Goal: Transaction & Acquisition: Purchase product/service

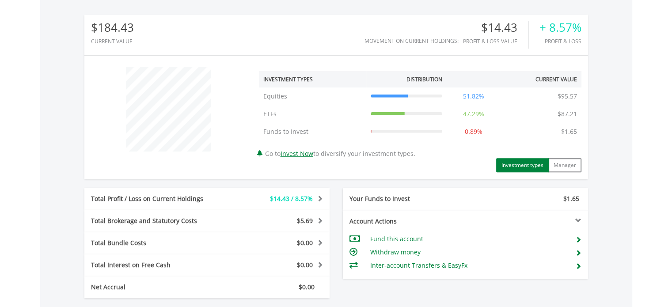
scroll to position [457, 0]
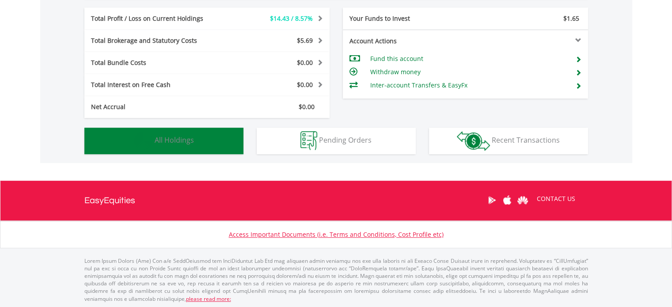
click at [200, 137] on button "Holdings All Holdings" at bounding box center [163, 141] width 159 height 27
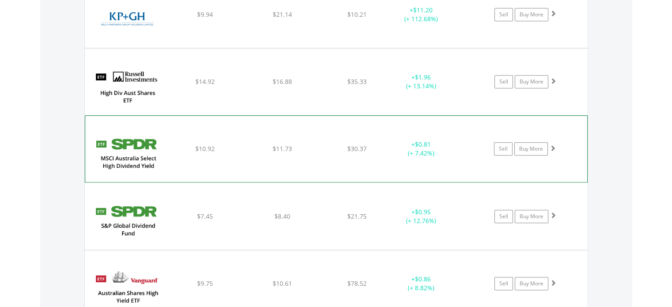
scroll to position [947, 0]
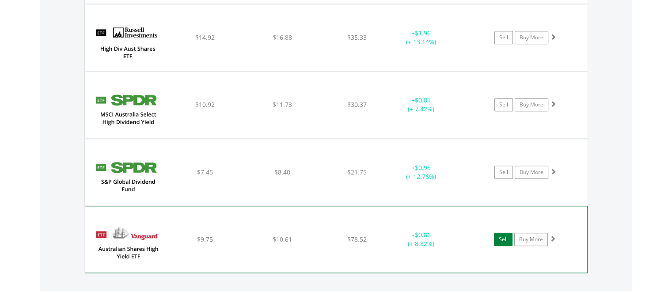
click at [508, 235] on link "Sell" at bounding box center [503, 239] width 19 height 13
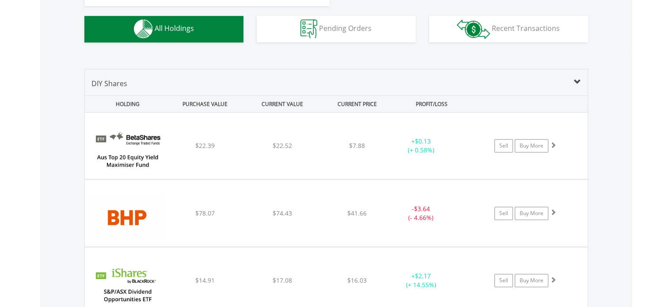
scroll to position [373, 0]
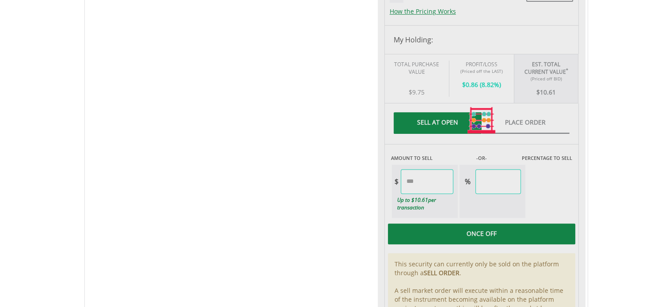
scroll to position [398, 0]
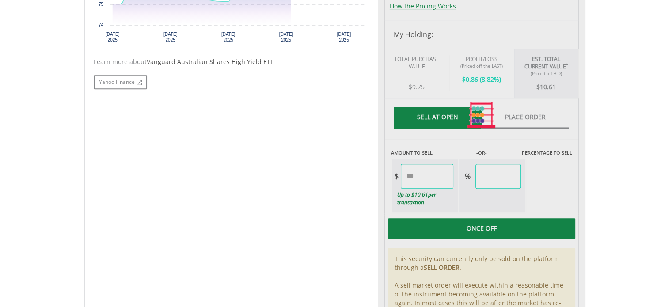
type input "*****"
type input "******"
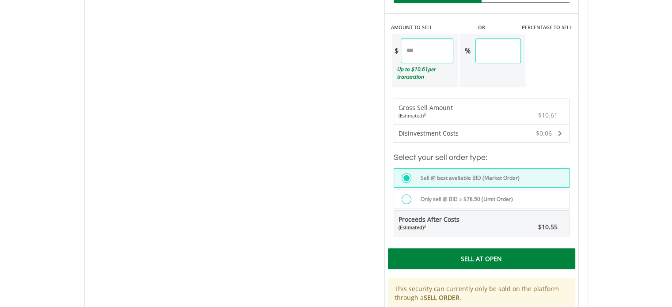
scroll to position [530, 0]
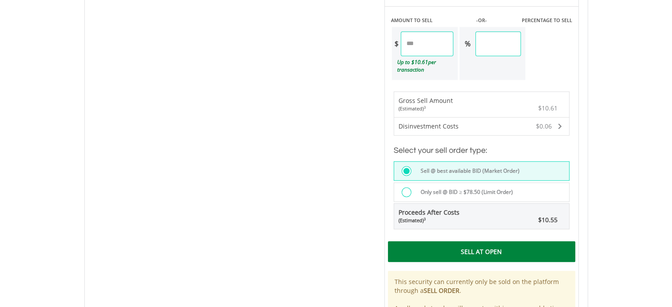
click at [490, 247] on div "Sell At Open" at bounding box center [481, 251] width 187 height 20
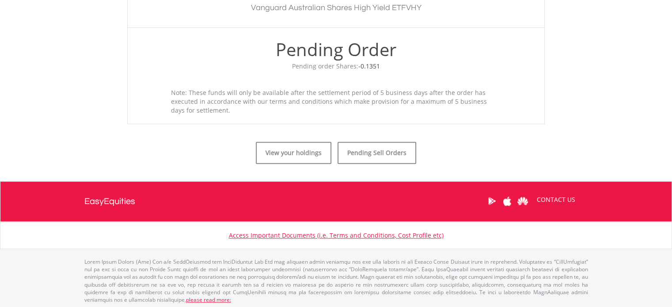
scroll to position [325, 0]
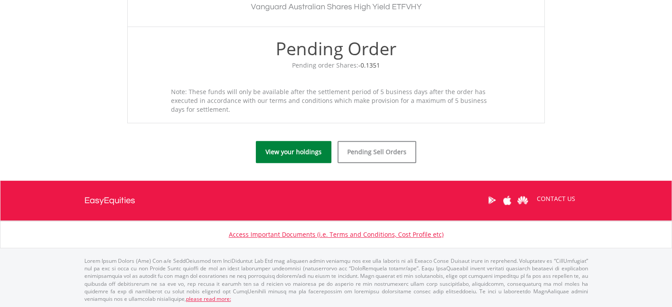
click at [305, 153] on link "View your holdings" at bounding box center [294, 152] width 76 height 22
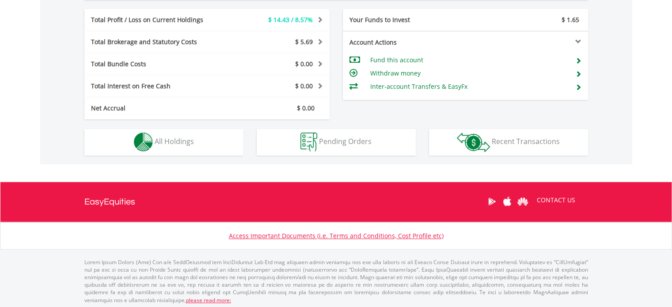
scroll to position [457, 0]
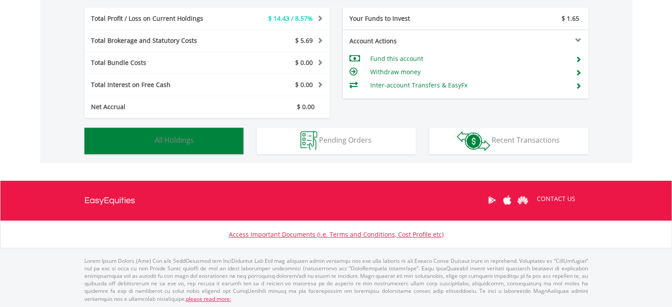
click at [203, 143] on button "Holdings All Holdings" at bounding box center [163, 141] width 159 height 27
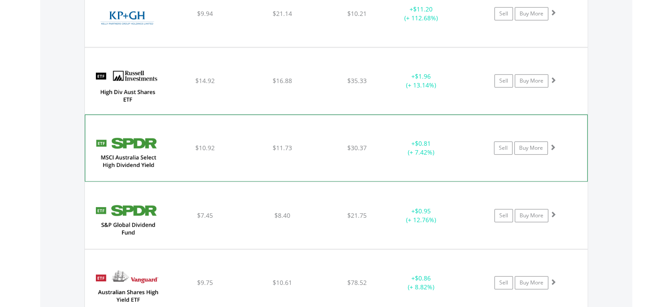
scroll to position [1073, 0]
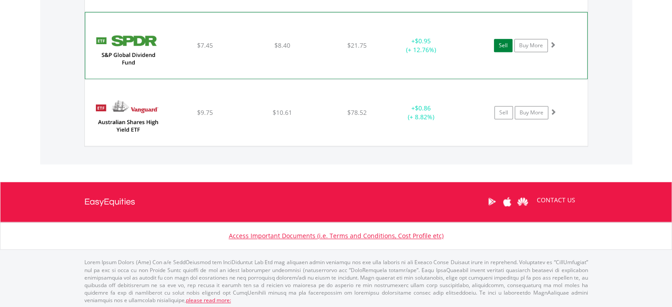
click at [502, 44] on link "Sell" at bounding box center [503, 45] width 19 height 13
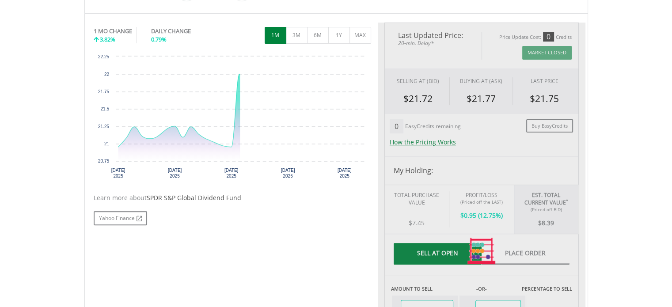
type input "****"
type input "******"
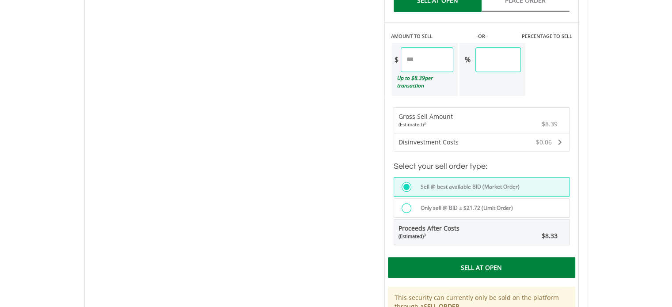
scroll to position [530, 0]
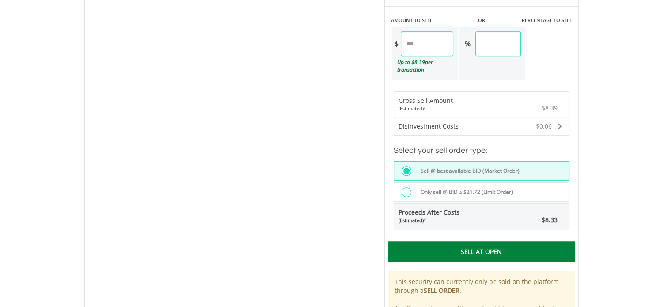
click at [471, 241] on div "Sell At Open" at bounding box center [481, 251] width 187 height 20
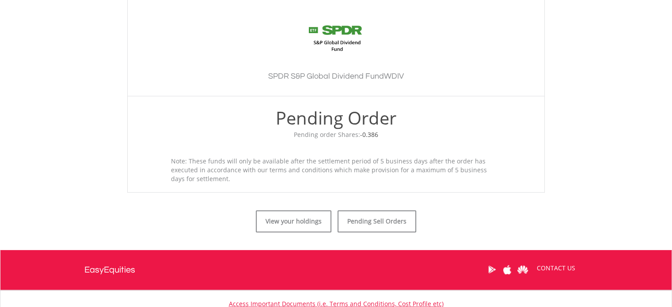
scroll to position [325, 0]
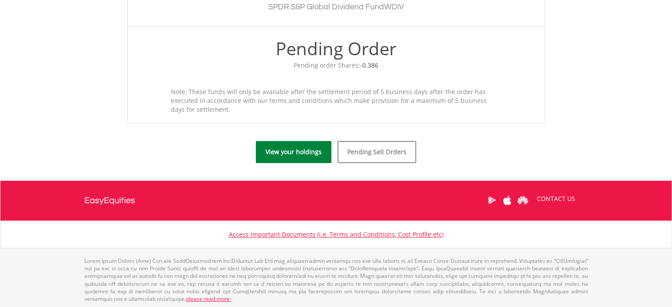
click at [289, 155] on link "View your holdings" at bounding box center [294, 152] width 76 height 22
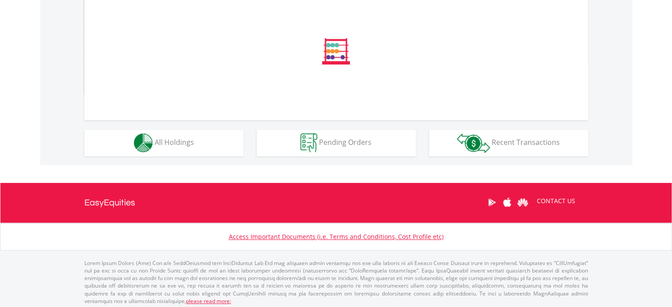
scroll to position [319, 0]
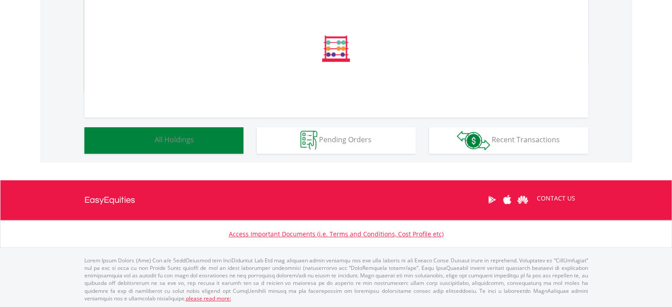
click at [168, 136] on span "All Holdings" at bounding box center [174, 140] width 39 height 10
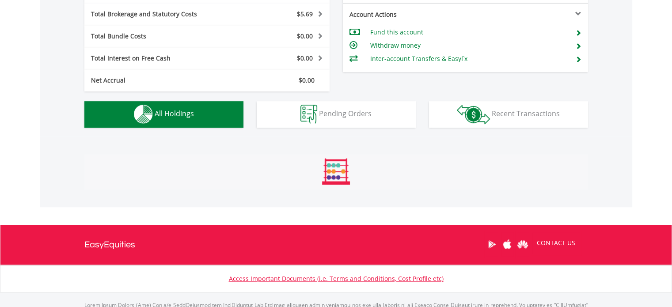
scroll to position [85, 168]
click at [191, 114] on span "All Holdings" at bounding box center [174, 114] width 39 height 10
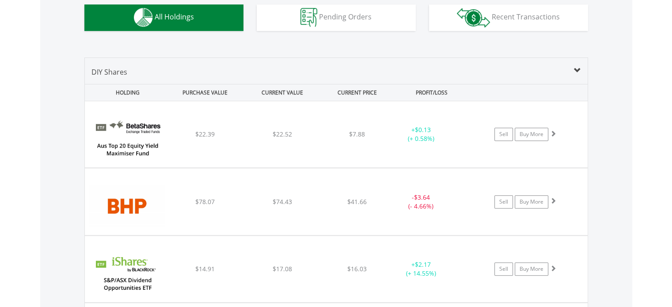
scroll to position [460, 0]
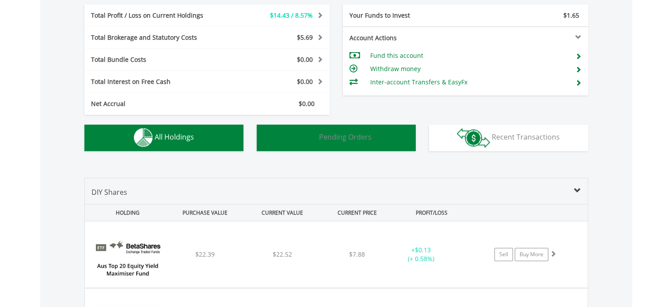
click at [346, 141] on button "Pending Orders Pending Orders" at bounding box center [336, 138] width 159 height 27
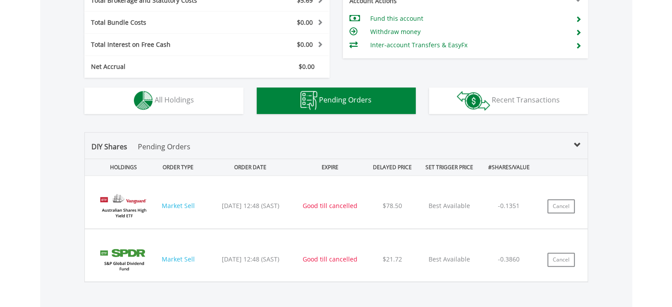
scroll to position [496, 0]
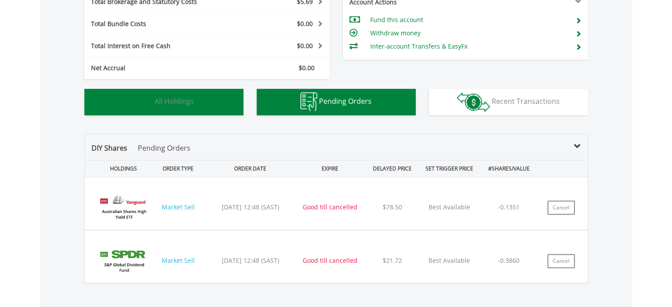
click at [175, 100] on span "All Holdings" at bounding box center [174, 101] width 39 height 10
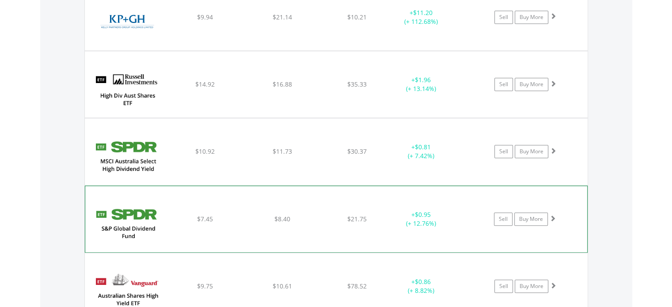
scroll to position [894, 0]
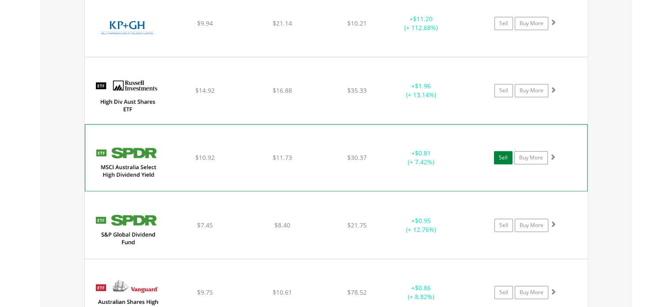
click at [502, 156] on link "Sell" at bounding box center [503, 157] width 19 height 13
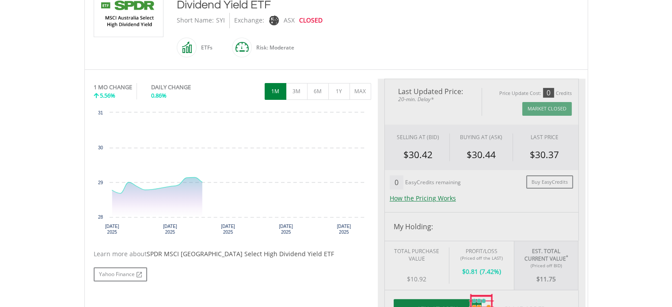
type input "*****"
type input "******"
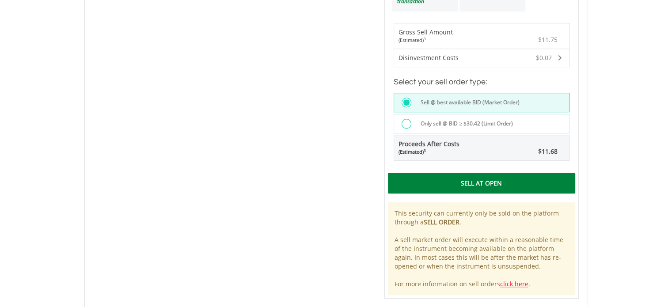
scroll to position [707, 0]
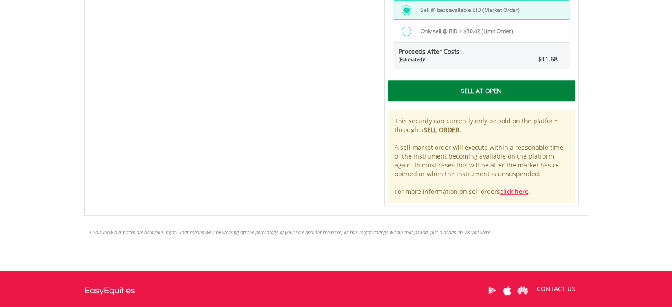
click at [451, 80] on div "Sell At Open" at bounding box center [481, 90] width 187 height 20
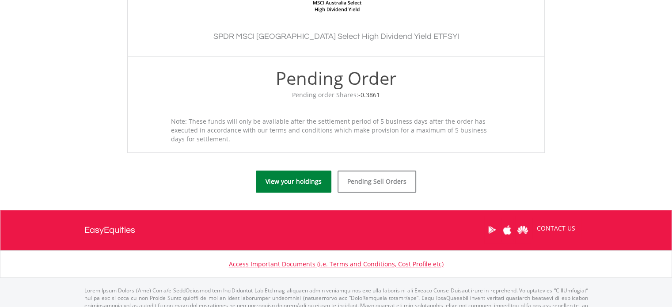
scroll to position [325, 0]
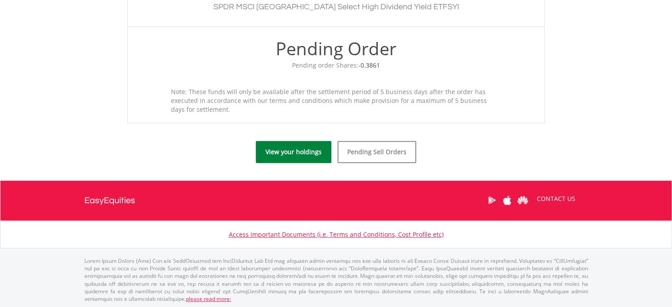
click at [303, 153] on link "View your holdings" at bounding box center [294, 152] width 76 height 22
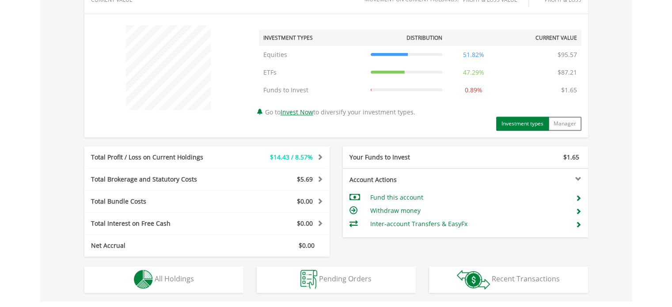
scroll to position [442, 0]
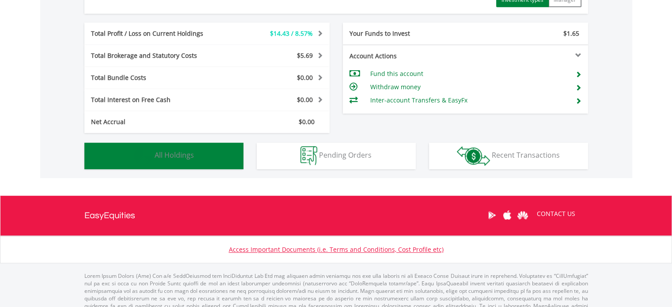
click at [185, 155] on span "All Holdings" at bounding box center [174, 155] width 39 height 10
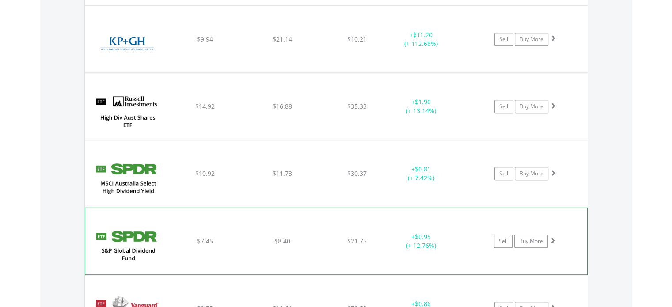
scroll to position [858, 0]
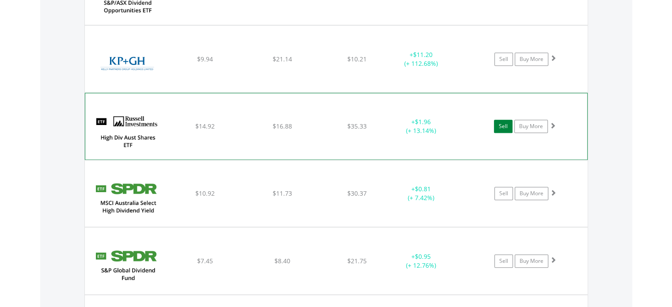
click at [503, 123] on link "Sell" at bounding box center [503, 126] width 19 height 13
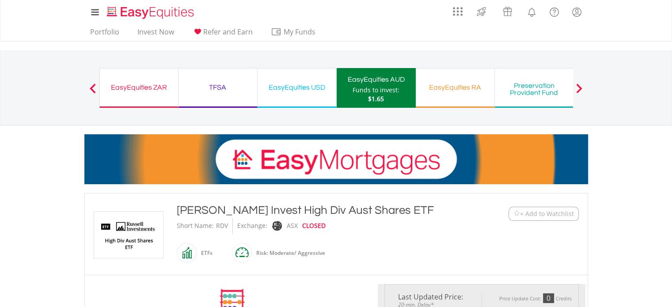
type input "*****"
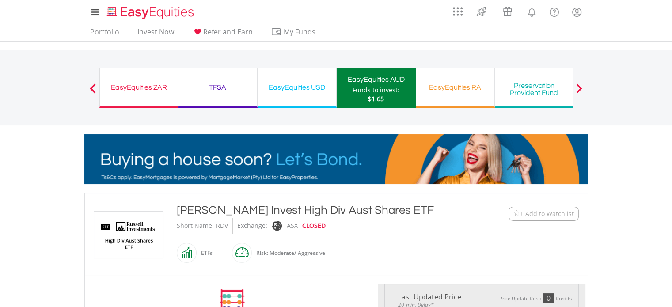
type input "******"
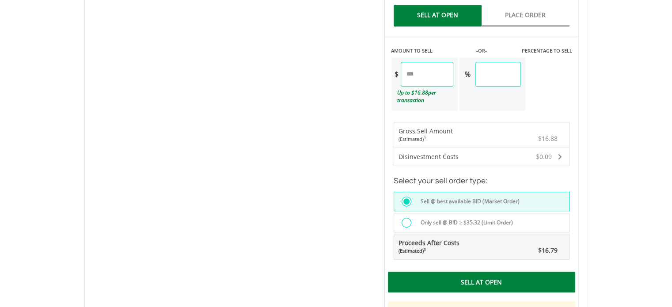
scroll to position [574, 0]
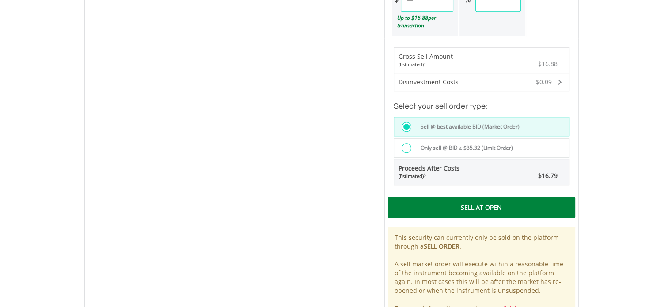
click at [444, 205] on div "Sell At Open" at bounding box center [481, 207] width 187 height 20
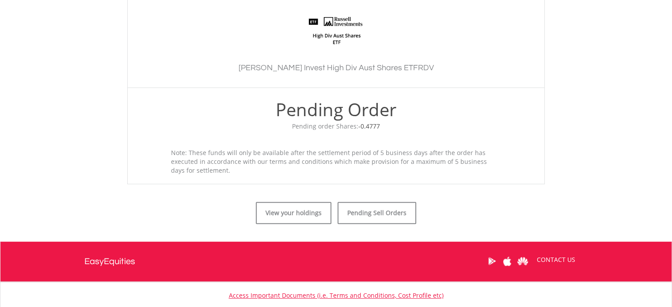
scroll to position [265, 0]
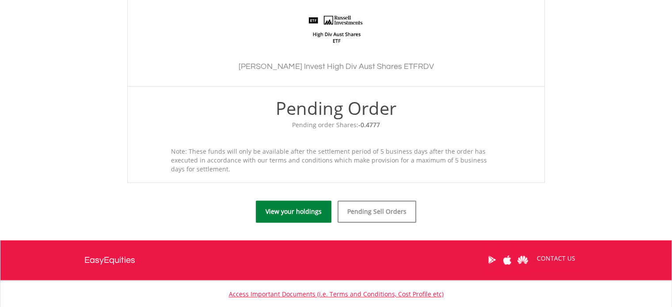
click at [290, 210] on link "View your holdings" at bounding box center [294, 212] width 76 height 22
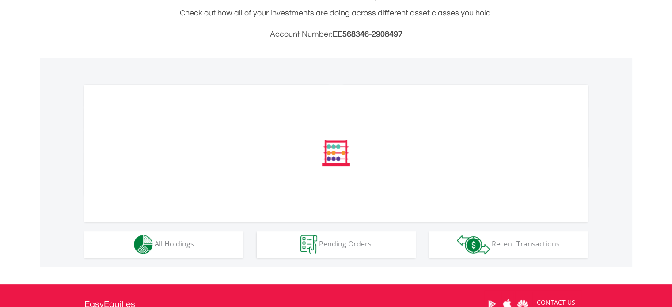
scroll to position [221, 0]
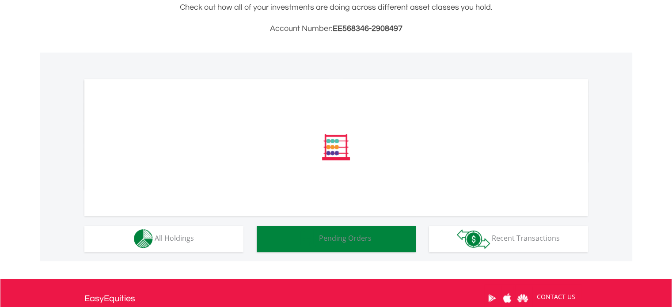
click at [368, 232] on button "Pending Orders Pending Orders" at bounding box center [336, 239] width 159 height 27
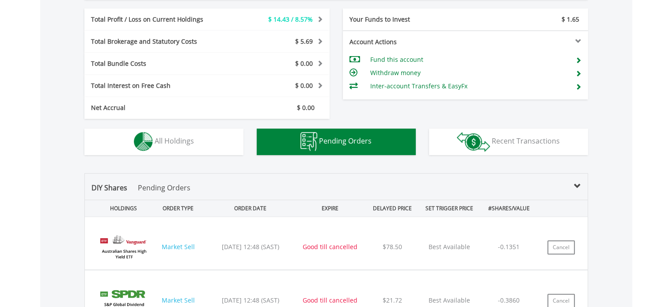
scroll to position [452, 0]
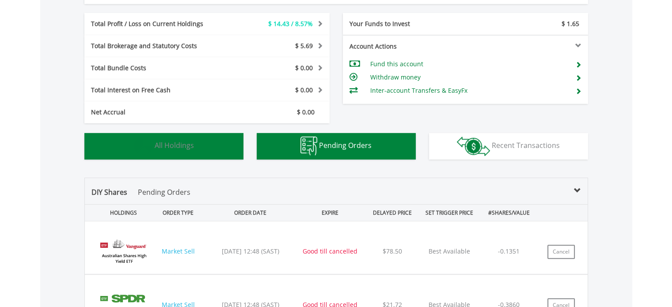
click at [155, 147] on span "All Holdings" at bounding box center [174, 146] width 39 height 10
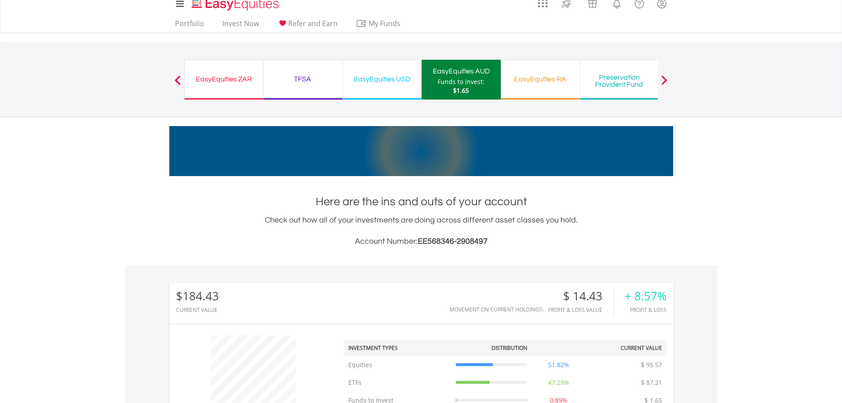
scroll to position [0, 0]
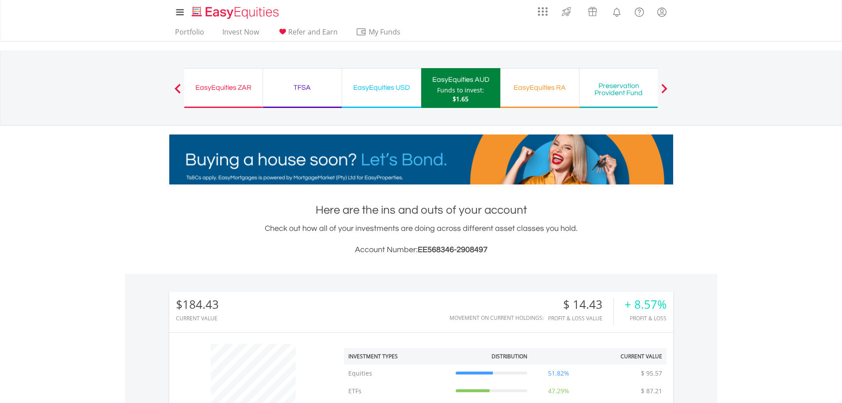
drag, startPoint x: 192, startPoint y: 87, endPoint x: 213, endPoint y: 88, distance: 21.2
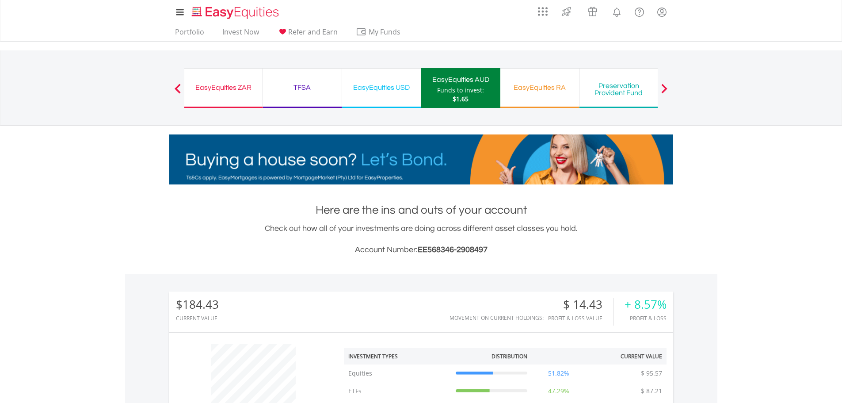
click at [194, 87] on div "EasyEquities ZAR" at bounding box center [224, 87] width 68 height 12
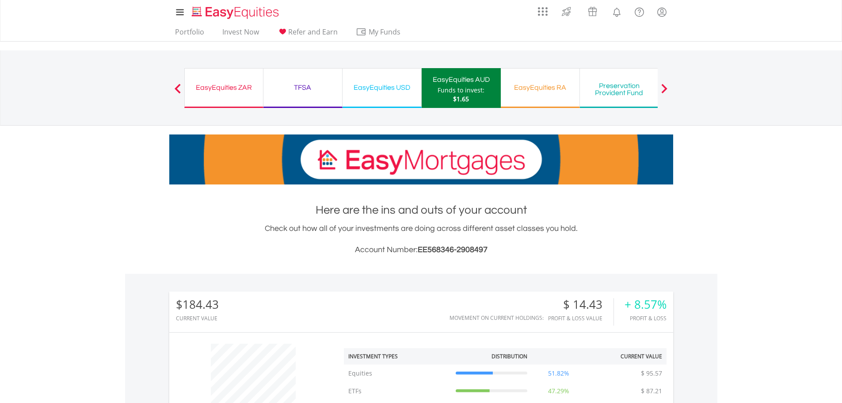
click at [217, 88] on div "EasyEquities ZAR" at bounding box center [224, 87] width 68 height 12
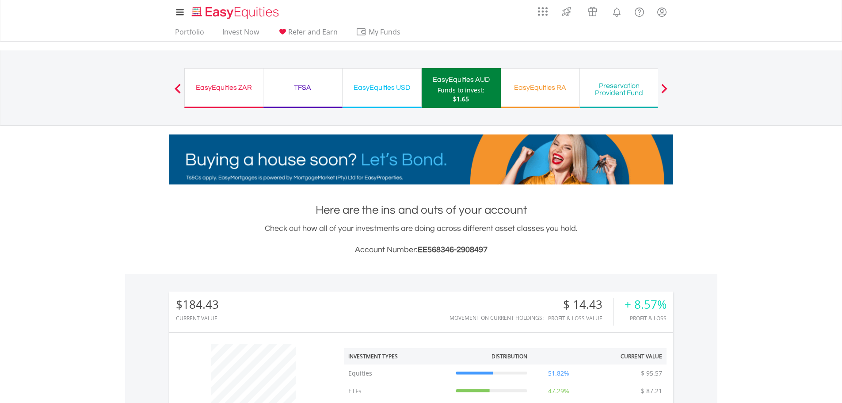
click at [217, 88] on div "EasyEquities ZAR" at bounding box center [224, 87] width 68 height 12
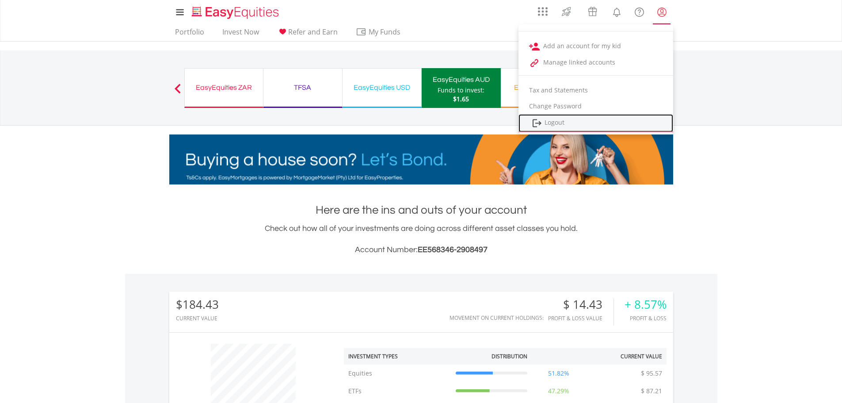
click at [552, 122] on link "Logout" at bounding box center [595, 123] width 155 height 18
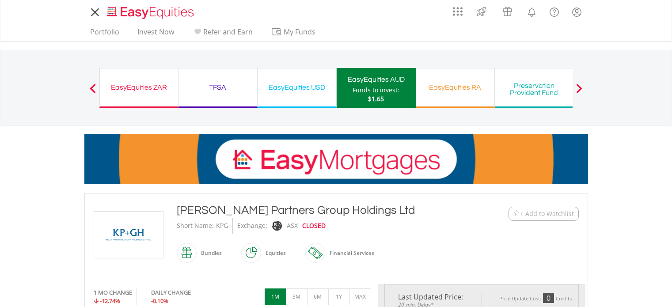
type input "*****"
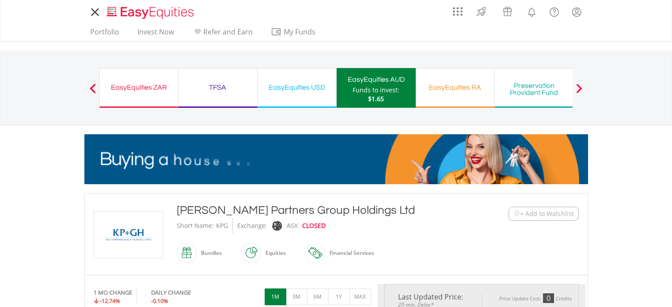
type input "******"
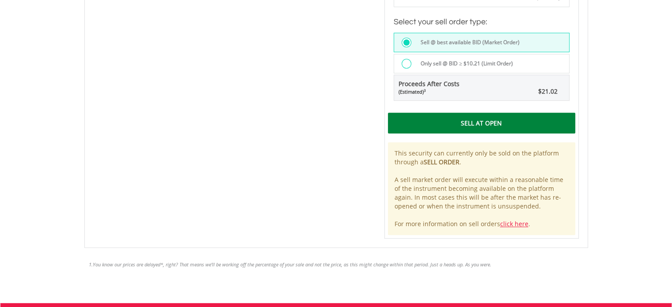
scroll to position [663, 0]
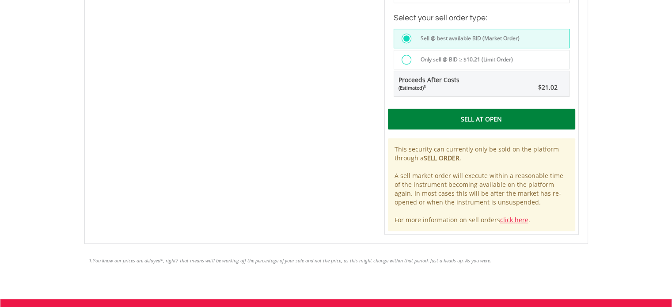
click at [441, 115] on div "Sell At Open" at bounding box center [481, 119] width 187 height 20
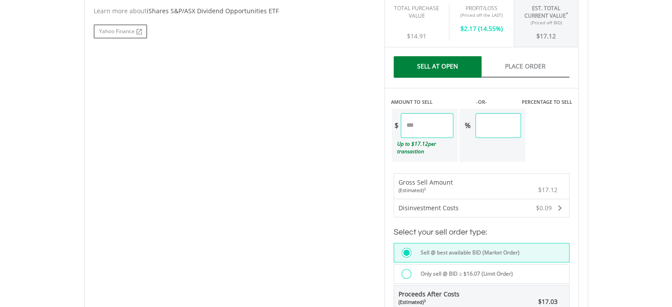
scroll to position [574, 0]
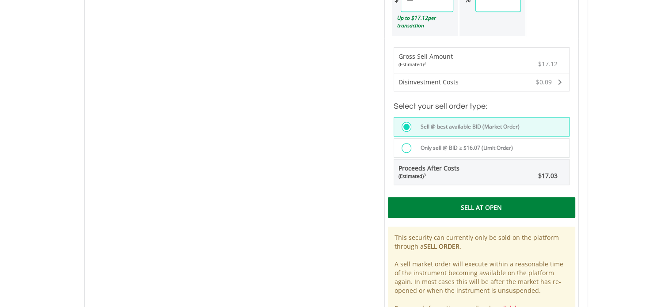
click at [452, 205] on div "Sell At Open" at bounding box center [481, 207] width 187 height 20
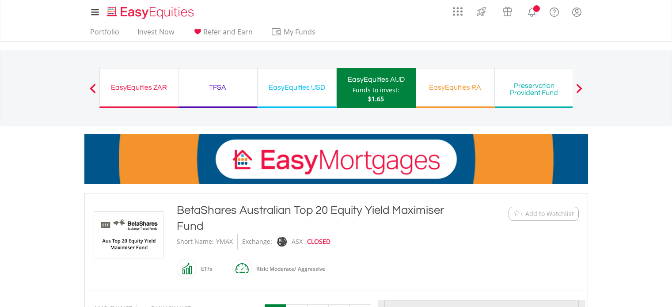
type input "*****"
type input "******"
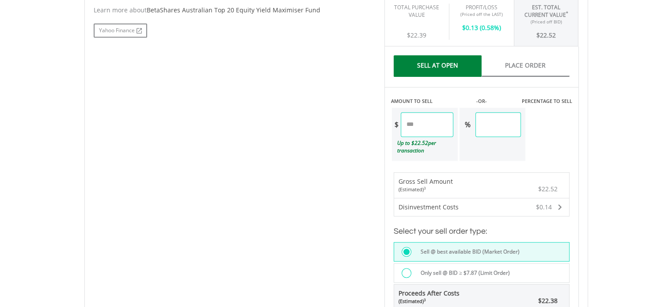
scroll to position [574, 0]
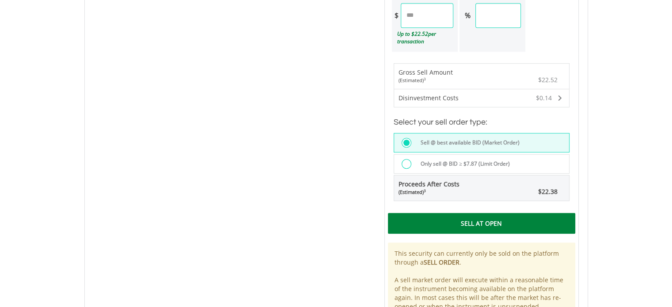
click at [456, 221] on div "Sell At Open" at bounding box center [481, 223] width 187 height 20
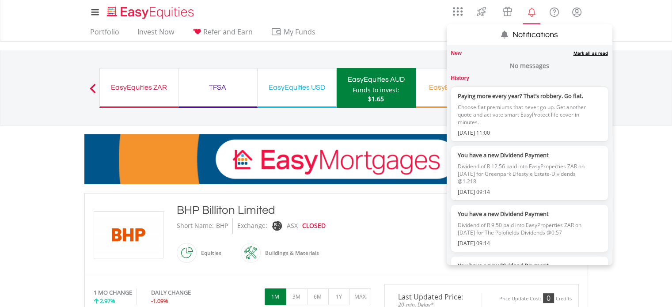
scroll to position [44, 0]
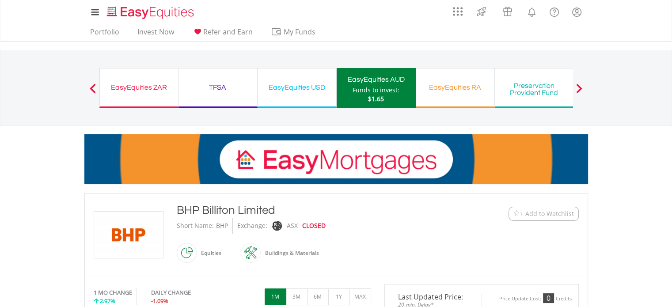
click at [644, 116] on nav "Previous EasyEquities ZAR Funds to invest: $1.65 TFSA Funds to invest: $1.65 Ea…" at bounding box center [336, 87] width 672 height 75
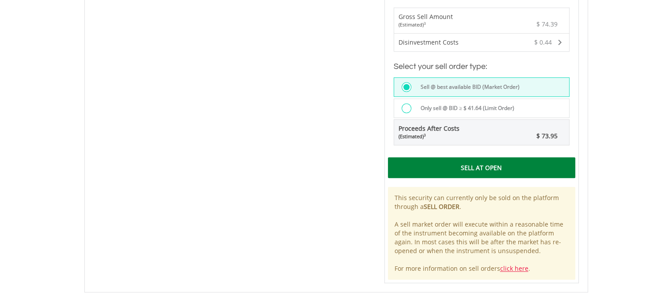
scroll to position [619, 0]
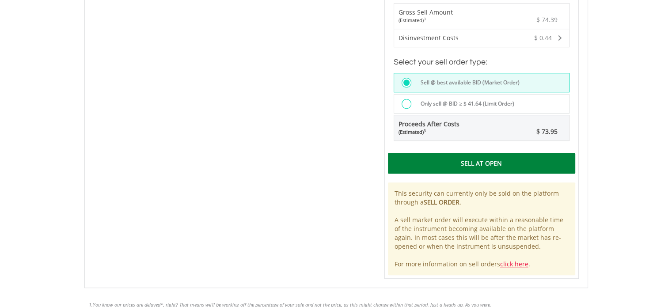
click at [428, 160] on div "Sell At Open" at bounding box center [481, 163] width 187 height 20
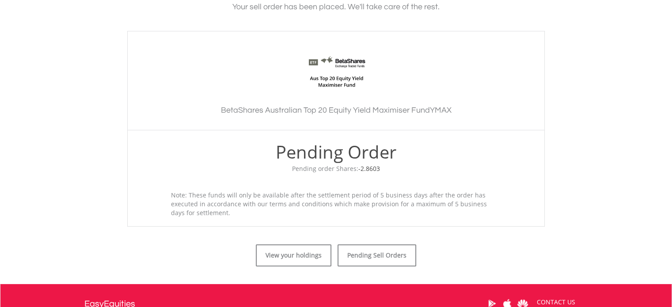
scroll to position [309, 0]
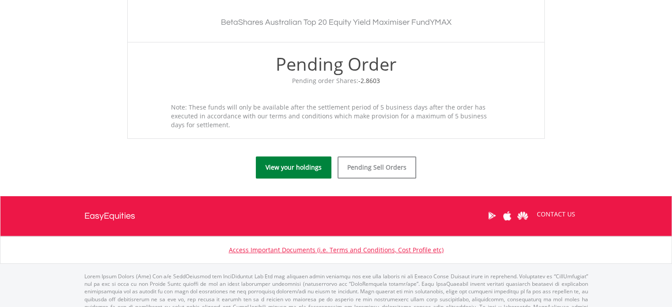
click at [296, 165] on link "View your holdings" at bounding box center [294, 167] width 76 height 22
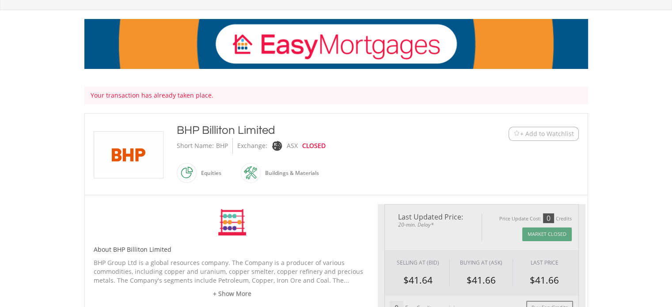
type input "*****"
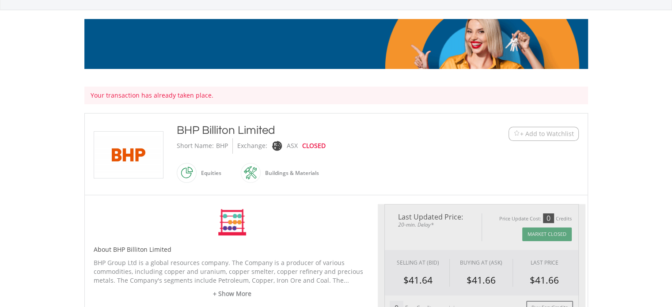
type input "******"
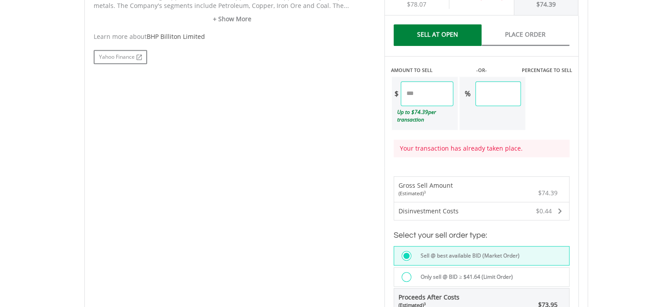
scroll to position [530, 0]
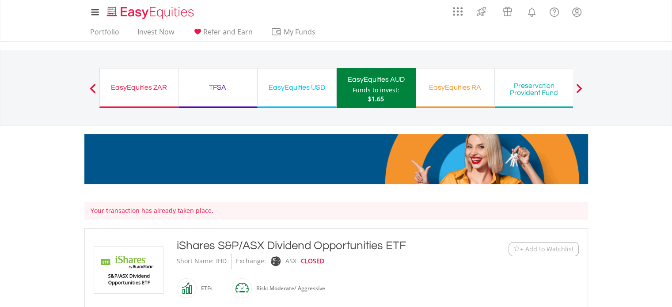
type input "*****"
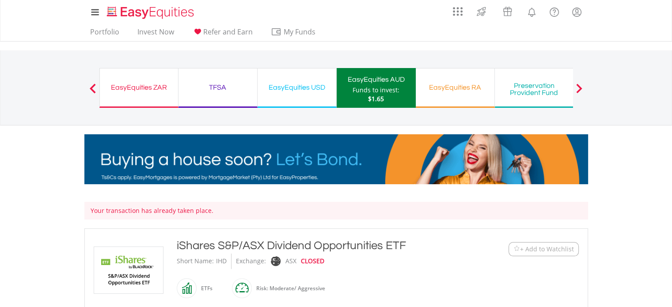
type input "******"
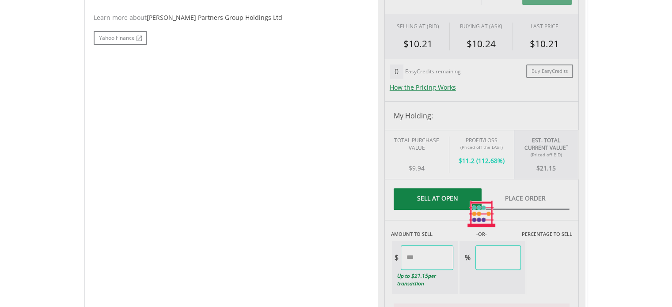
type input "*****"
type input "******"
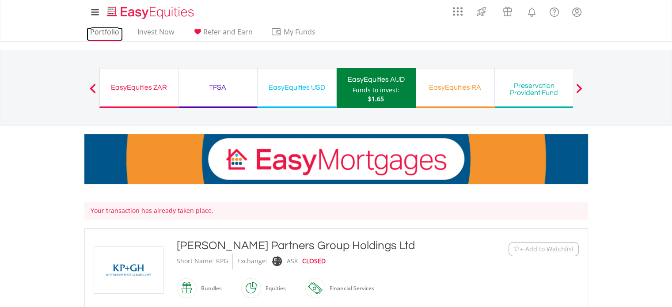
click at [107, 31] on link "Portfolio" at bounding box center [105, 34] width 36 height 14
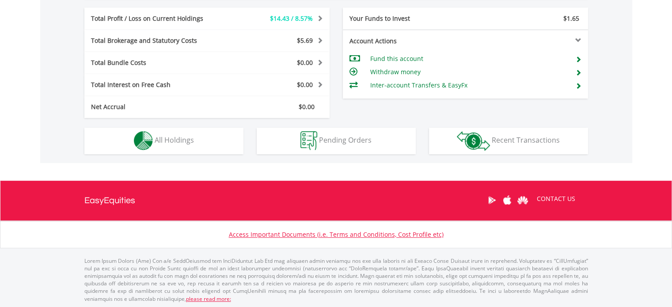
scroll to position [85, 168]
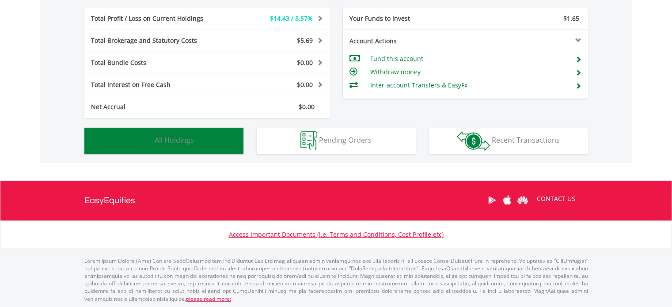
click at [182, 143] on span "All Holdings" at bounding box center [174, 140] width 39 height 10
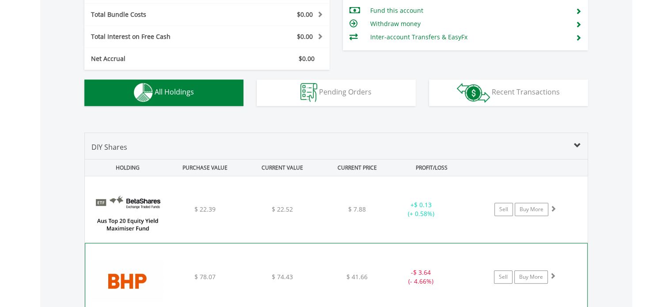
scroll to position [504, 0]
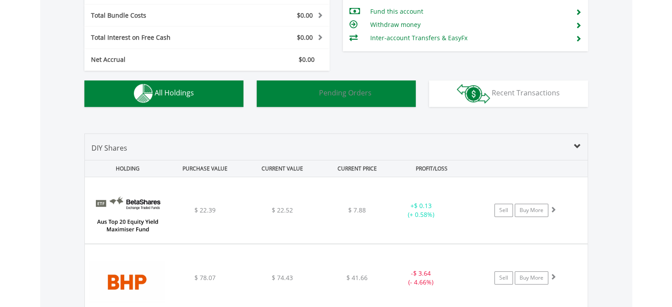
click at [360, 95] on span "Pending Orders" at bounding box center [345, 93] width 53 height 10
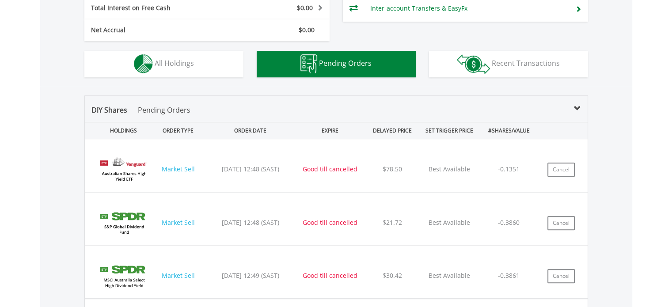
scroll to position [449, 0]
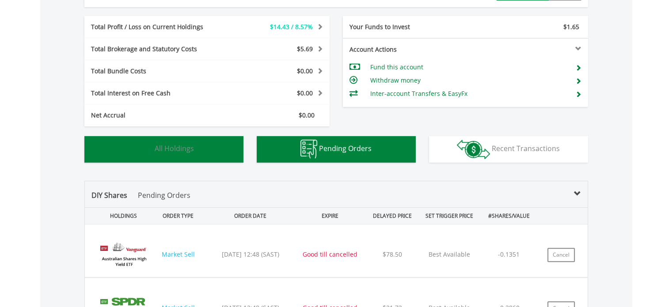
click at [173, 144] on span "All Holdings" at bounding box center [174, 149] width 39 height 10
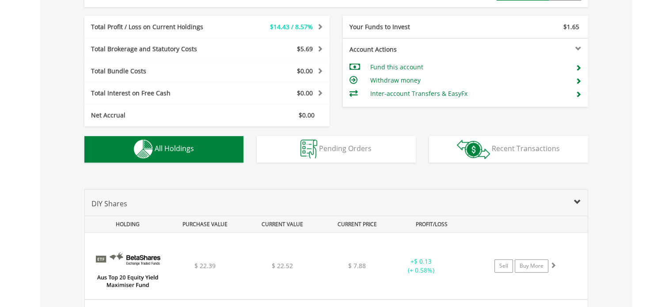
click at [176, 147] on span "All Holdings" at bounding box center [174, 149] width 39 height 10
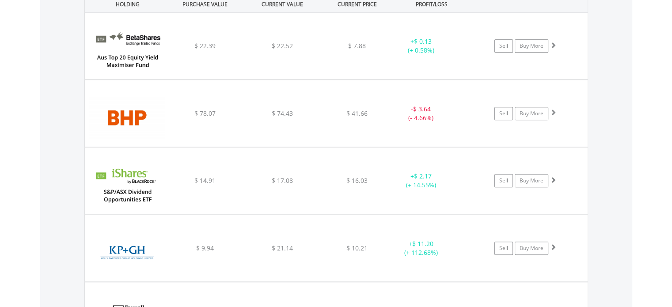
scroll to position [669, 0]
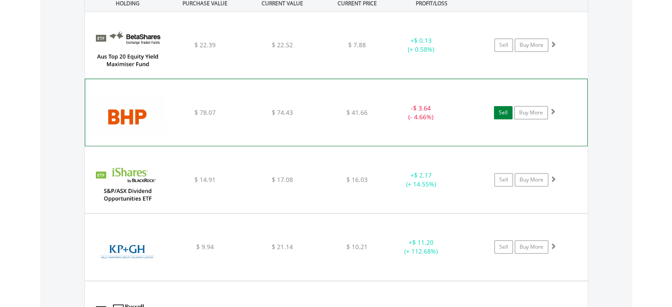
click at [500, 111] on link "Sell" at bounding box center [503, 112] width 19 height 13
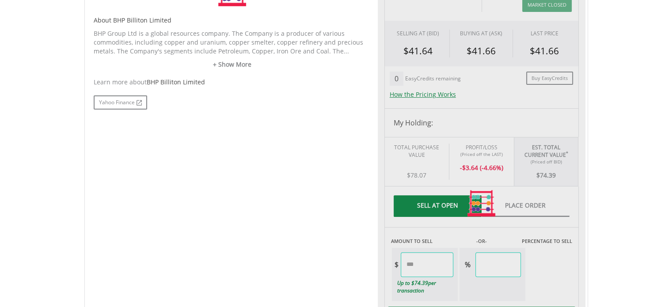
scroll to position [442, 0]
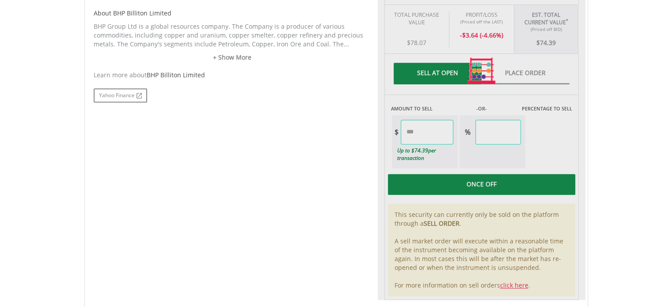
type input "*****"
type input "******"
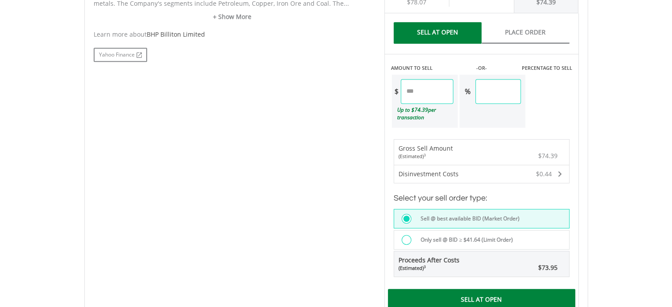
scroll to position [530, 0]
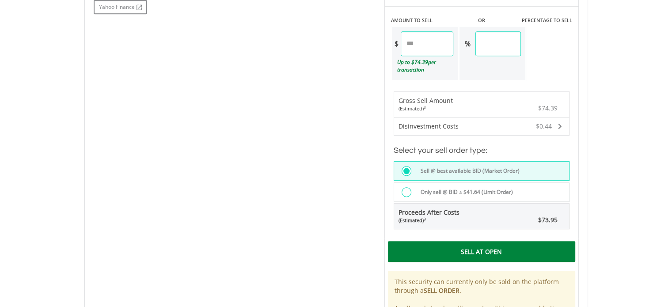
click at [436, 246] on div "Sell At Open" at bounding box center [481, 251] width 187 height 20
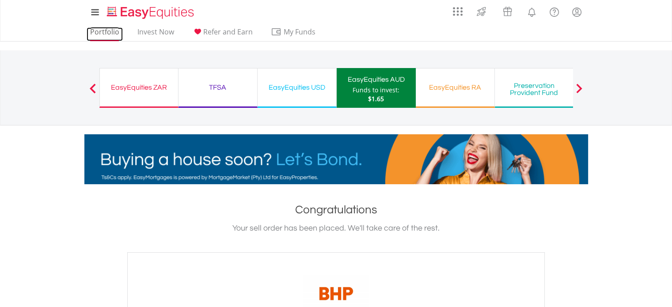
click at [99, 35] on link "Portfolio" at bounding box center [105, 34] width 36 height 14
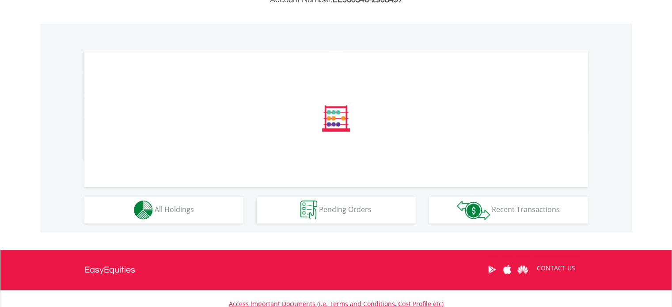
scroll to position [265, 0]
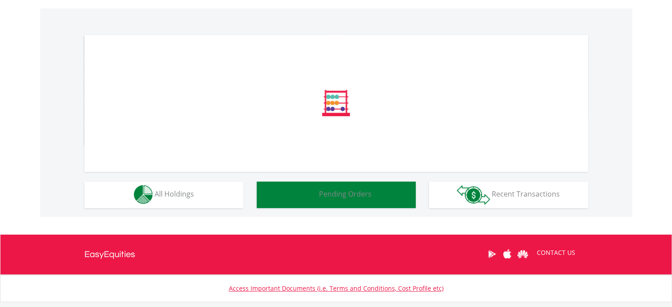
click at [344, 187] on button "Pending Orders Pending Orders" at bounding box center [336, 195] width 159 height 27
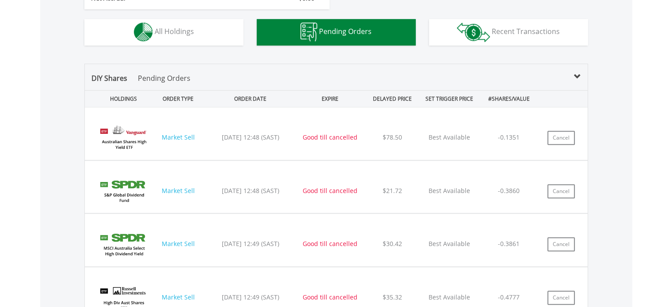
scroll to position [502, 0]
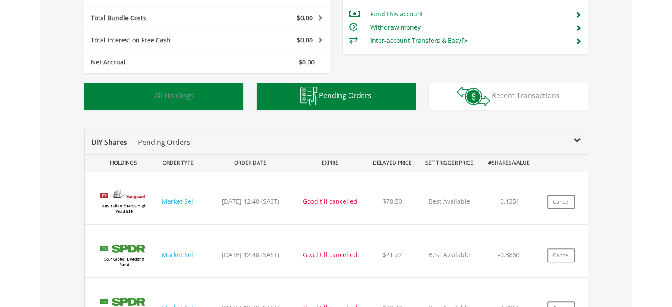
click at [147, 89] on img "button" at bounding box center [143, 96] width 19 height 19
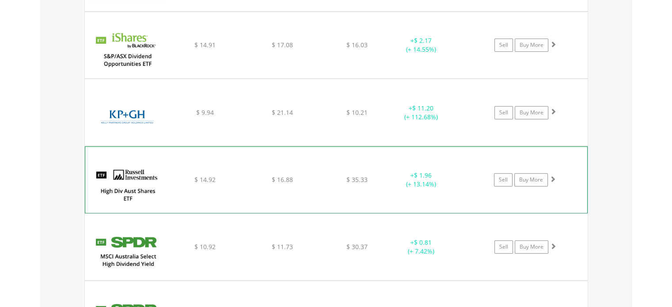
scroll to position [814, 0]
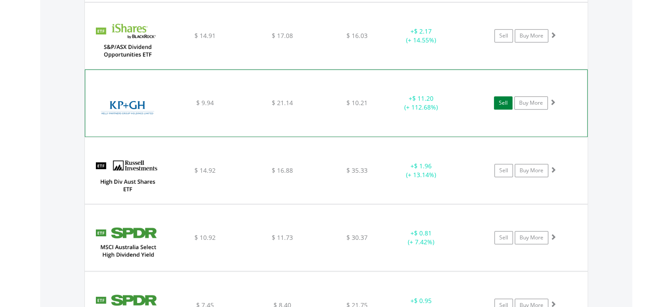
click at [505, 103] on link "Sell" at bounding box center [503, 102] width 19 height 13
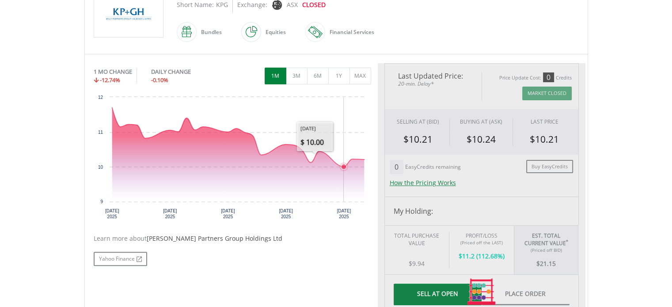
type input "*****"
type input "******"
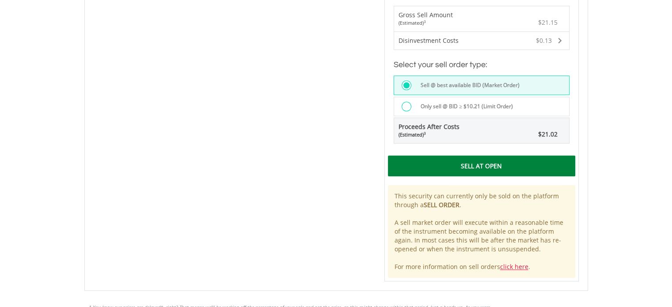
scroll to position [619, 0]
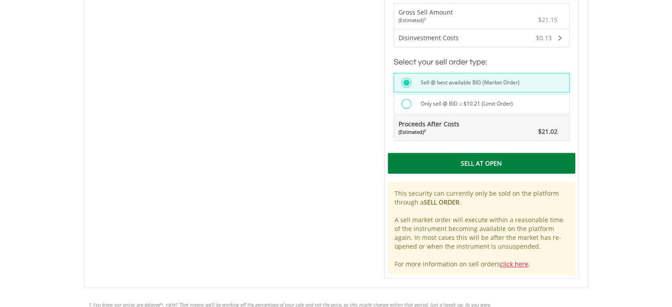
click at [433, 161] on div "Sell At Open" at bounding box center [481, 163] width 187 height 20
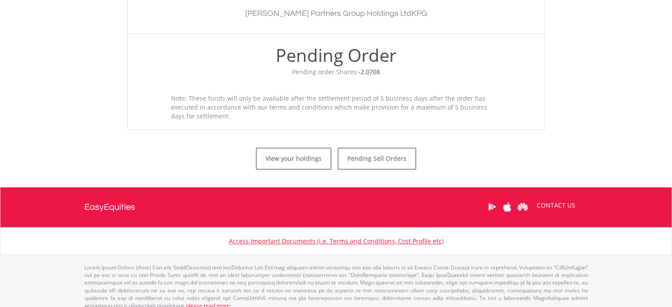
scroll to position [325, 0]
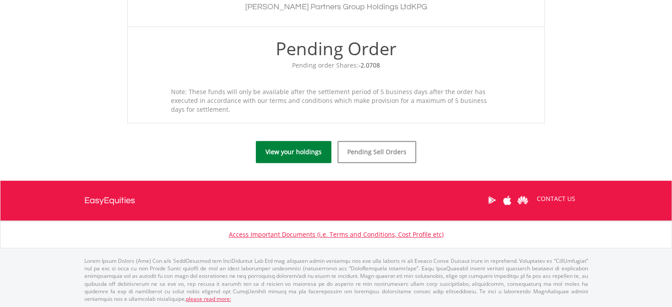
click at [283, 154] on link "View your holdings" at bounding box center [294, 152] width 76 height 22
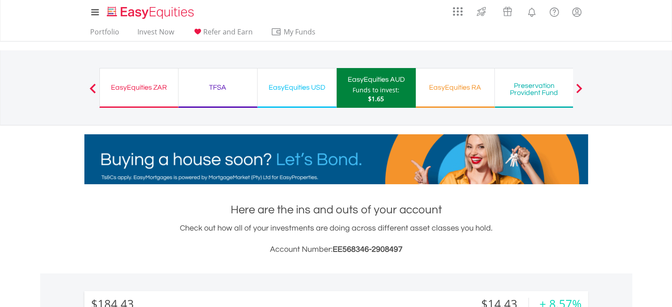
scroll to position [85, 168]
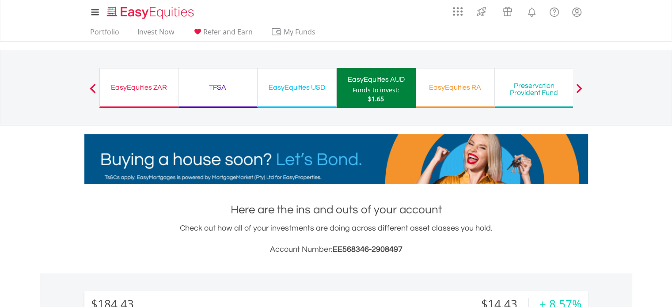
click at [578, 85] on span at bounding box center [579, 89] width 6 height 10
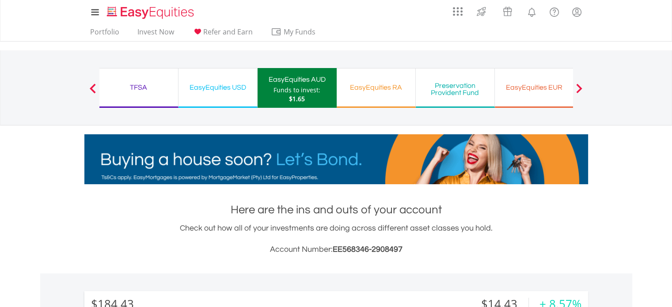
click at [578, 85] on span at bounding box center [579, 89] width 6 height 10
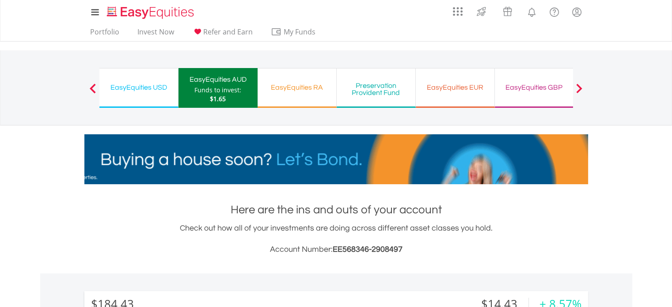
click at [463, 87] on div "EasyEquities EUR" at bounding box center [455, 87] width 68 height 12
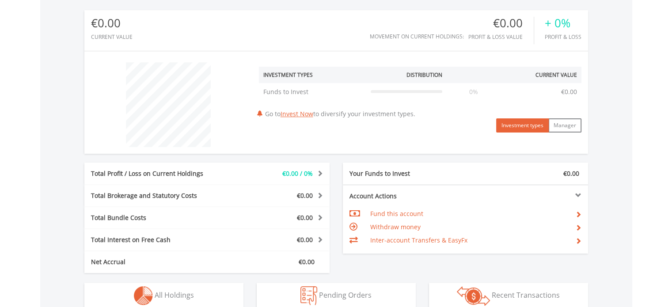
scroll to position [398, 0]
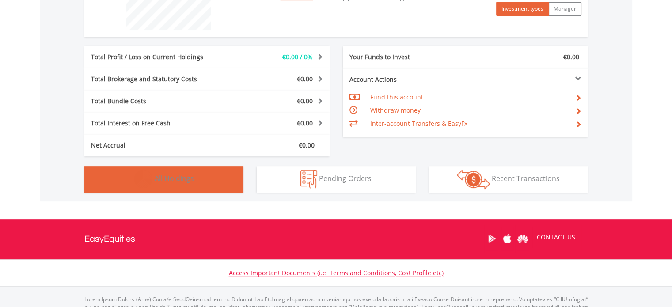
click at [177, 178] on span "All Holdings" at bounding box center [174, 179] width 39 height 10
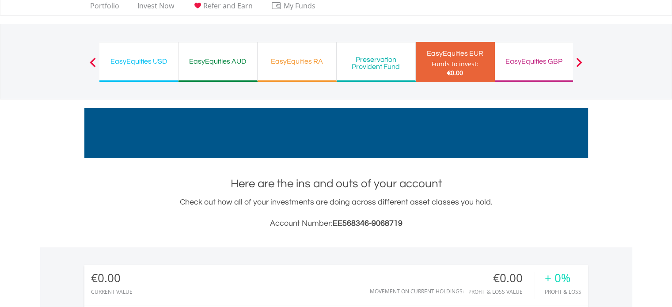
scroll to position [0, 0]
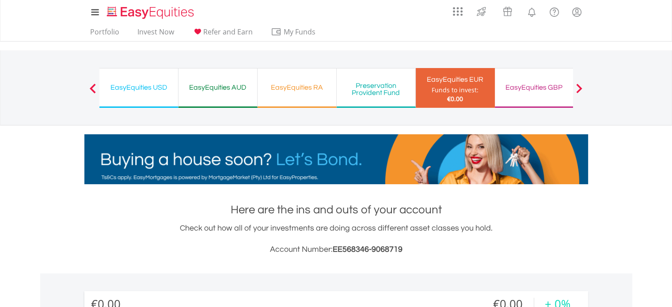
click at [549, 85] on div "EasyEquities GBP" at bounding box center [534, 87] width 68 height 12
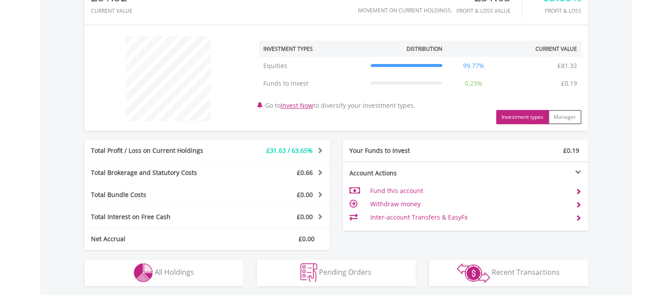
scroll to position [439, 0]
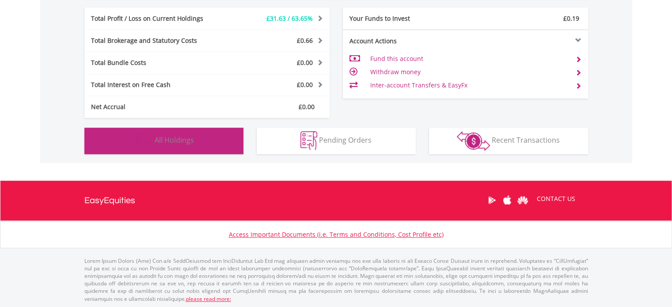
click at [178, 141] on span "All Holdings" at bounding box center [174, 140] width 39 height 10
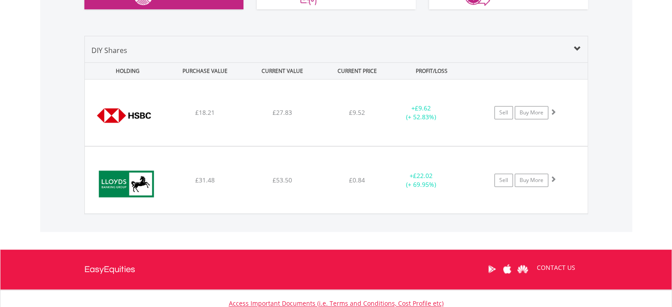
scroll to position [652, 0]
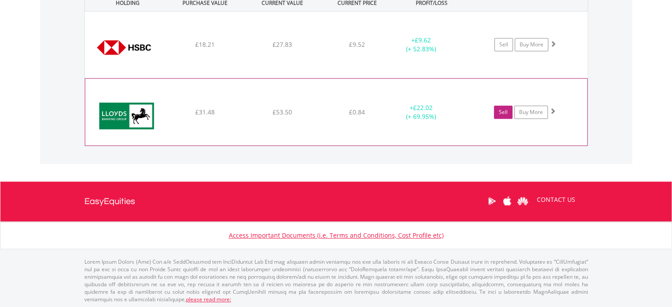
click at [506, 112] on link "Sell" at bounding box center [503, 112] width 19 height 13
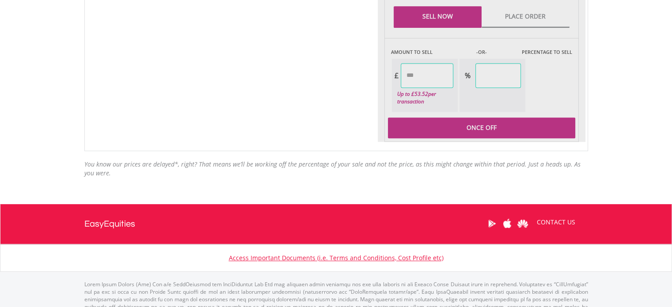
scroll to position [483, 0]
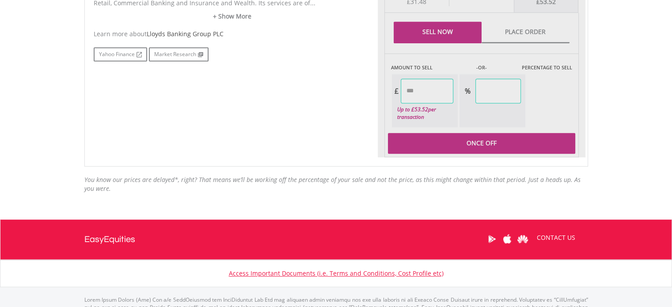
type input "*****"
type input "******"
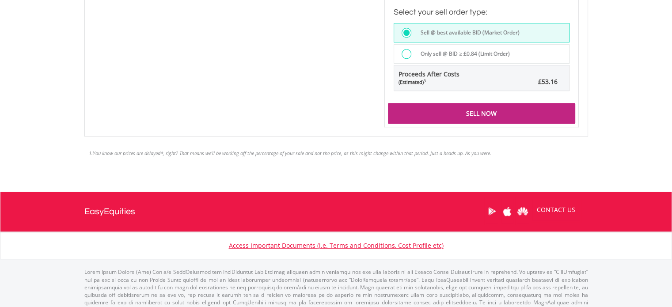
scroll to position [677, 0]
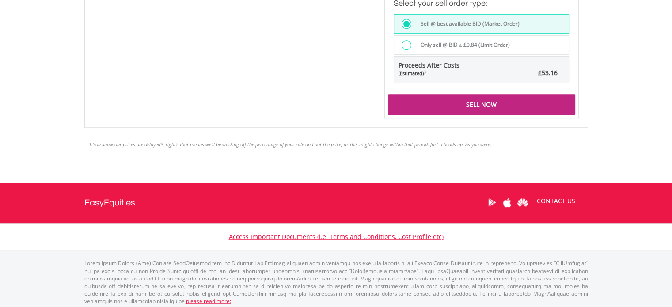
click at [465, 103] on div "Sell Now" at bounding box center [481, 104] width 187 height 20
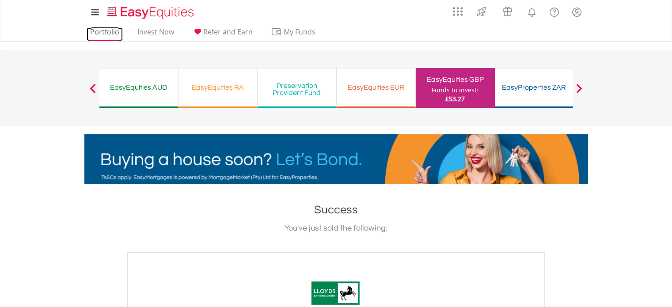
click at [110, 33] on link "Portfolio" at bounding box center [105, 34] width 36 height 14
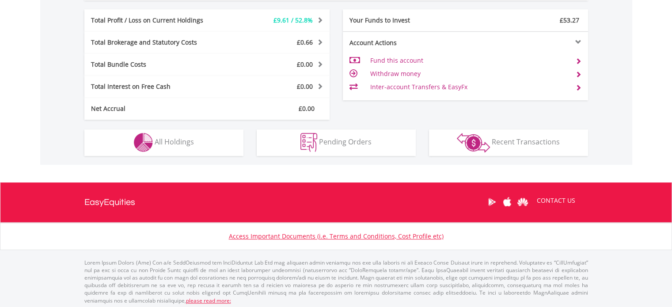
scroll to position [439, 0]
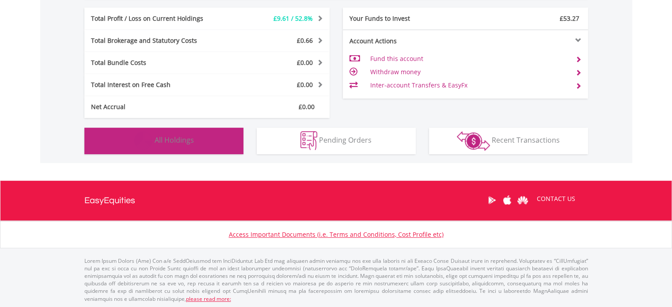
click at [187, 139] on span "All Holdings" at bounding box center [174, 140] width 39 height 10
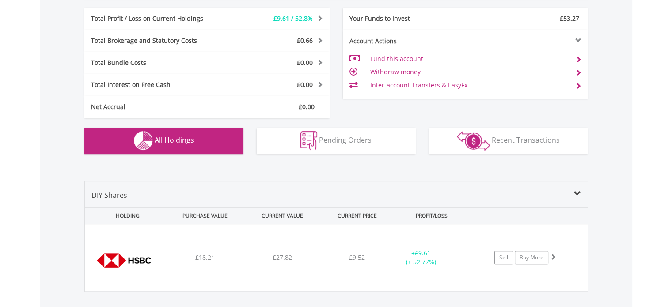
scroll to position [585, 0]
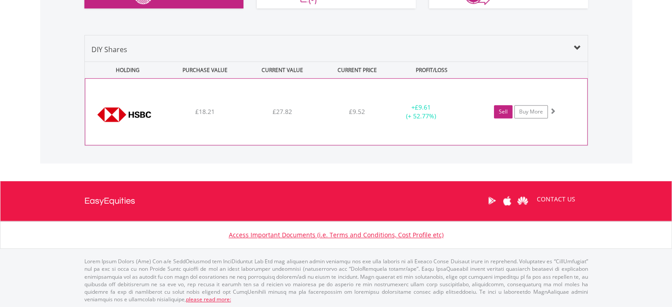
click at [502, 110] on link "Sell" at bounding box center [503, 111] width 19 height 13
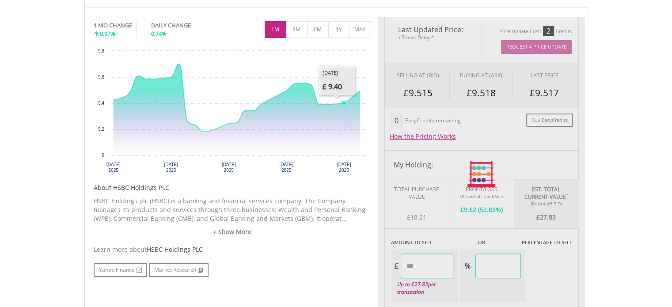
scroll to position [479, 0]
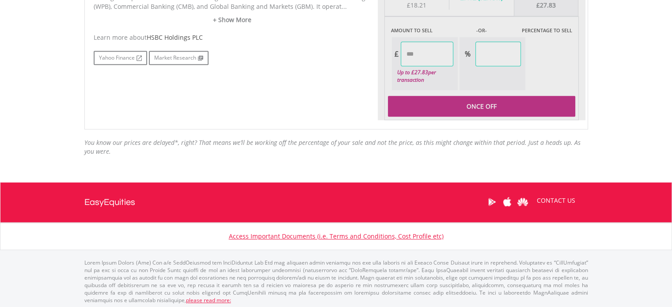
type input "*****"
type input "******"
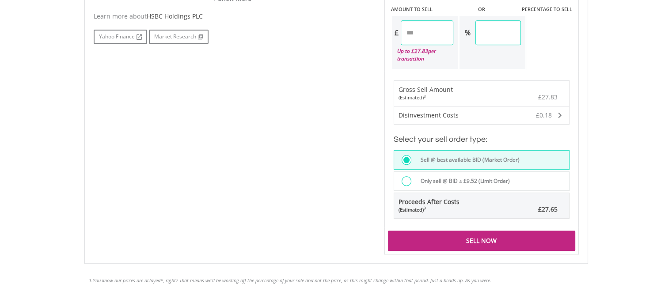
scroll to position [567, 0]
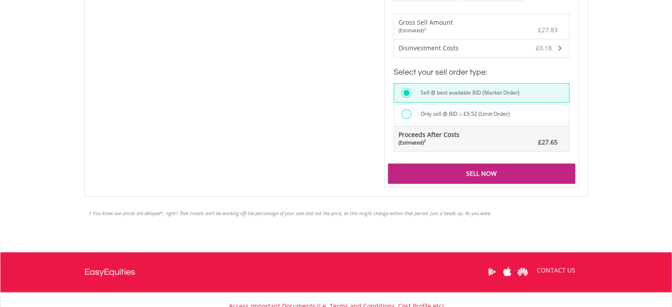
click at [476, 171] on div "Sell Now" at bounding box center [481, 174] width 187 height 20
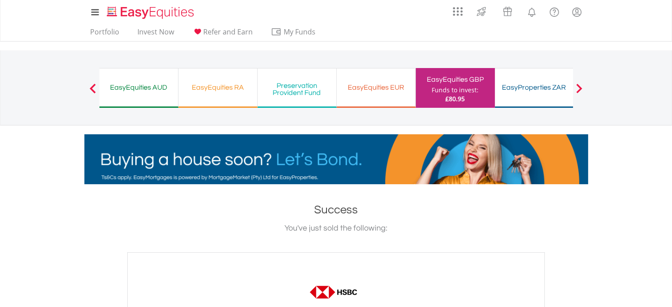
click at [149, 88] on div "EasyEquities AUD" at bounding box center [139, 87] width 68 height 12
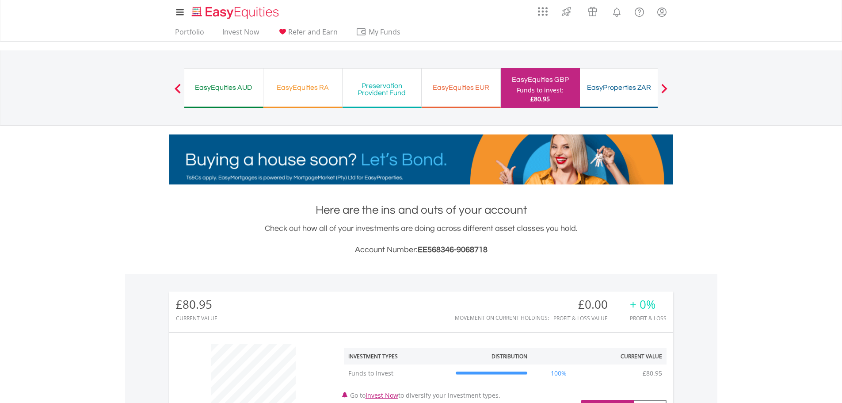
scroll to position [85, 168]
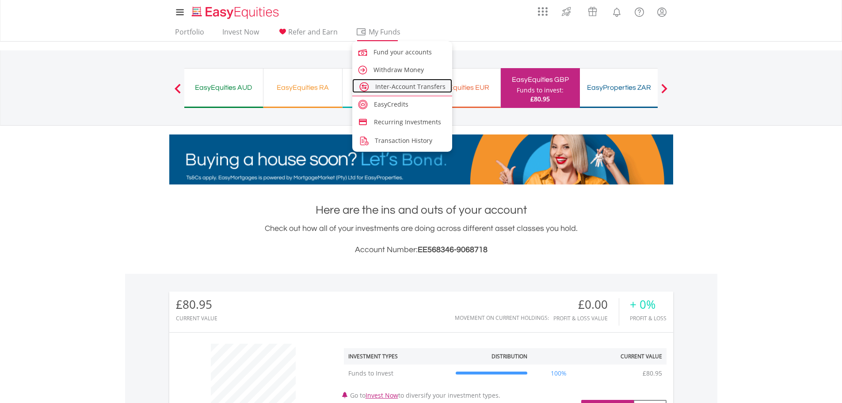
click at [392, 86] on span "Inter-Account Transfers" at bounding box center [410, 86] width 70 height 8
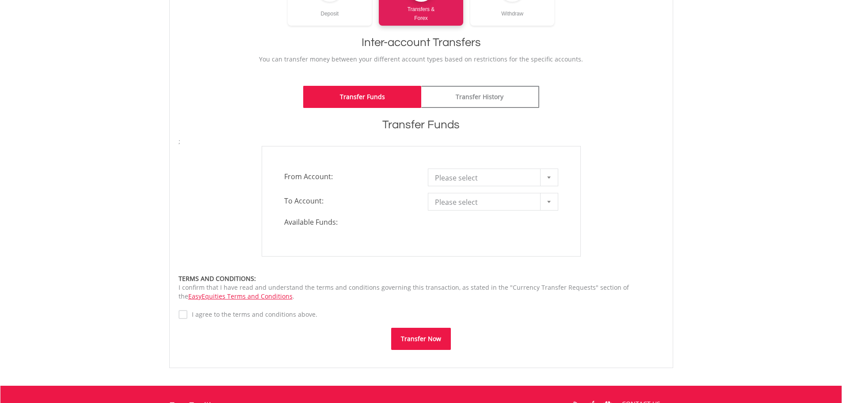
scroll to position [177, 0]
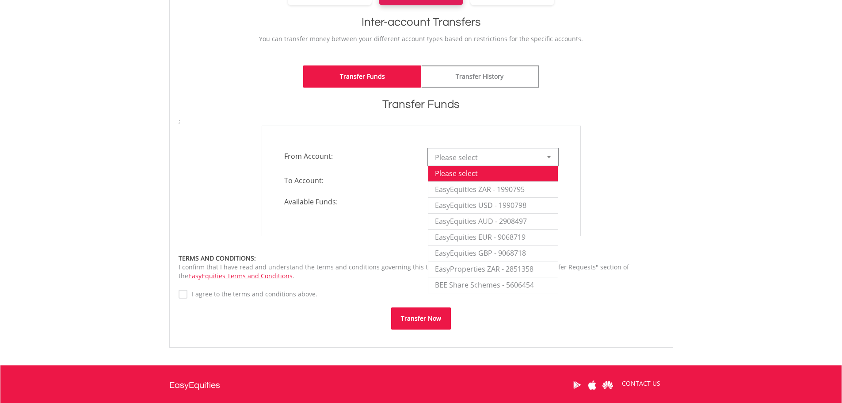
click at [547, 156] on b at bounding box center [549, 157] width 4 height 2
click at [517, 251] on li "EasyEquities GBP - 9068718" at bounding box center [492, 253] width 129 height 16
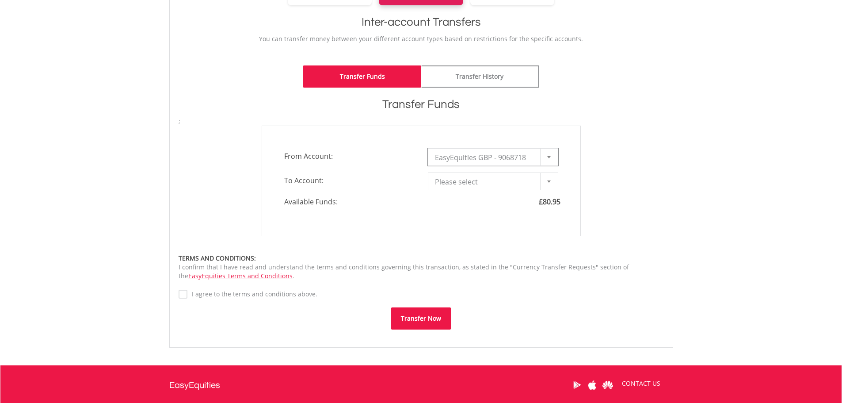
click at [546, 180] on div at bounding box center [549, 181] width 18 height 17
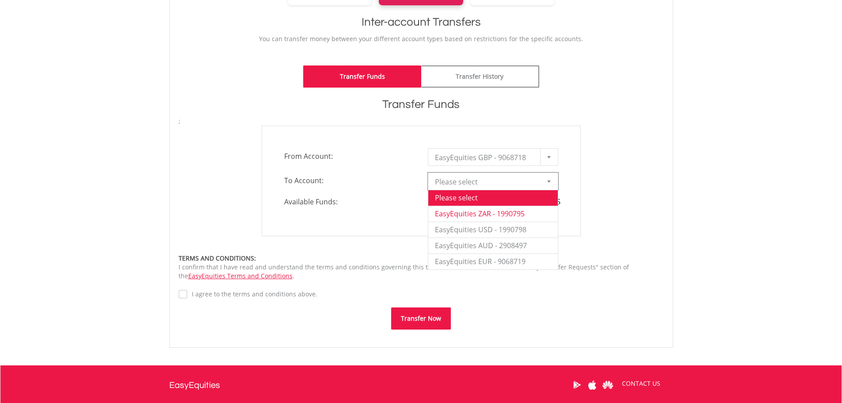
click at [488, 213] on li "EasyEquities ZAR - 1990795" at bounding box center [492, 213] width 129 height 16
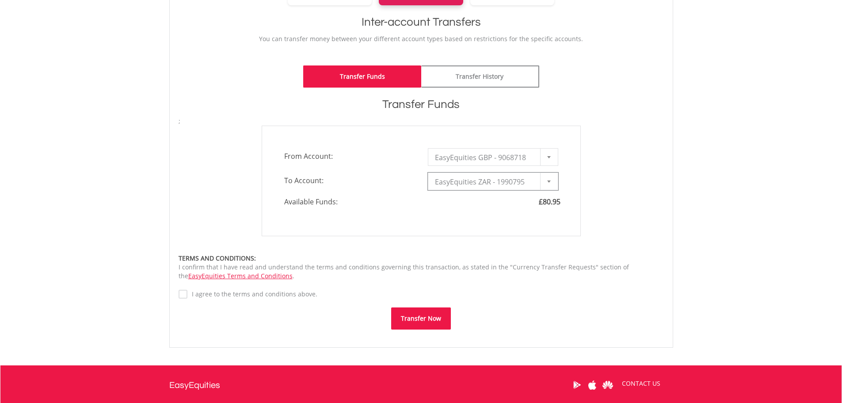
type input "*"
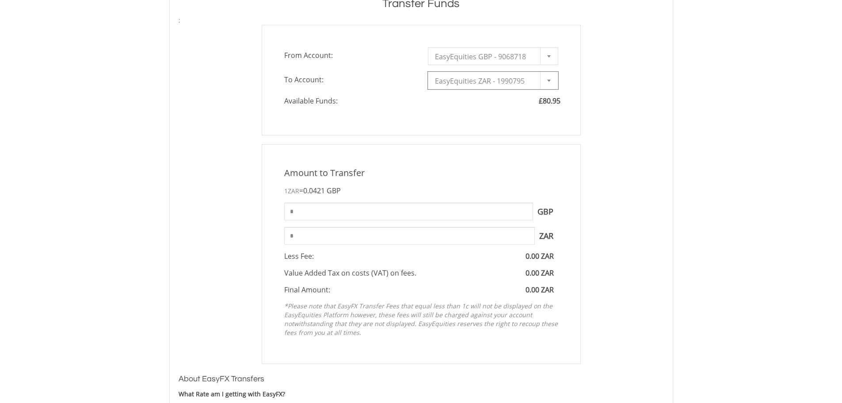
scroll to position [265, 0]
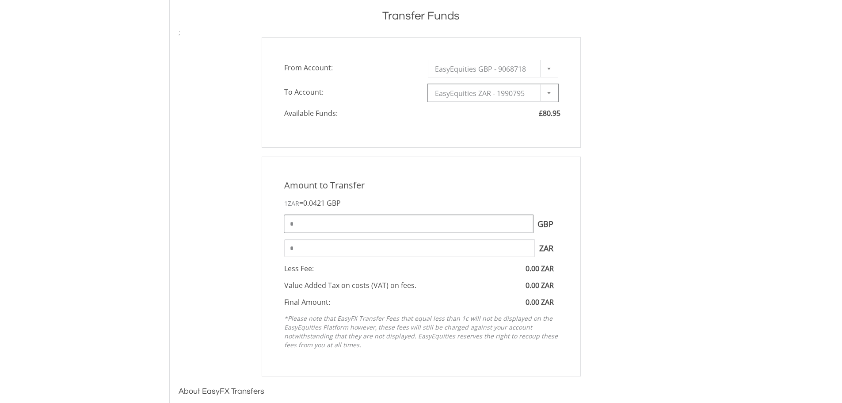
click at [303, 225] on input "*" at bounding box center [408, 224] width 249 height 18
type input "*****"
type input "*******"
click at [598, 229] on div "Amount to Transfer 1 ZAR = 0.0421 GBP ***** GBP You can transfer funds into you…" at bounding box center [421, 266] width 498 height 220
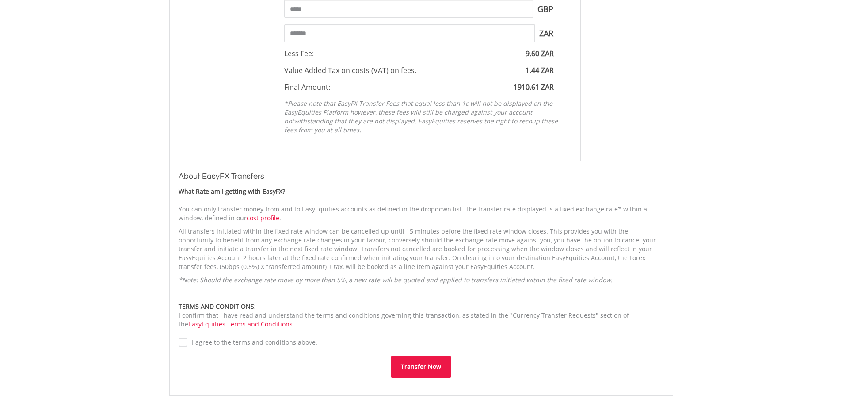
scroll to position [574, 0]
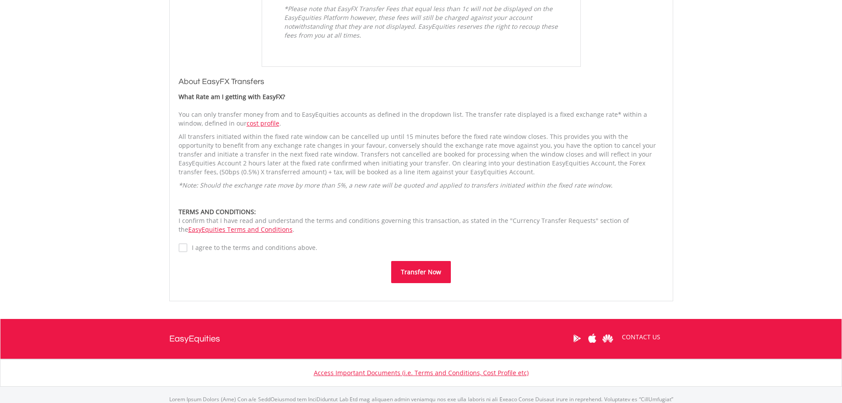
click at [419, 272] on button "Transfer Now" at bounding box center [421, 272] width 60 height 22
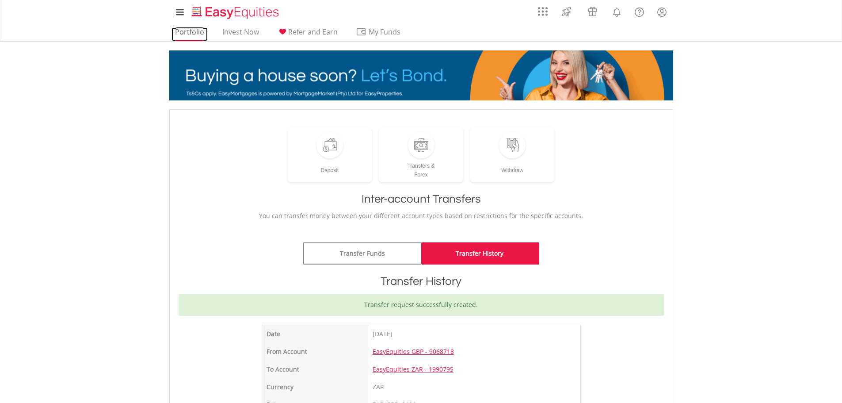
click at [188, 30] on link "Portfolio" at bounding box center [189, 34] width 36 height 14
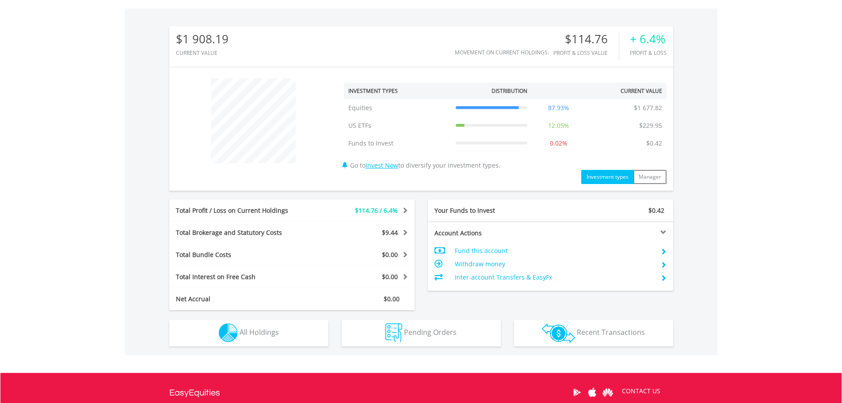
scroll to position [363, 0]
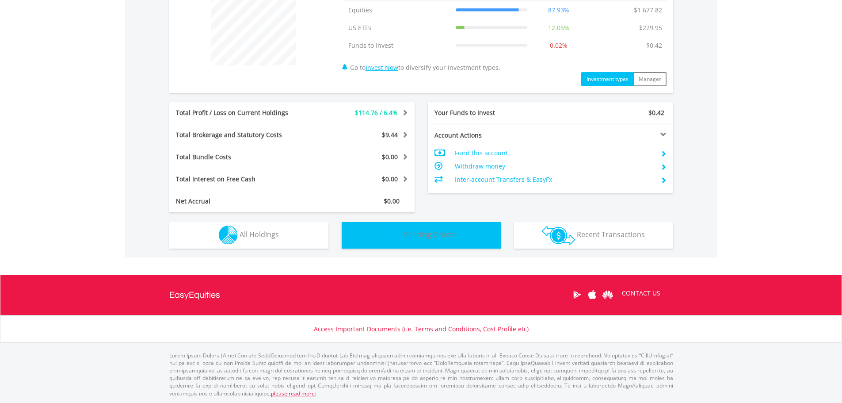
click at [406, 232] on span "Pending Orders" at bounding box center [430, 234] width 53 height 10
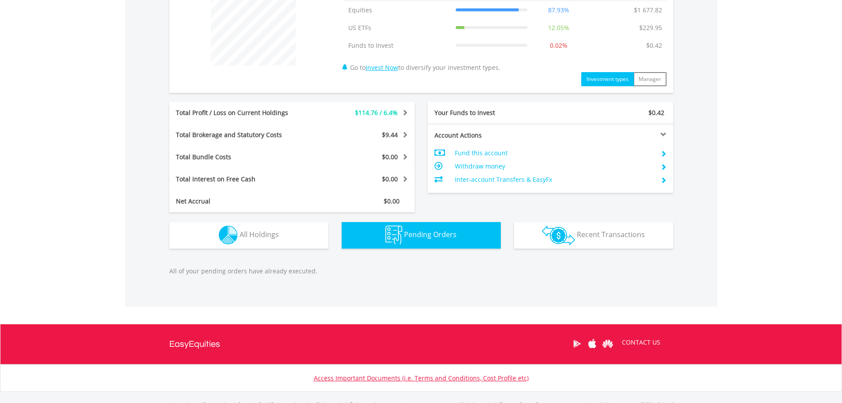
scroll to position [412, 0]
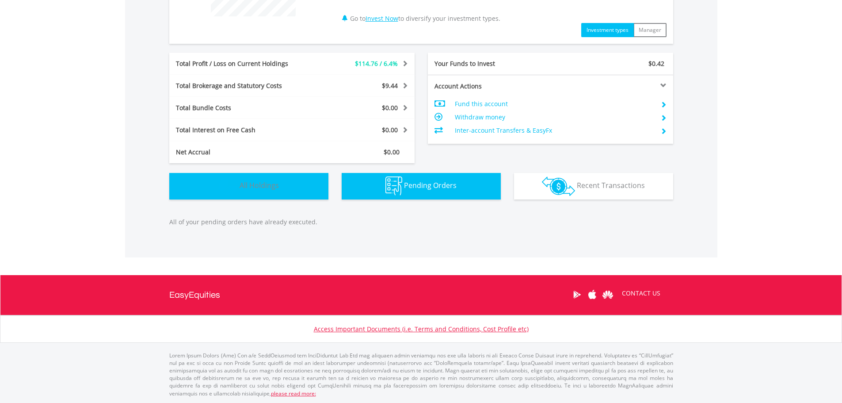
click at [289, 186] on button "Holdings All Holdings" at bounding box center [248, 186] width 159 height 27
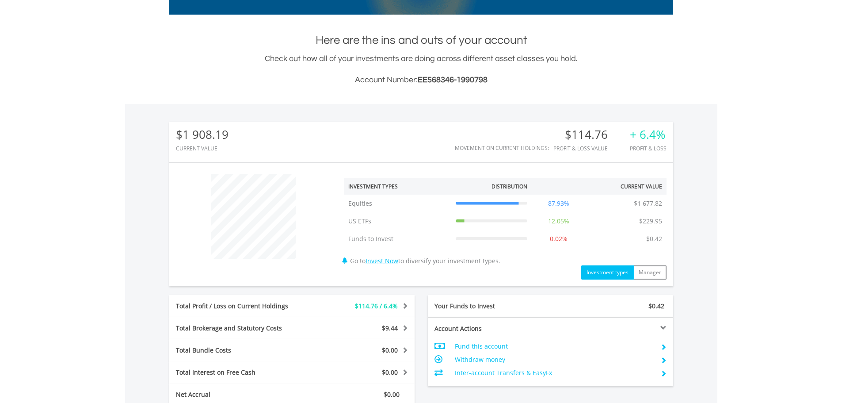
scroll to position [63, 0]
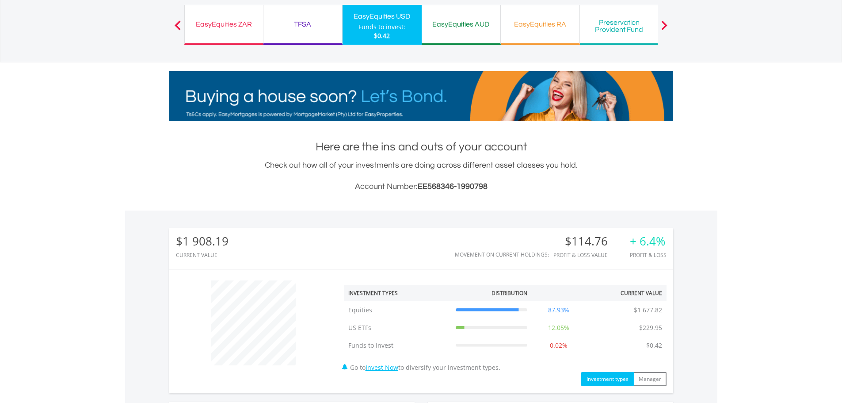
click at [470, 26] on div "EasyEquities AUD" at bounding box center [461, 24] width 68 height 12
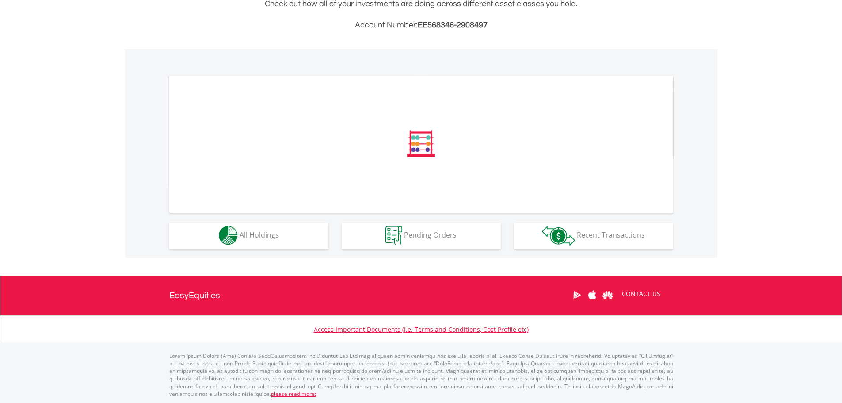
scroll to position [225, 0]
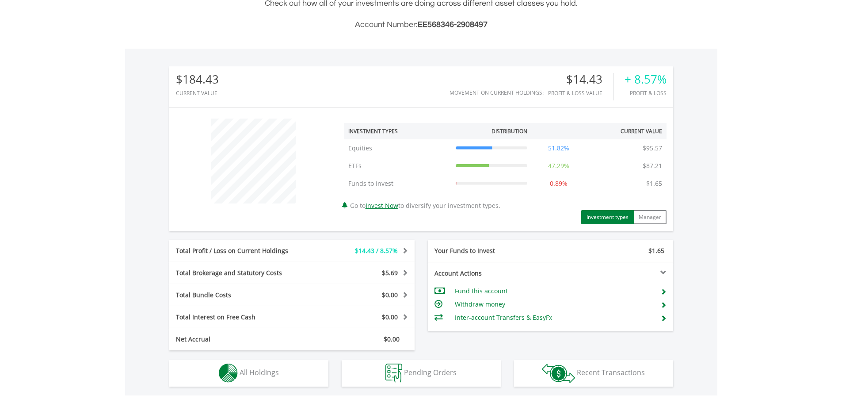
click at [423, 232] on div "$184.43 CURRENT VALUE Movement on Current Holdings: $14.43 Profit & Loss Value …" at bounding box center [421, 208] width 504 height 284
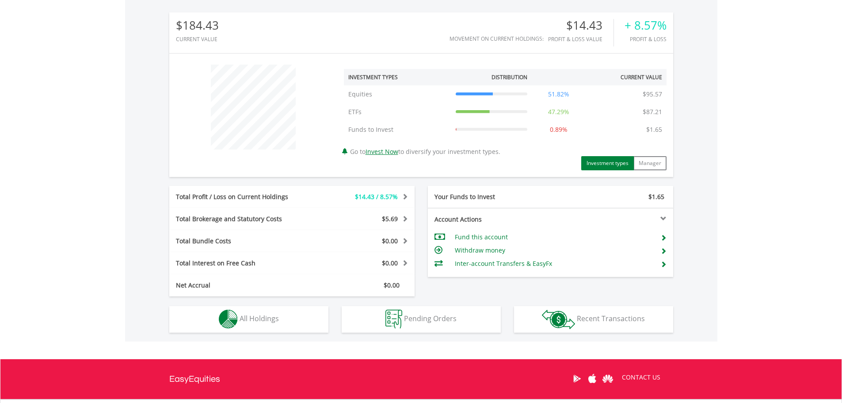
scroll to position [363, 0]
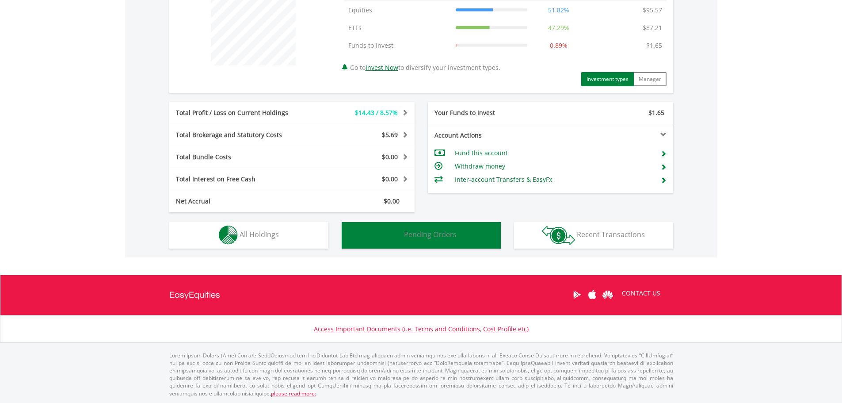
click at [431, 230] on span "Pending Orders" at bounding box center [430, 234] width 53 height 10
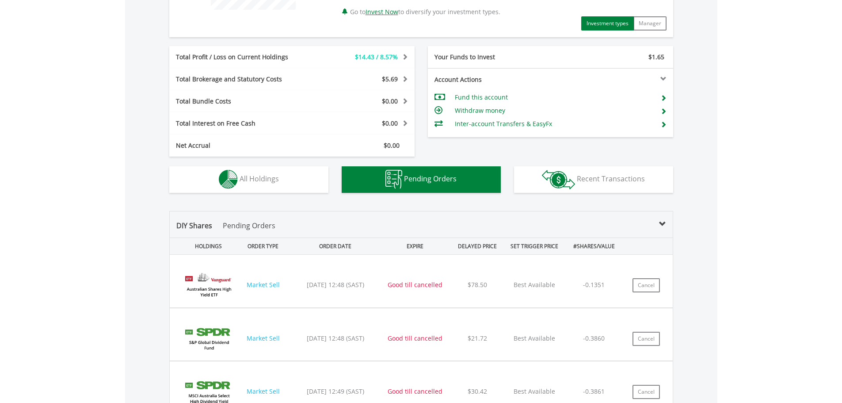
scroll to position [418, 0]
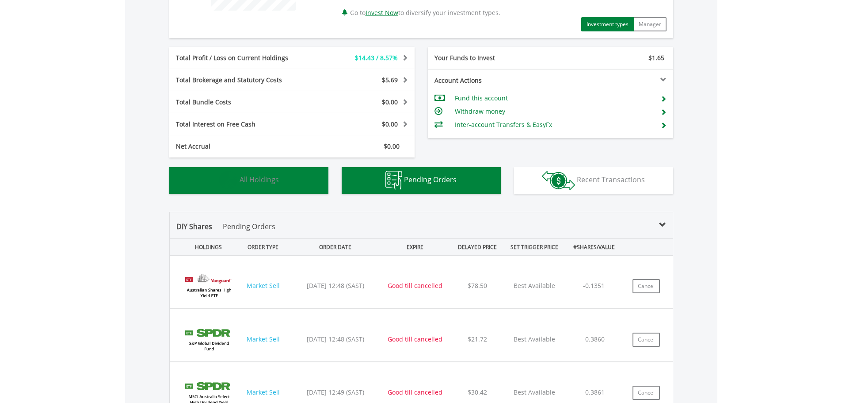
click at [212, 182] on button "Holdings All Holdings" at bounding box center [248, 180] width 159 height 27
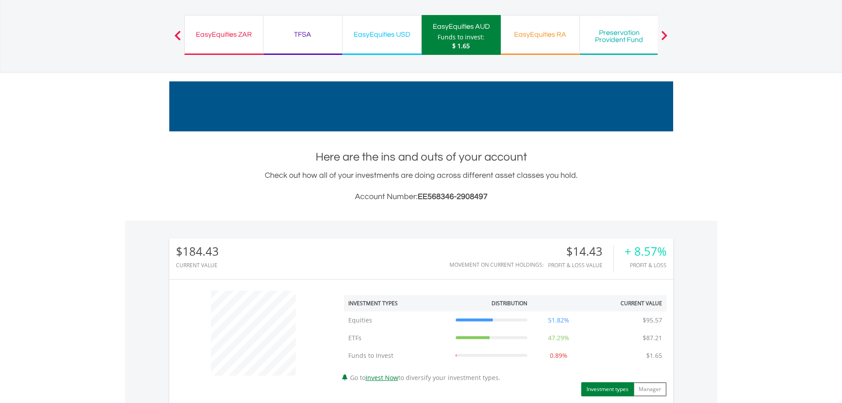
scroll to position [0, 0]
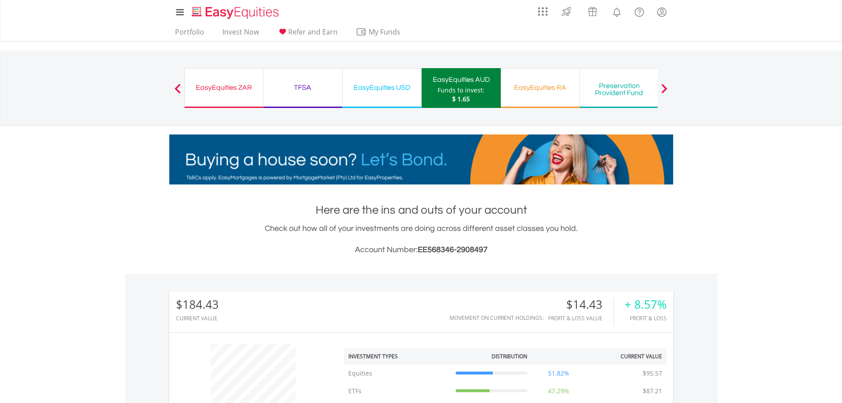
click at [665, 89] on span at bounding box center [664, 89] width 6 height 10
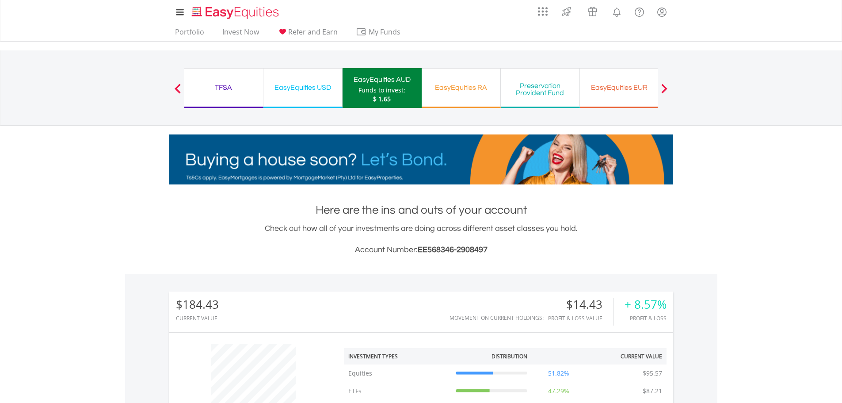
click at [665, 89] on span at bounding box center [664, 89] width 6 height 10
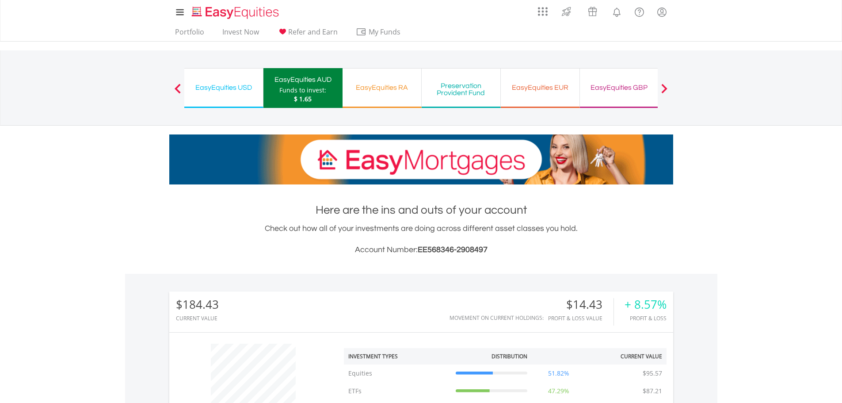
click at [665, 89] on span at bounding box center [664, 89] width 6 height 10
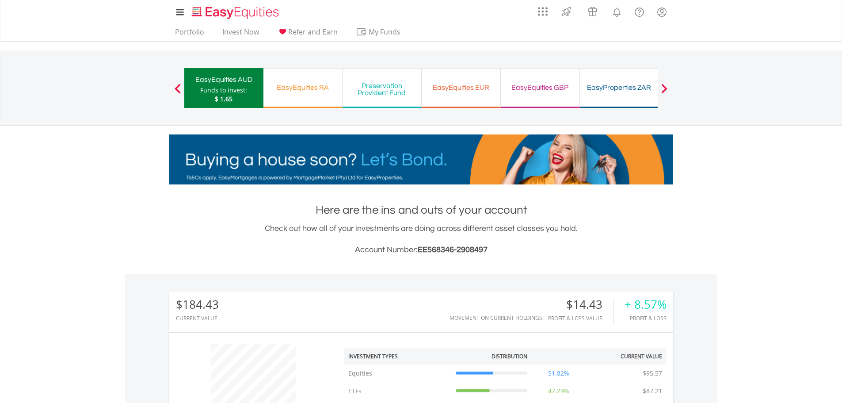
click at [665, 89] on span at bounding box center [664, 89] width 6 height 10
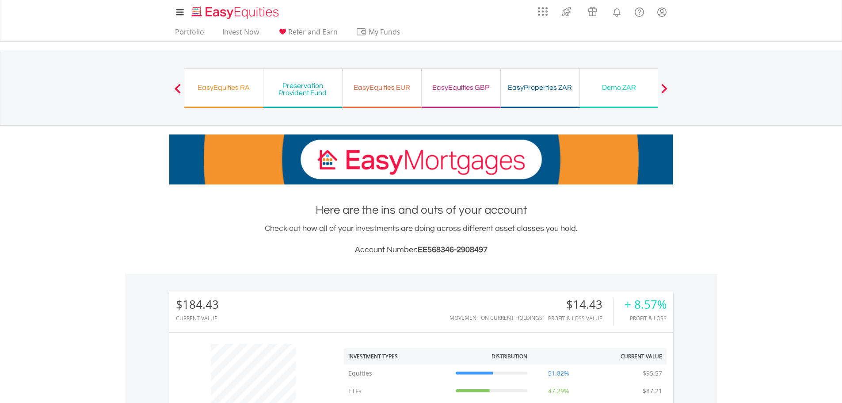
click at [665, 89] on span at bounding box center [664, 89] width 6 height 10
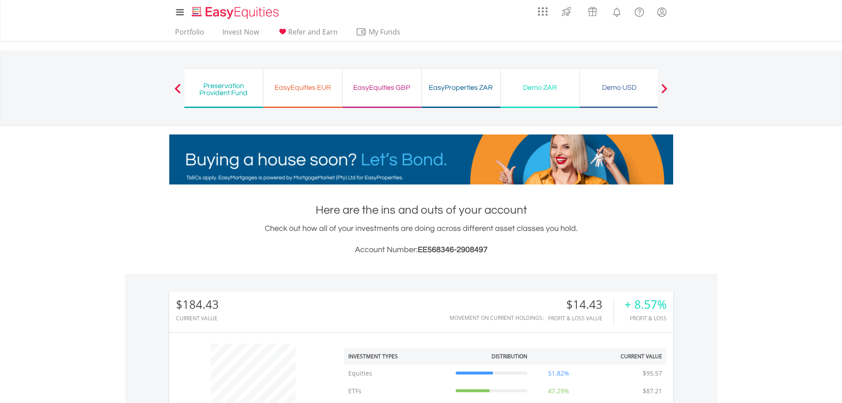
click at [665, 89] on span at bounding box center [664, 89] width 6 height 10
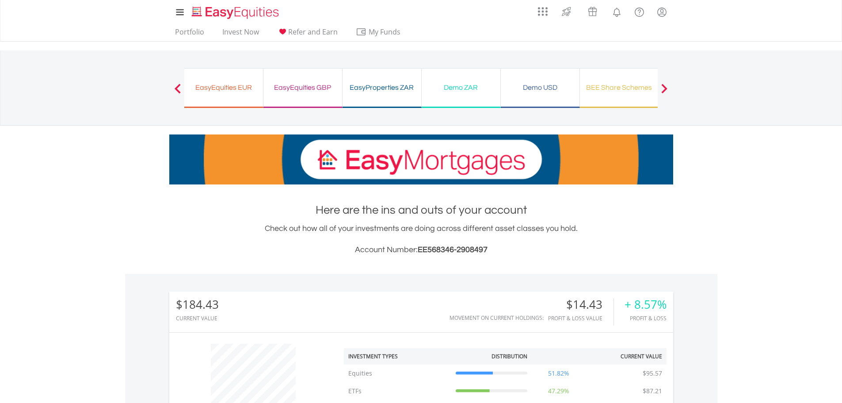
click at [621, 86] on div "BEE Share Schemes" at bounding box center [619, 87] width 68 height 12
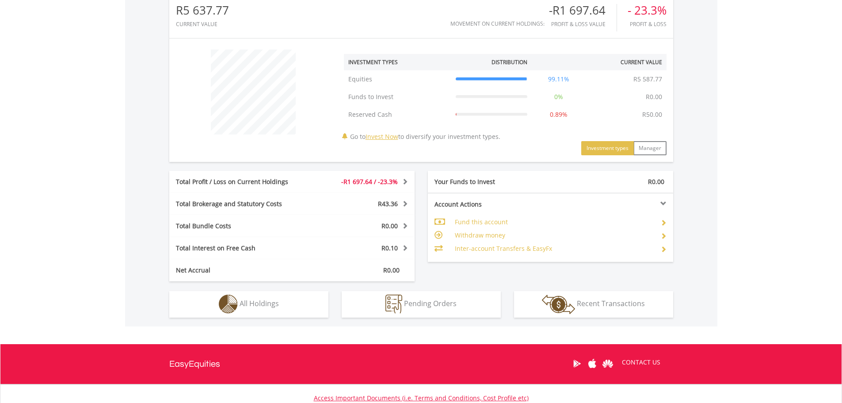
scroll to position [309, 0]
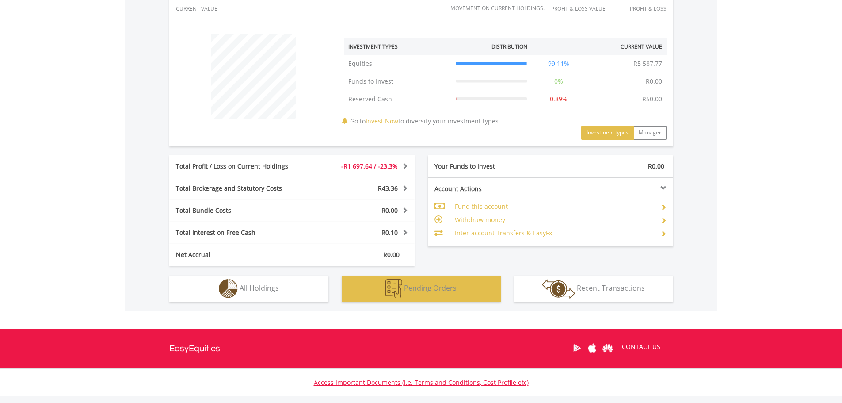
click at [384, 289] on button "Pending Orders Pending Orders" at bounding box center [421, 288] width 159 height 27
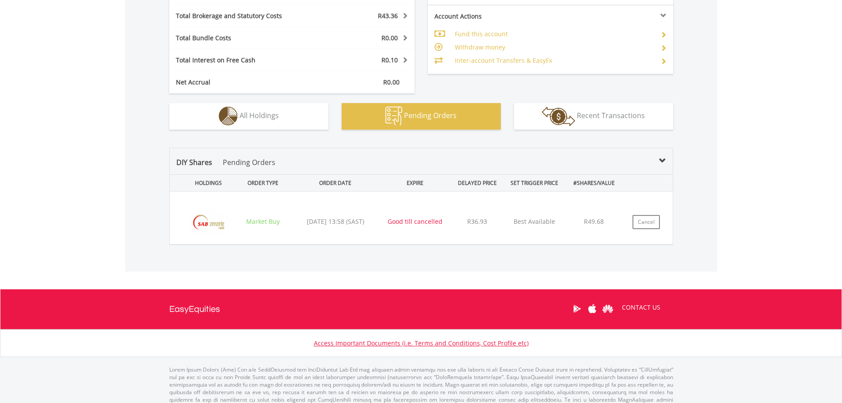
scroll to position [495, 0]
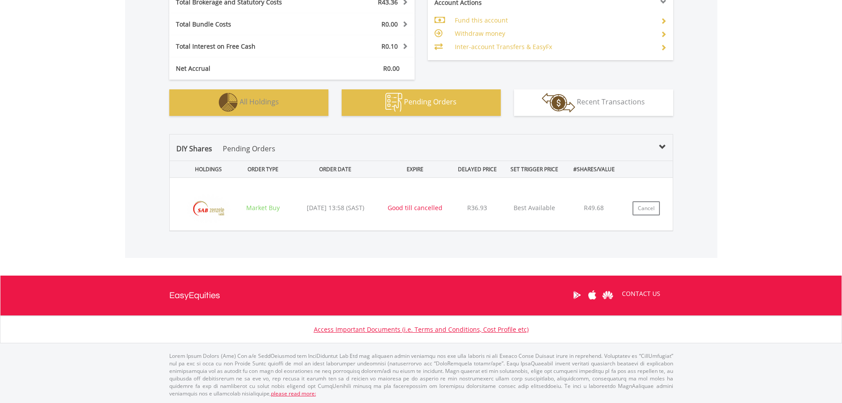
click at [267, 100] on span "All Holdings" at bounding box center [259, 102] width 39 height 10
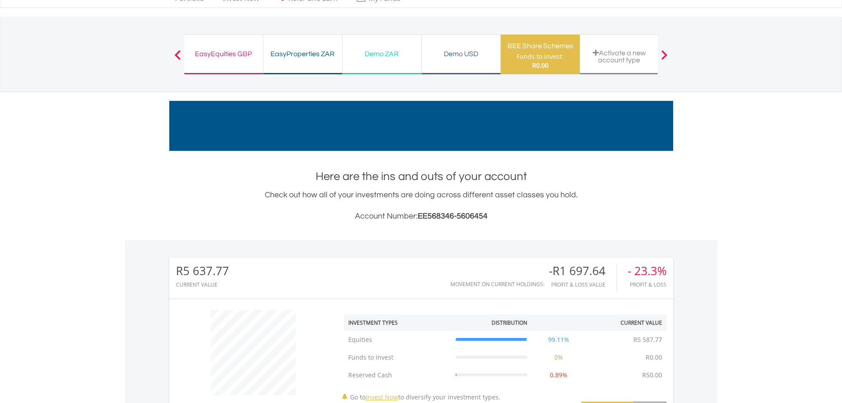
scroll to position [0, 0]
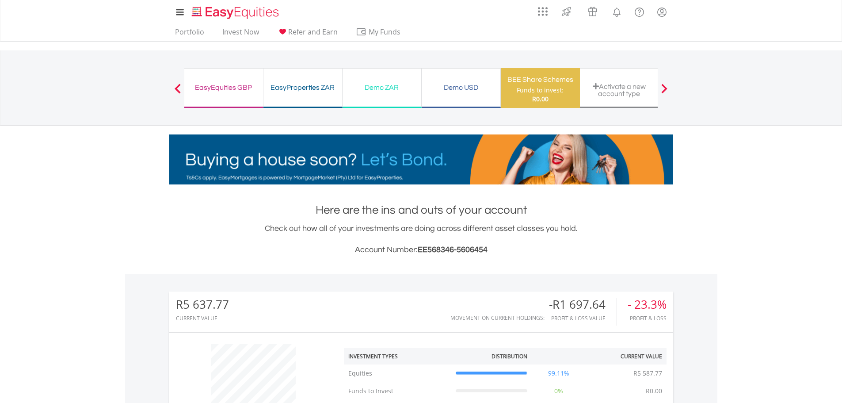
click at [175, 87] on span at bounding box center [178, 89] width 6 height 10
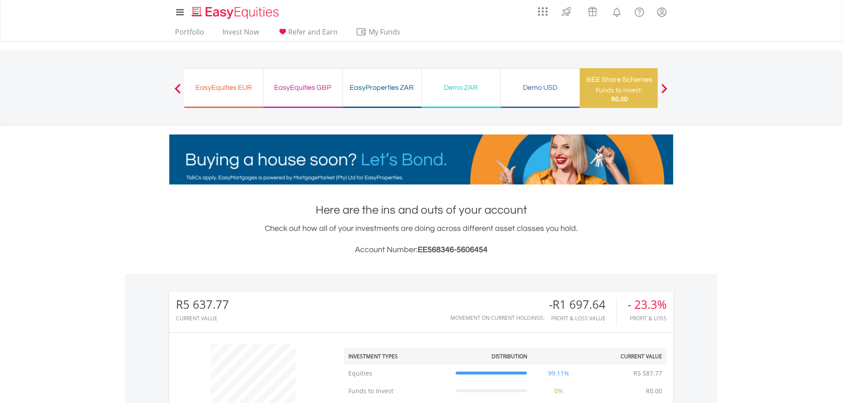
click at [175, 87] on span at bounding box center [178, 89] width 6 height 10
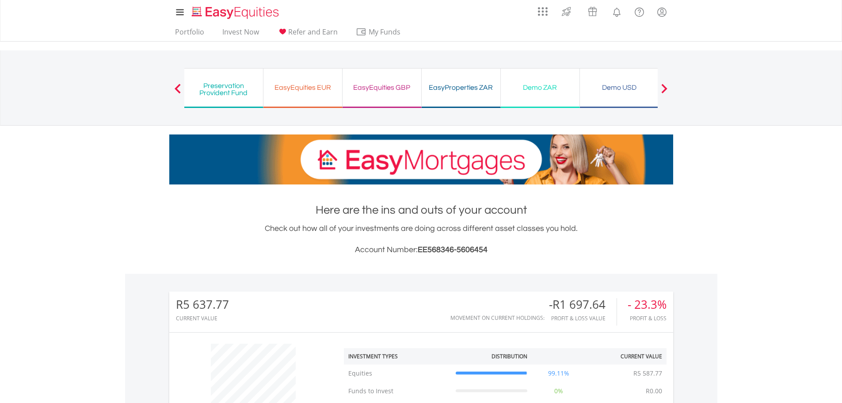
click at [175, 87] on span at bounding box center [178, 89] width 6 height 10
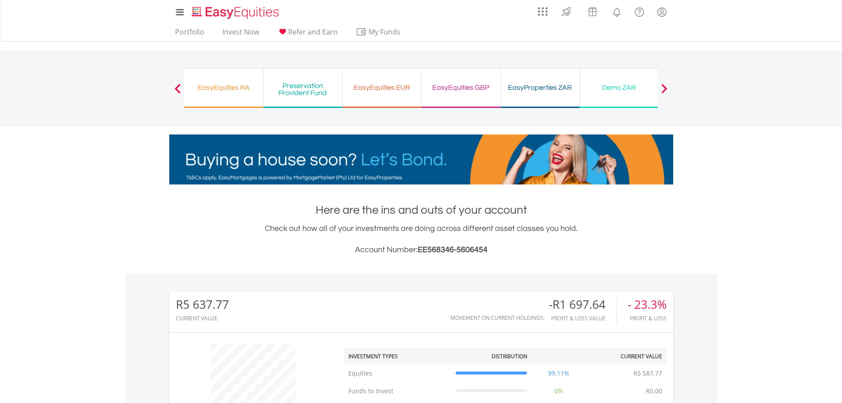
click at [178, 89] on button "Previous" at bounding box center [178, 92] width 18 height 9
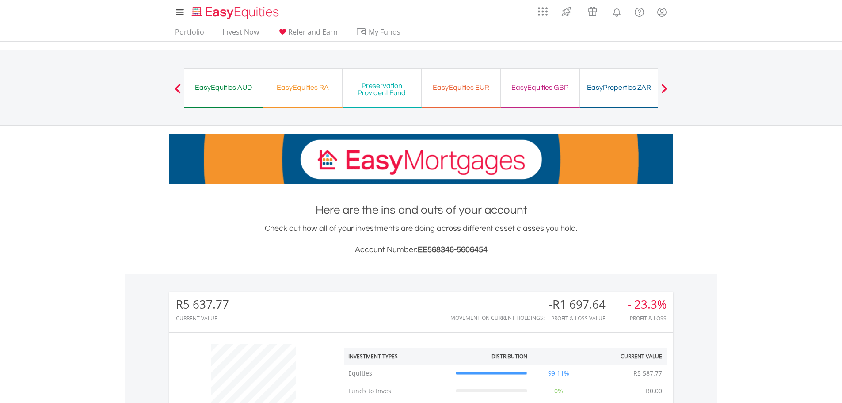
click at [177, 88] on button "Previous" at bounding box center [178, 92] width 18 height 9
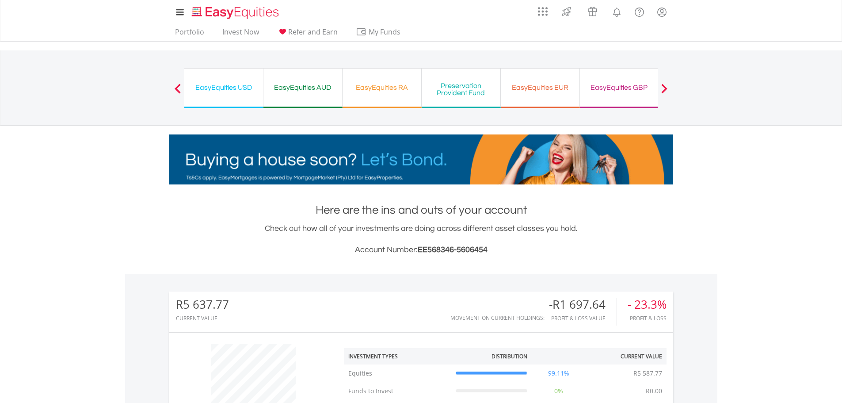
click at [179, 91] on button "Previous" at bounding box center [178, 92] width 18 height 9
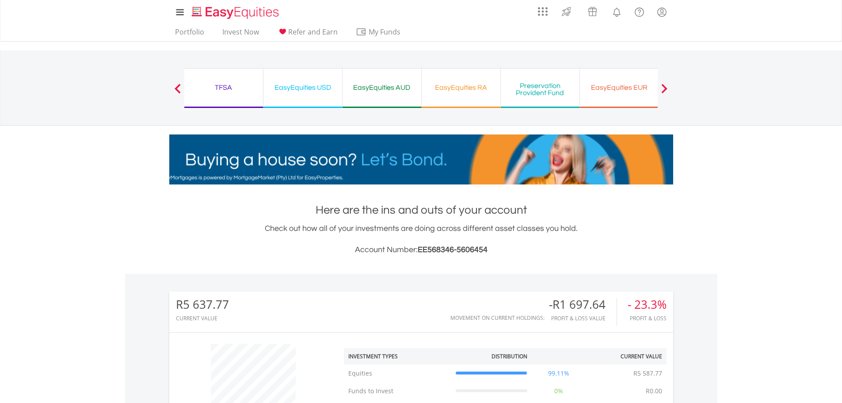
click at [176, 88] on button "Previous" at bounding box center [178, 92] width 18 height 9
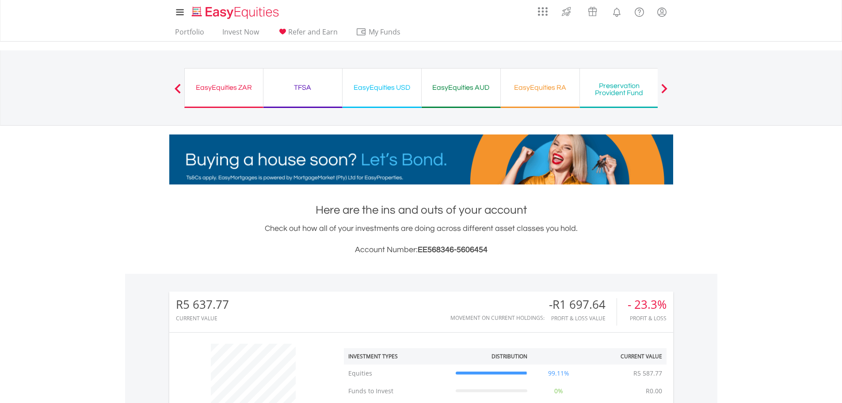
click at [204, 88] on div "EasyEquities ZAR" at bounding box center [224, 87] width 68 height 12
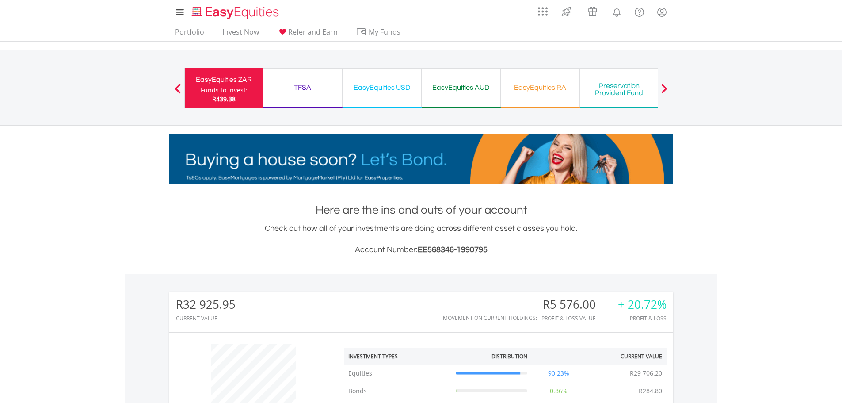
scroll to position [85, 168]
click at [251, 31] on link "Invest Now" at bounding box center [241, 34] width 44 height 14
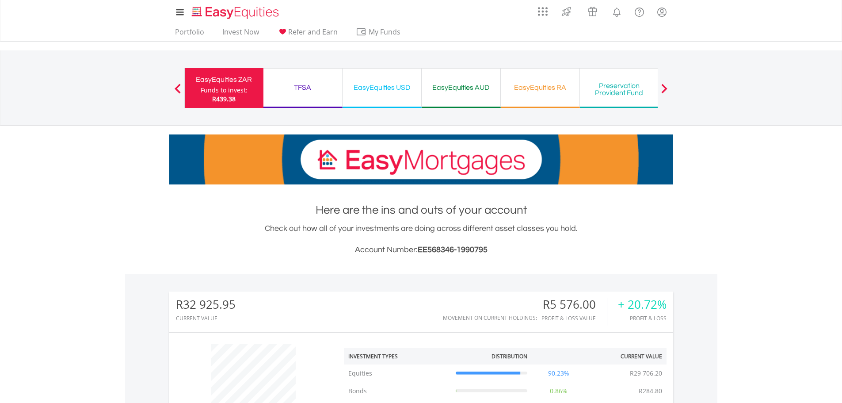
click at [665, 87] on span at bounding box center [664, 89] width 6 height 10
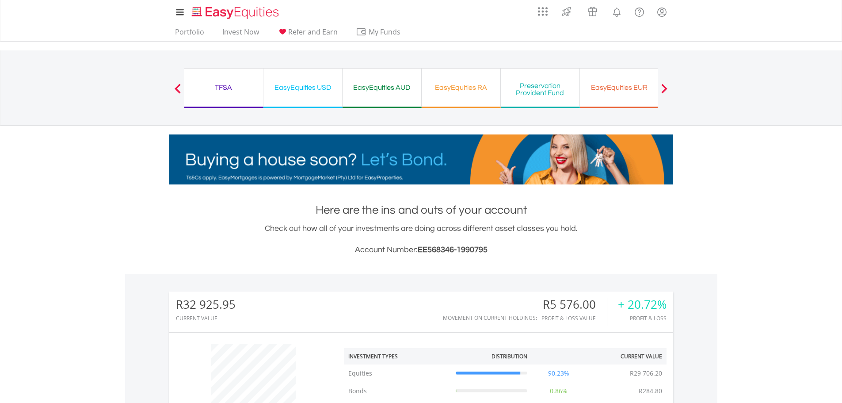
click at [665, 87] on span at bounding box center [664, 89] width 6 height 10
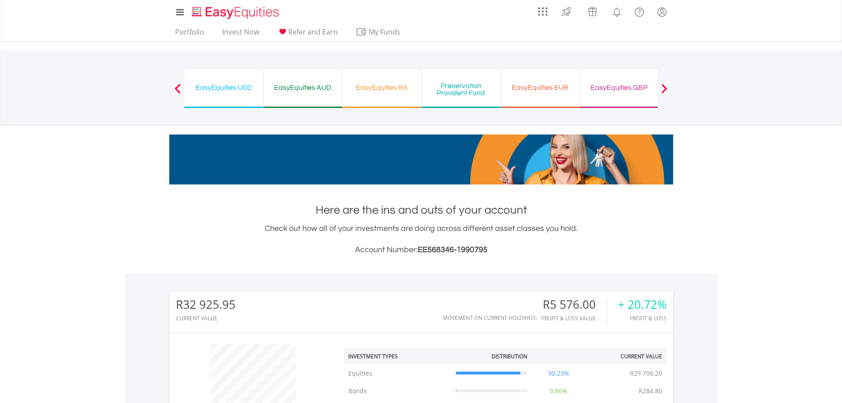
click at [622, 89] on div "EasyEquities GBP" at bounding box center [619, 87] width 68 height 12
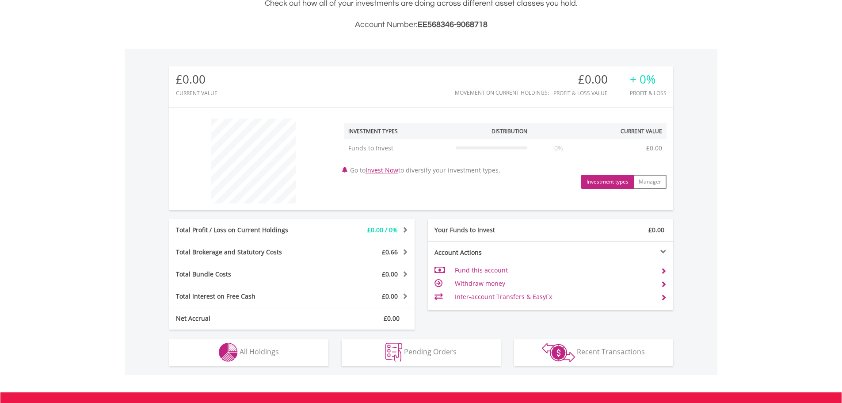
scroll to position [85, 168]
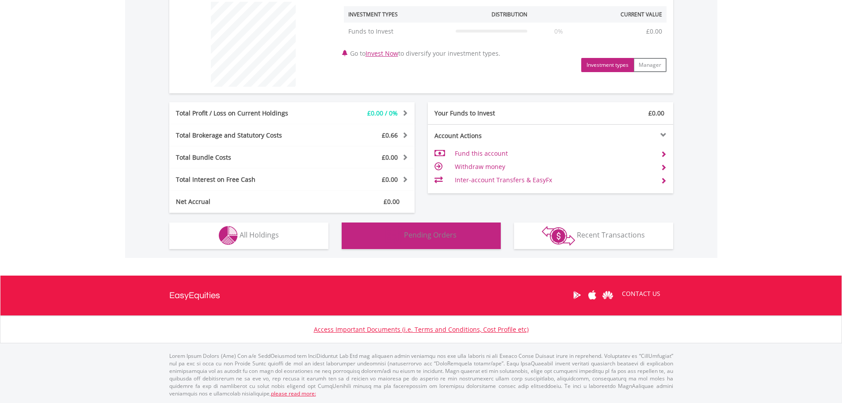
click at [385, 235] on img "button" at bounding box center [393, 235] width 17 height 19
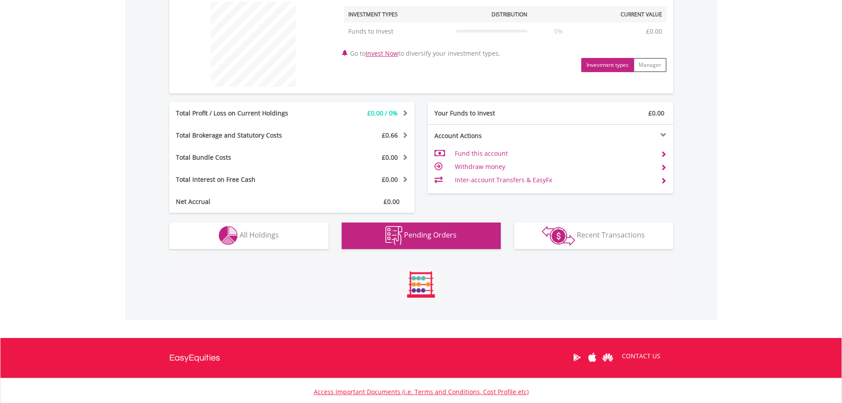
scroll to position [391, 0]
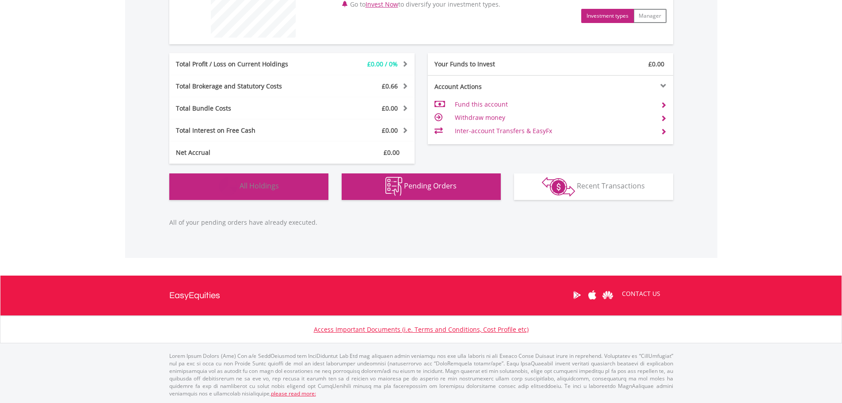
click at [305, 189] on button "Holdings All Holdings" at bounding box center [248, 186] width 159 height 27
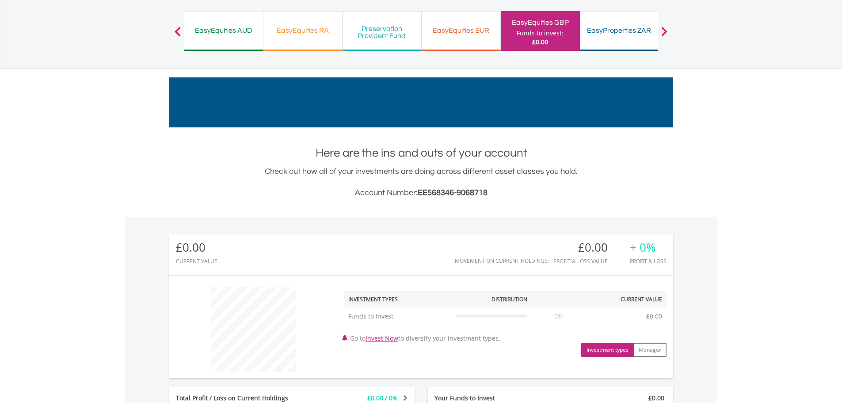
scroll to position [0, 0]
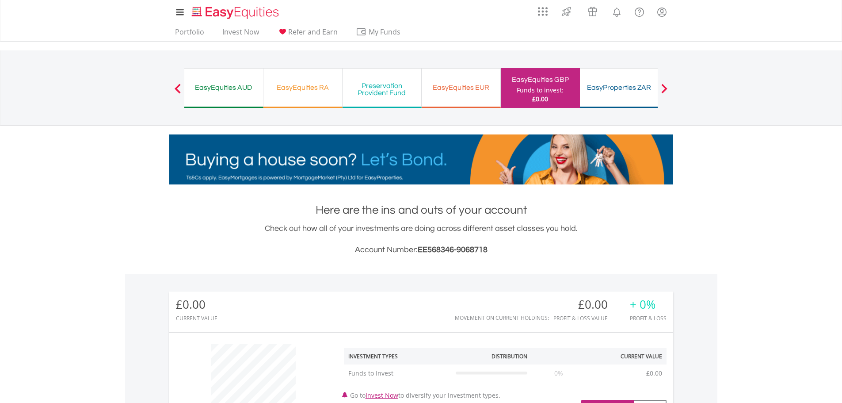
click at [179, 88] on button "Previous" at bounding box center [178, 92] width 18 height 9
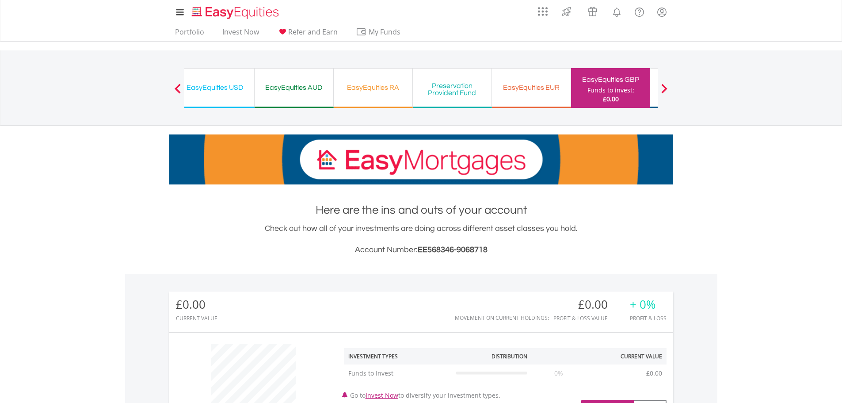
click at [179, 88] on button "Previous" at bounding box center [178, 92] width 18 height 9
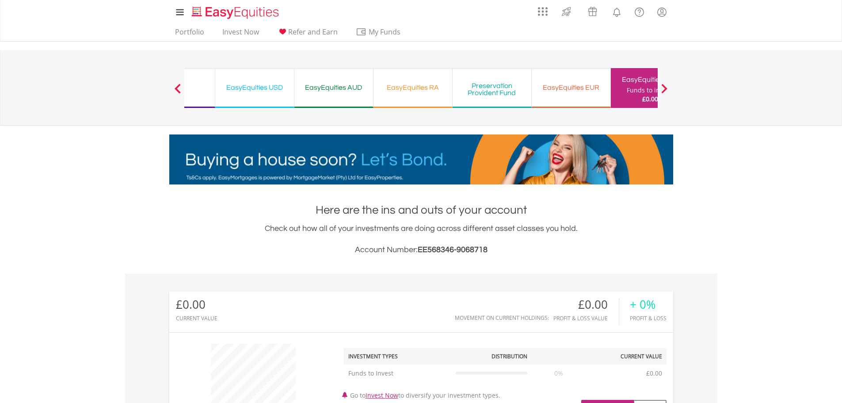
click at [179, 88] on button "Previous" at bounding box center [178, 92] width 18 height 9
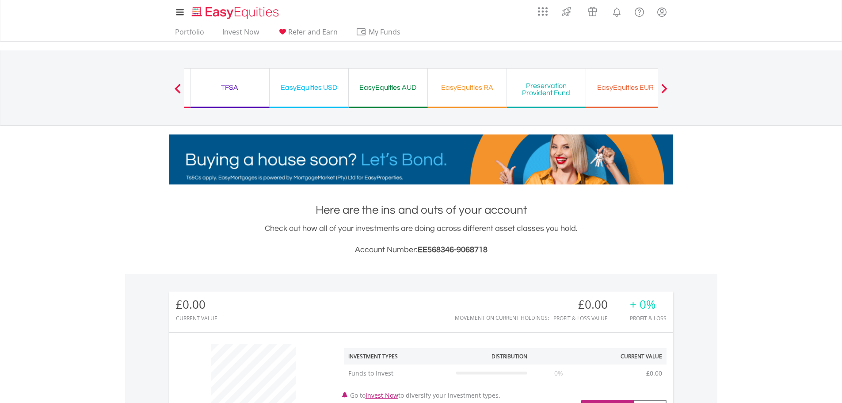
click at [179, 88] on button "Previous" at bounding box center [178, 92] width 18 height 9
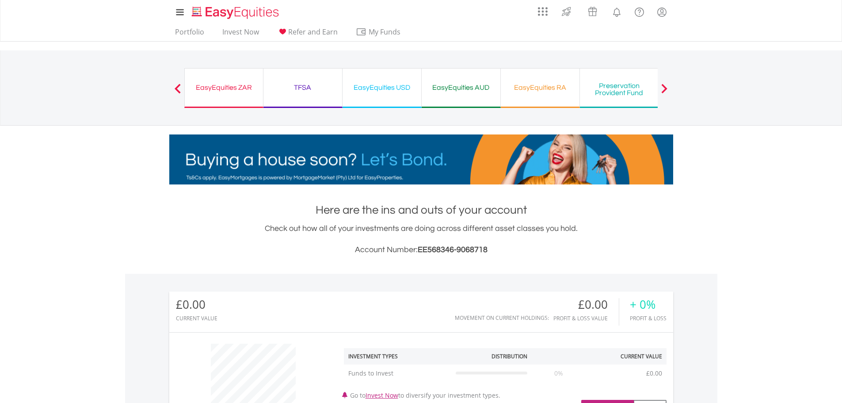
click at [179, 88] on button "Previous" at bounding box center [178, 92] width 18 height 9
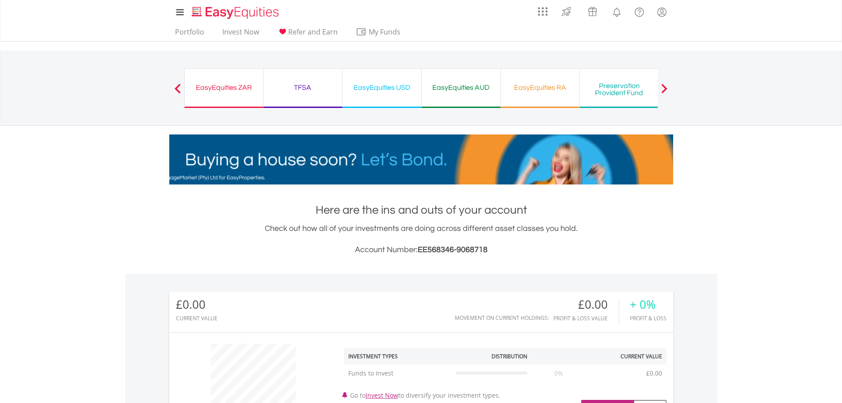
click at [179, 88] on button "Previous" at bounding box center [178, 92] width 18 height 9
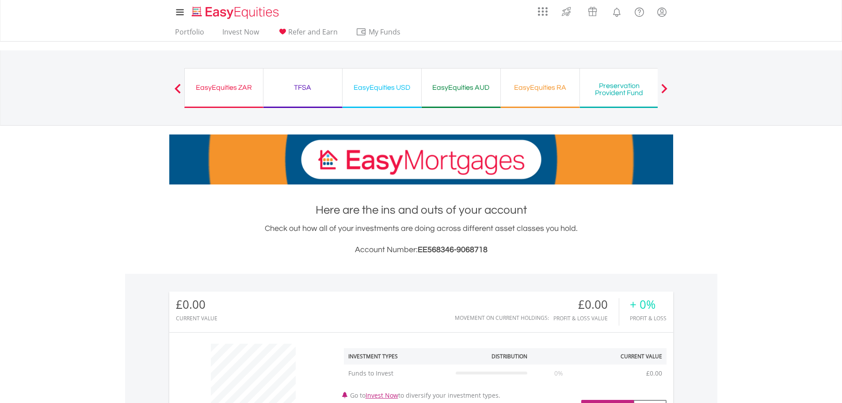
click at [179, 88] on button "Previous" at bounding box center [178, 92] width 18 height 9
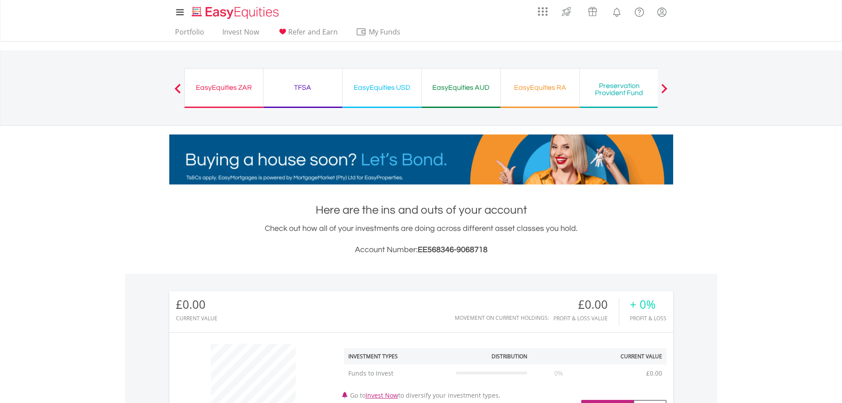
click at [223, 88] on div "EasyEquities ZAR" at bounding box center [224, 87] width 68 height 12
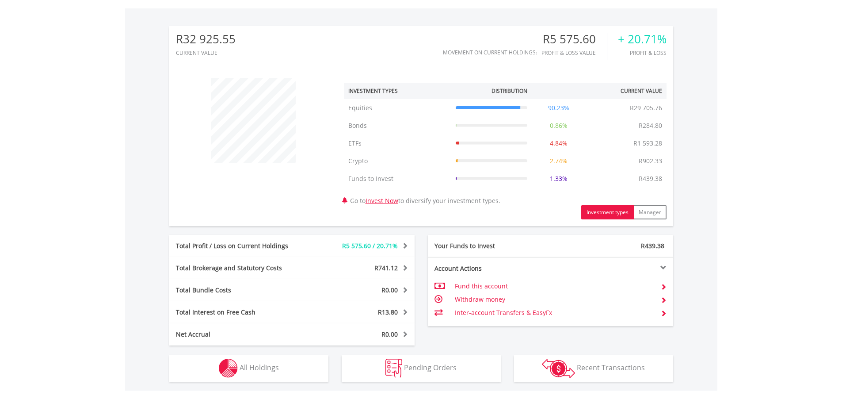
scroll to position [398, 0]
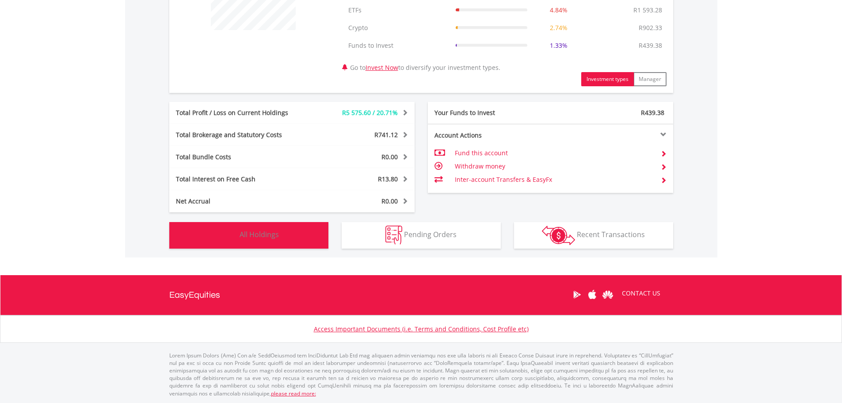
click at [254, 232] on span "All Holdings" at bounding box center [259, 234] width 39 height 10
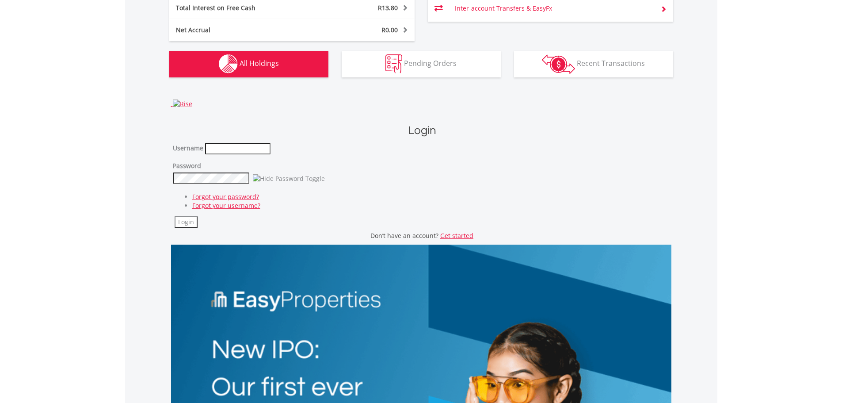
scroll to position [444, 0]
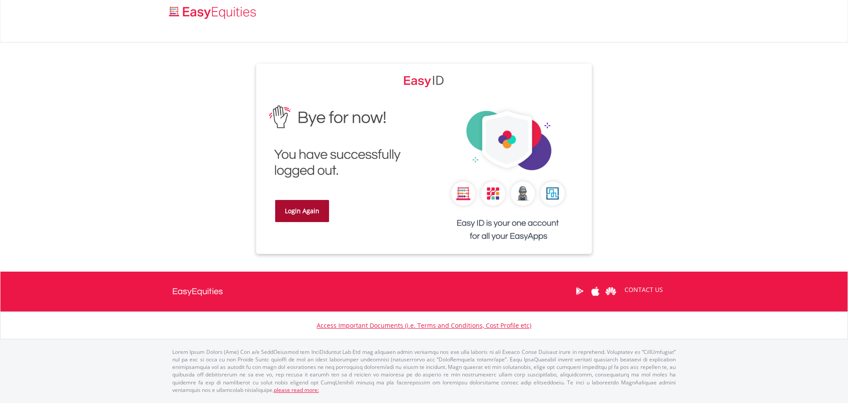
click at [313, 209] on link "Login Again" at bounding box center [302, 211] width 54 height 22
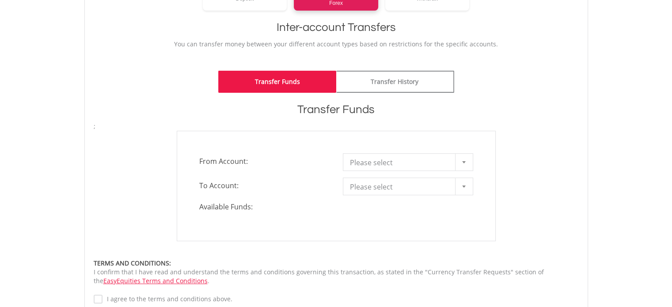
scroll to position [221, 0]
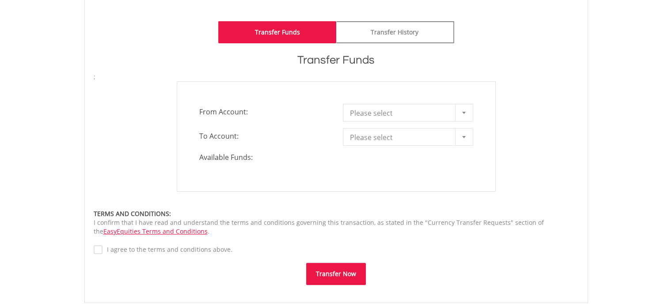
click at [460, 112] on div at bounding box center [464, 112] width 18 height 17
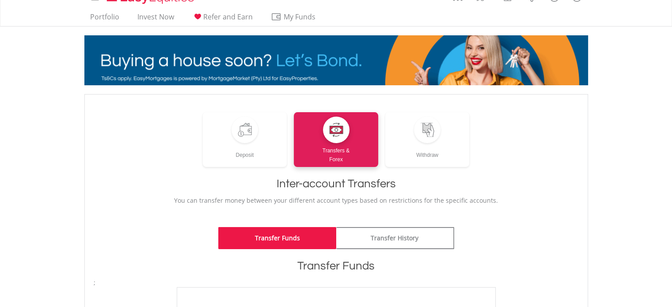
scroll to position [0, 0]
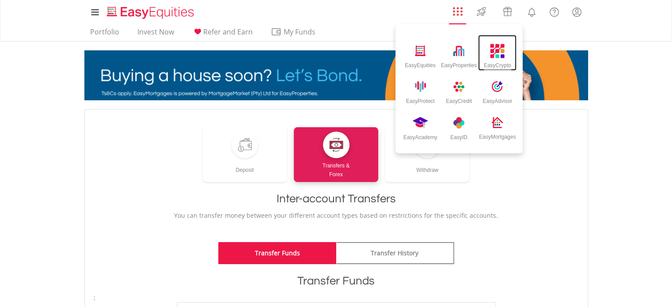
click at [504, 52] on img at bounding box center [498, 51] width 15 height 15
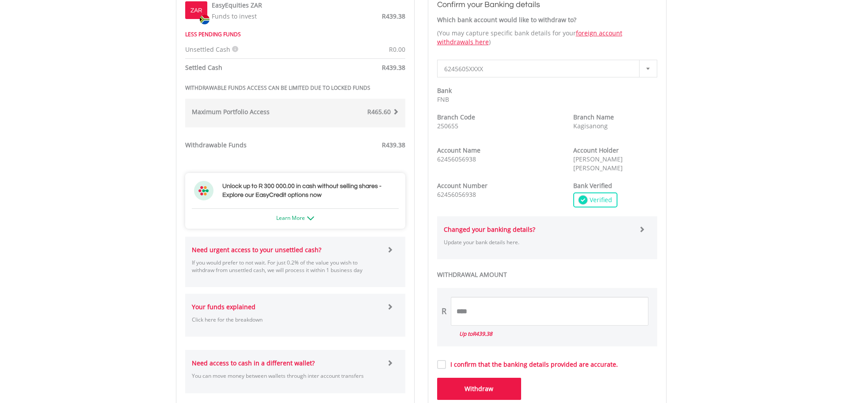
scroll to position [309, 0]
click at [446, 307] on label "I confirm that the banking details provided are accurate." at bounding box center [532, 364] width 172 height 9
drag, startPoint x: 484, startPoint y: 311, endPoint x: 444, endPoint y: 310, distance: 40.2
click at [444, 307] on div "R ****" at bounding box center [547, 311] width 220 height 29
type input "******"
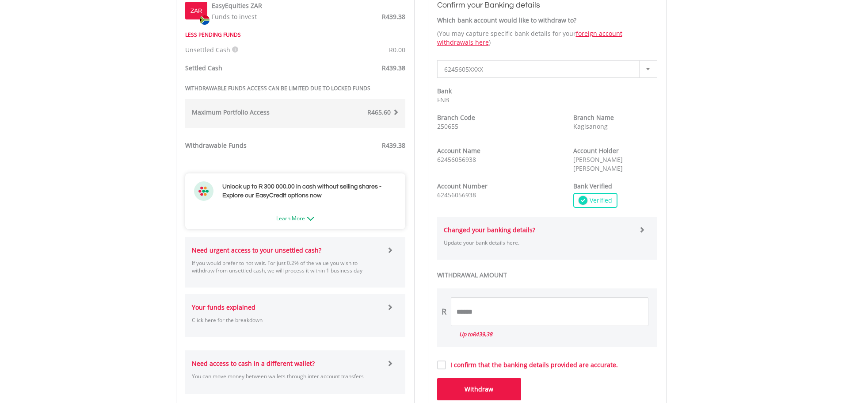
drag, startPoint x: 809, startPoint y: 287, endPoint x: 723, endPoint y: 314, distance: 89.4
click at [672, 289] on body "My Investments Invest Now New Listings Sell My Recurring Investments Pending Or…" at bounding box center [421, 168] width 842 height 955
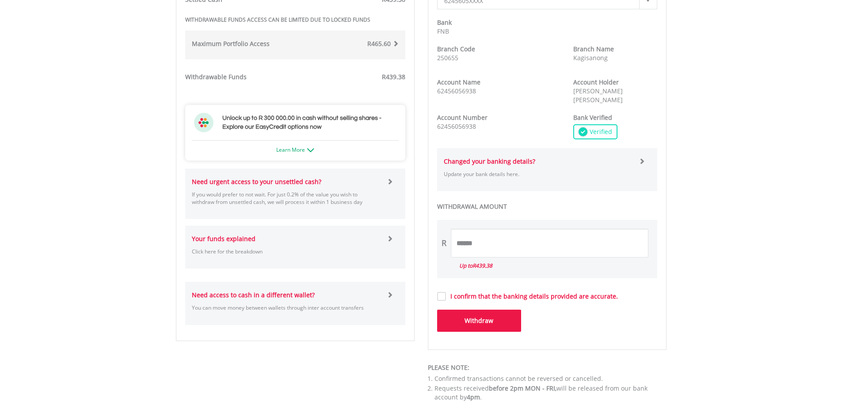
scroll to position [398, 0]
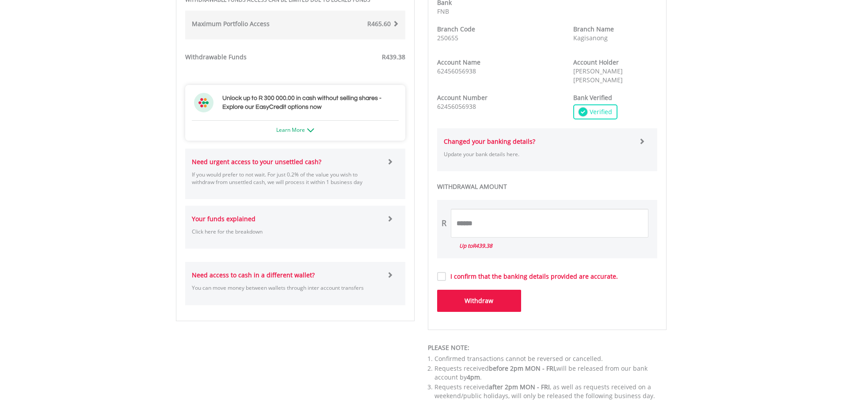
click at [471, 295] on button "Withdraw" at bounding box center [479, 300] width 84 height 22
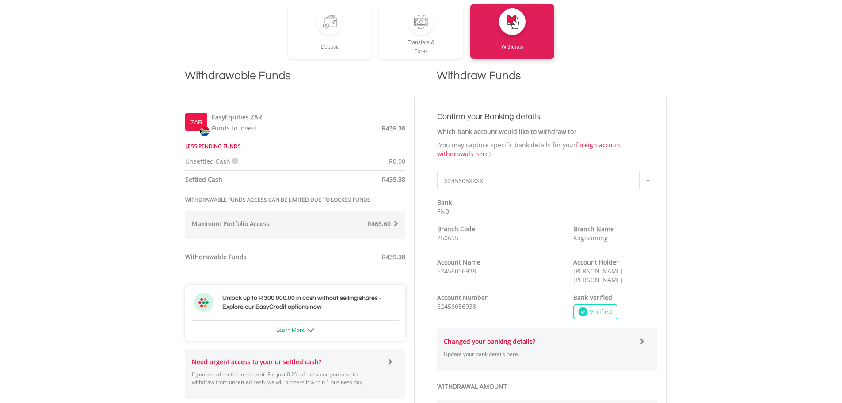
scroll to position [177, 0]
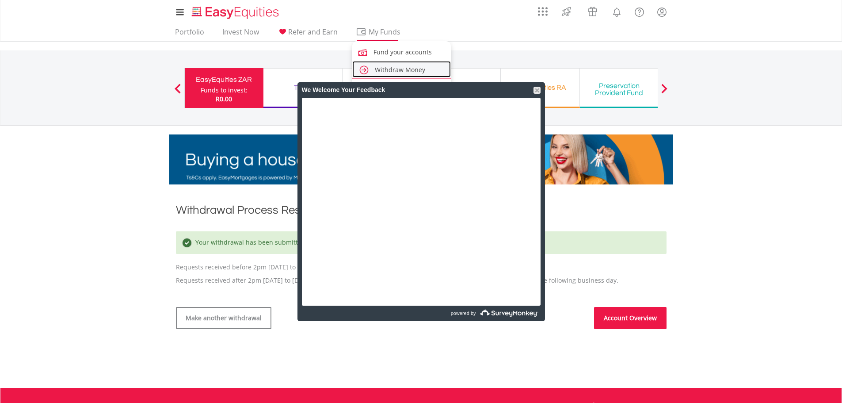
click at [395, 72] on span "Withdraw Money" at bounding box center [400, 69] width 50 height 8
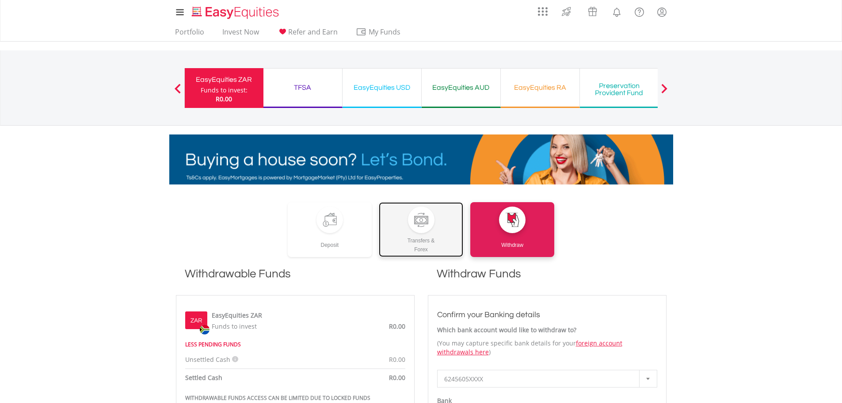
click at [420, 232] on div at bounding box center [421, 219] width 27 height 27
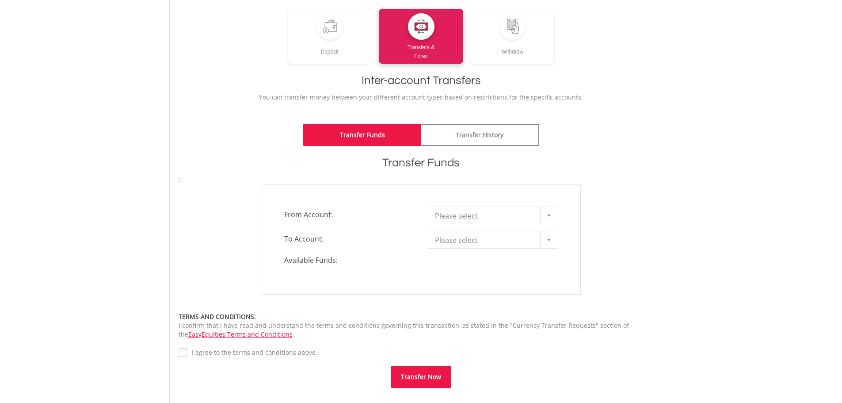
scroll to position [133, 0]
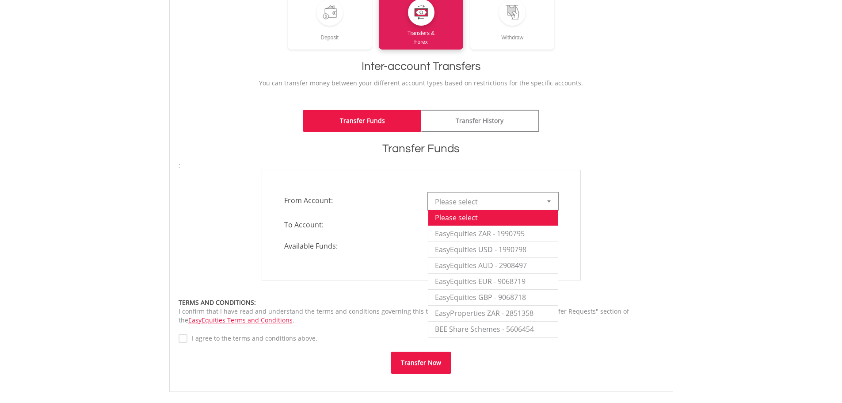
click at [545, 202] on div at bounding box center [549, 201] width 18 height 17
click at [496, 298] on li "EasyEquities GBP - 9068718" at bounding box center [492, 297] width 129 height 16
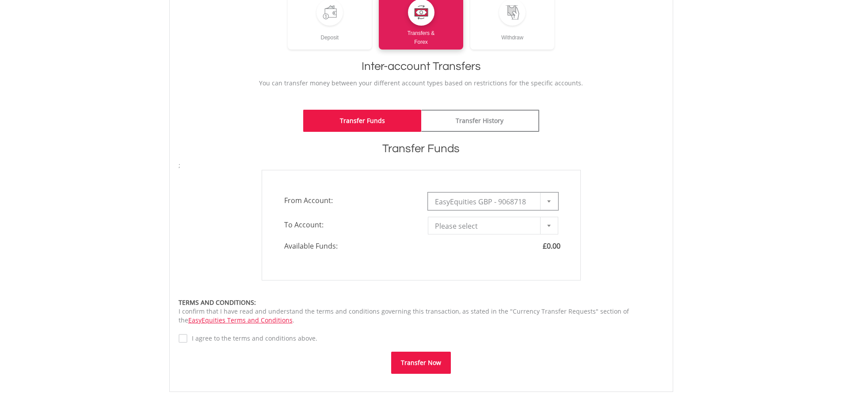
click at [546, 221] on div at bounding box center [549, 225] width 18 height 17
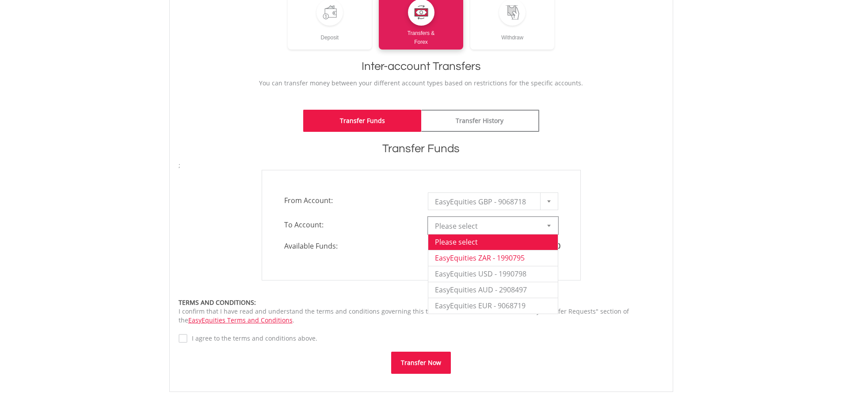
click at [472, 259] on li "EasyEquities ZAR - 1990795" at bounding box center [492, 258] width 129 height 16
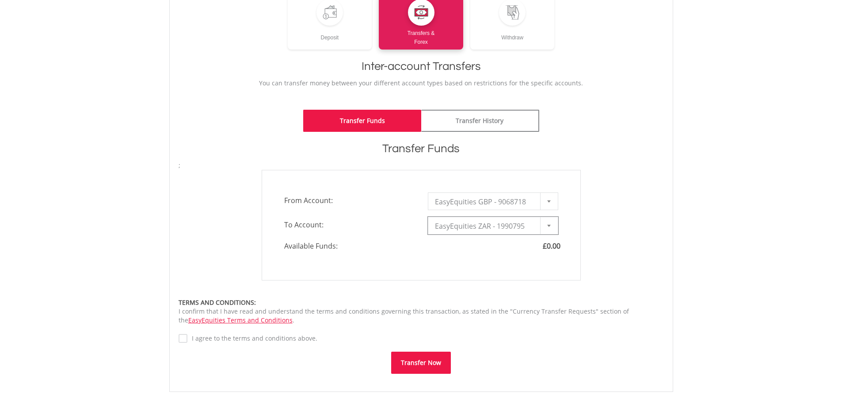
type input "*"
click at [546, 201] on div at bounding box center [549, 201] width 18 height 17
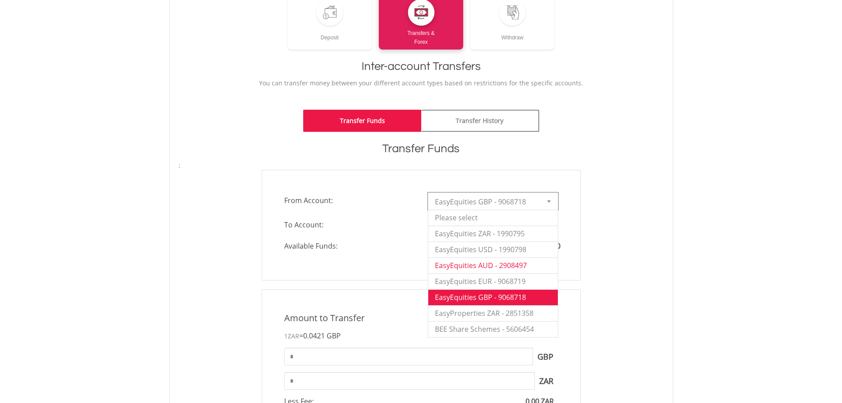
click at [489, 262] on li "EasyEquities AUD - 2908497" at bounding box center [492, 265] width 129 height 16
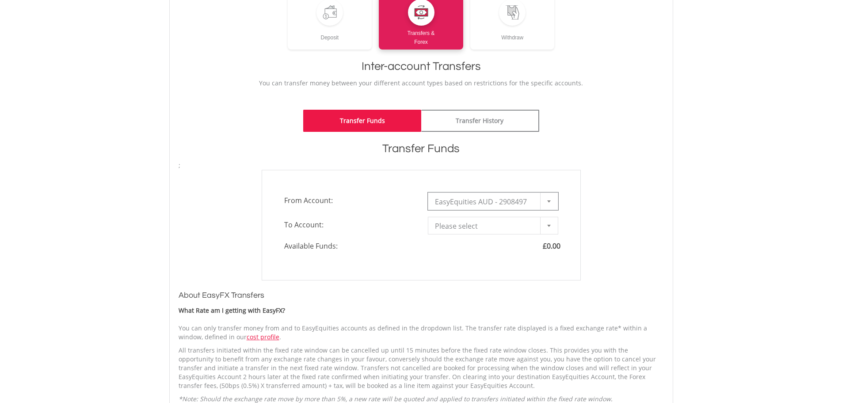
click at [549, 226] on b at bounding box center [549, 225] width 4 height 2
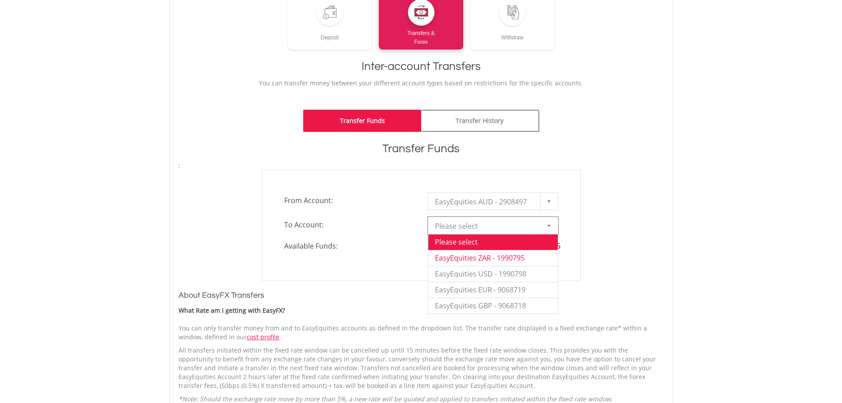
click at [503, 259] on li "EasyEquities ZAR - 1990795" at bounding box center [492, 258] width 129 height 16
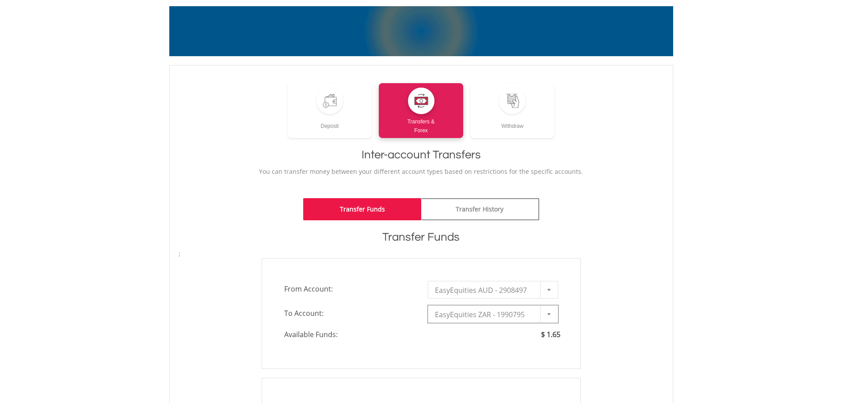
scroll to position [0, 0]
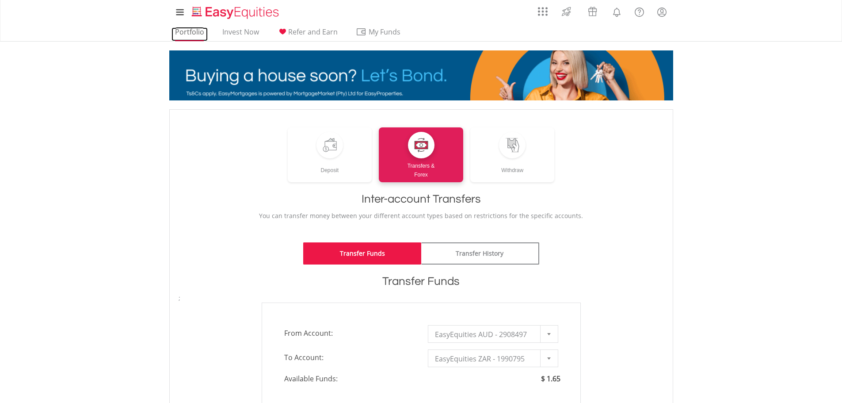
click at [177, 34] on link "Portfolio" at bounding box center [189, 34] width 36 height 14
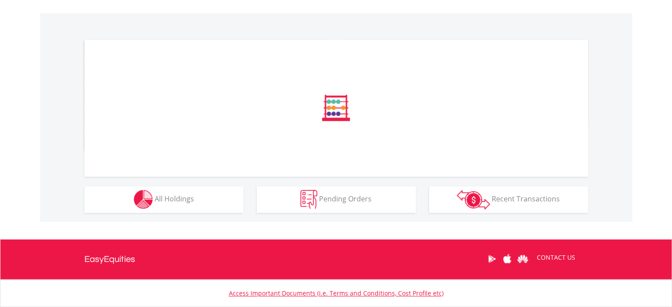
scroll to position [265, 0]
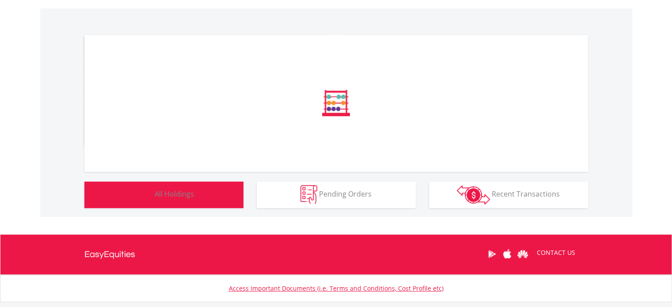
click at [179, 193] on span "All Holdings" at bounding box center [174, 194] width 39 height 10
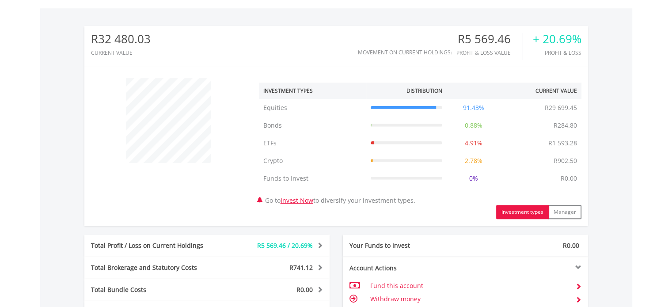
scroll to position [912, 0]
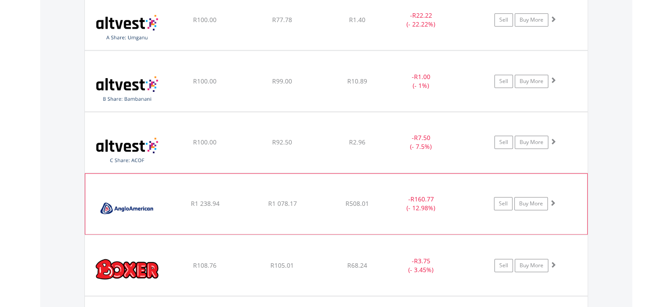
click at [553, 200] on span at bounding box center [553, 203] width 6 height 6
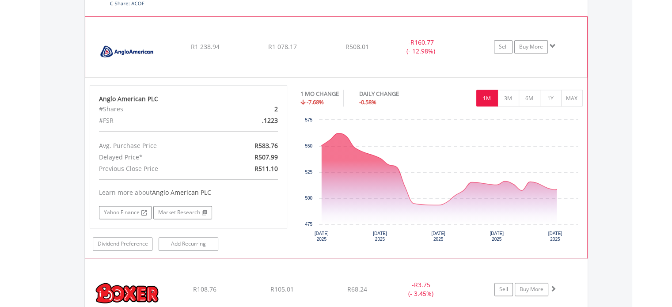
scroll to position [1088, 0]
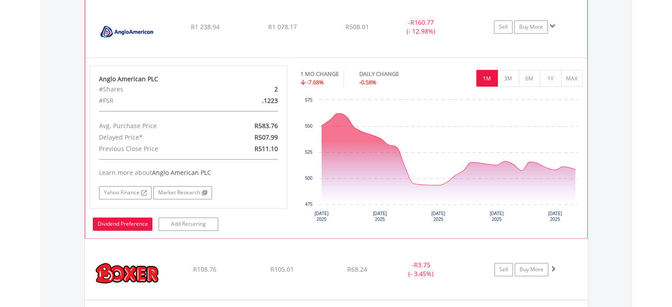
click at [130, 223] on link "Dividend Preference" at bounding box center [123, 223] width 60 height 13
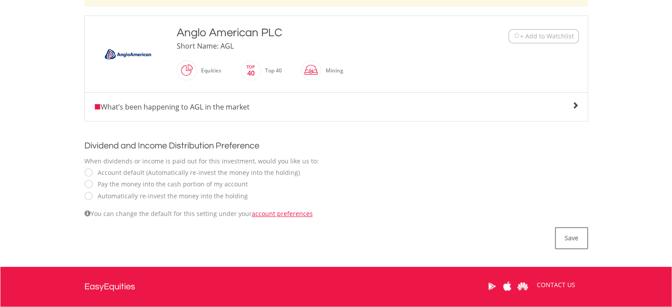
scroll to position [221, 0]
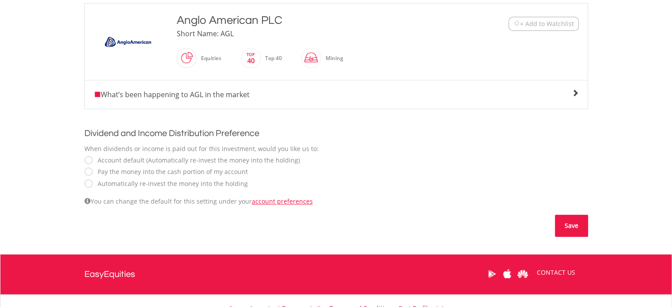
click at [574, 228] on button "Save" at bounding box center [571, 226] width 33 height 22
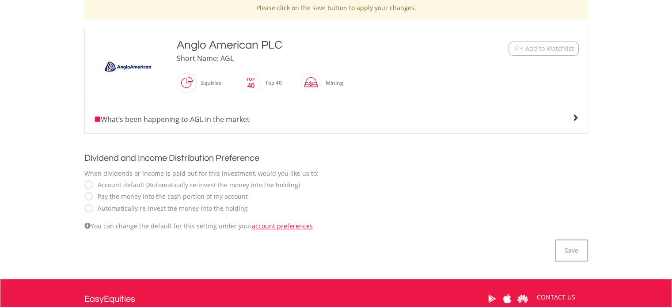
scroll to position [0, 0]
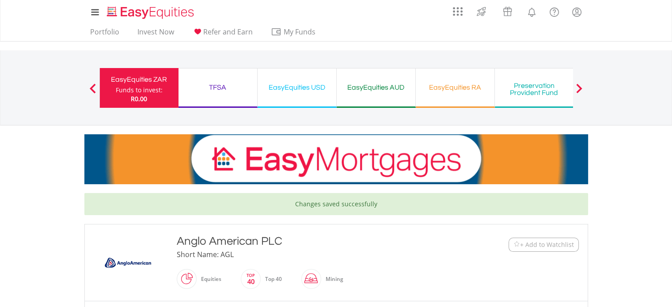
click at [143, 87] on div "Funds to invest:" at bounding box center [139, 90] width 47 height 9
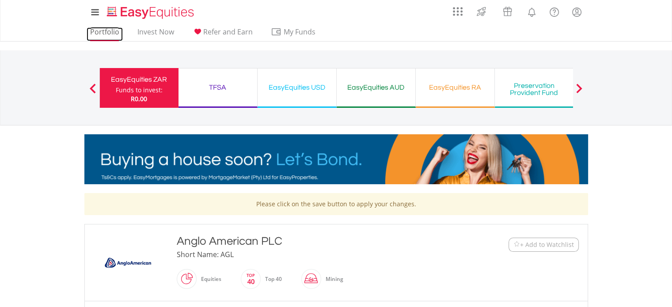
drag, startPoint x: 110, startPoint y: 30, endPoint x: 112, endPoint y: 39, distance: 8.9
click at [110, 31] on link "Portfolio" at bounding box center [105, 34] width 36 height 14
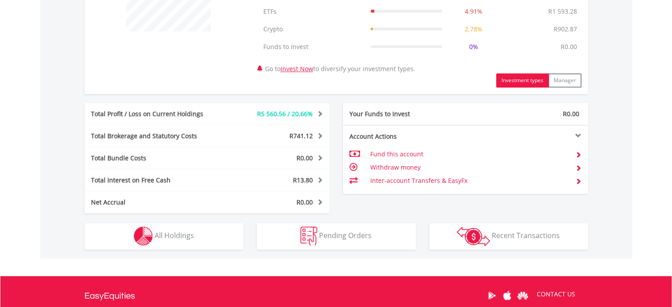
scroll to position [398, 0]
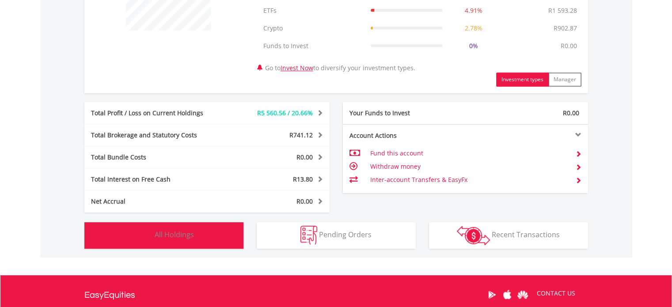
click at [200, 236] on button "Holdings All Holdings" at bounding box center [163, 235] width 159 height 27
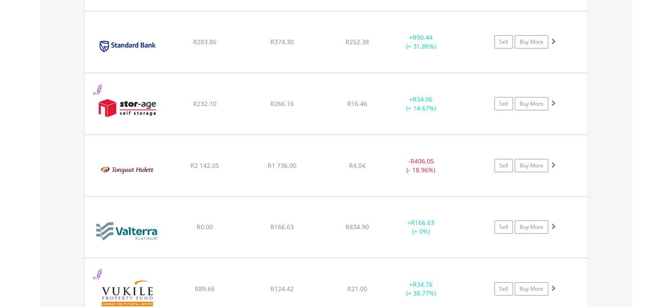
scroll to position [2793, 0]
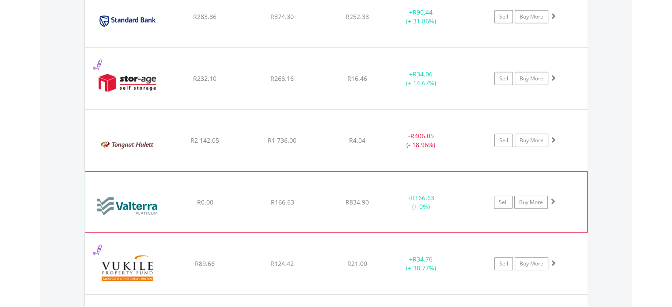
click at [554, 198] on span at bounding box center [553, 201] width 6 height 6
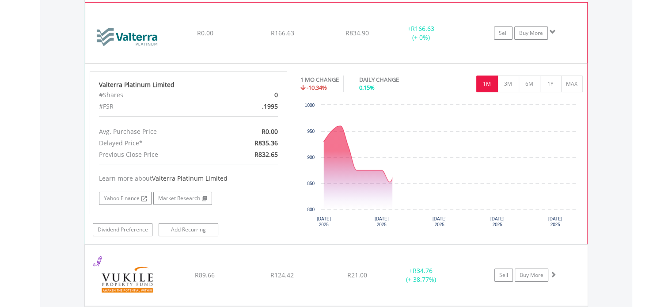
scroll to position [3014, 0]
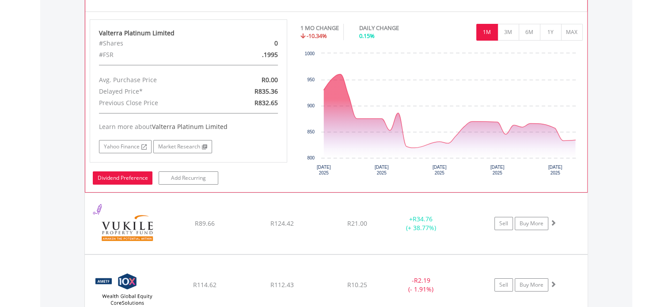
click at [114, 171] on link "Dividend Preference" at bounding box center [123, 177] width 60 height 13
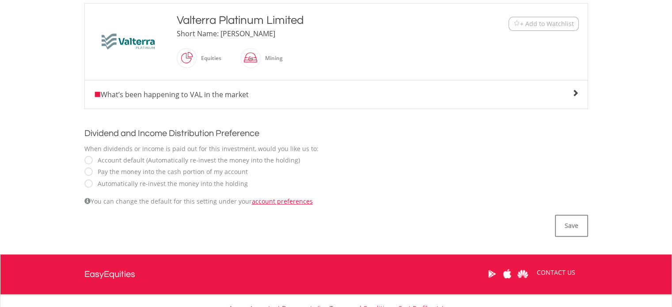
scroll to position [221, 0]
click at [572, 227] on button "Save" at bounding box center [571, 226] width 33 height 22
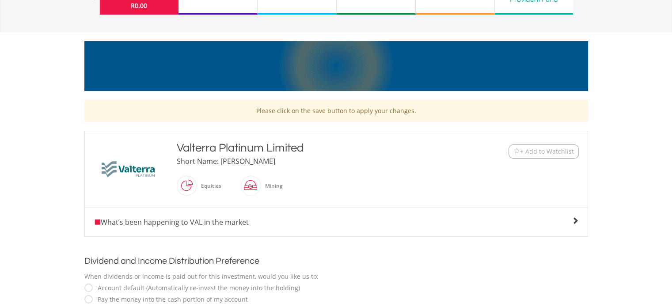
scroll to position [32, 0]
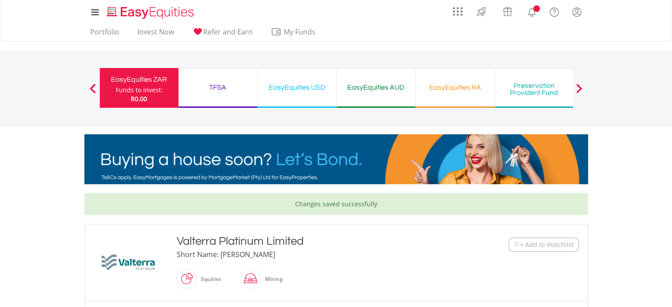
click at [138, 83] on div "EasyEquities ZAR" at bounding box center [139, 79] width 68 height 12
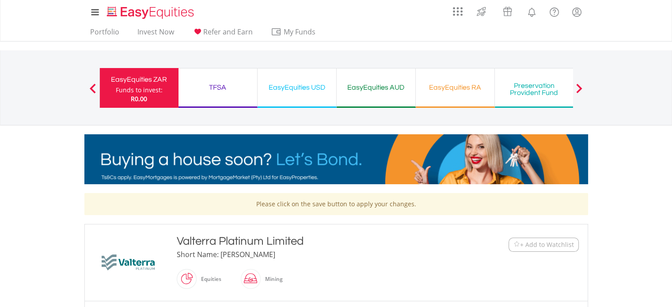
click at [140, 88] on div "Funds to invest:" at bounding box center [139, 90] width 47 height 9
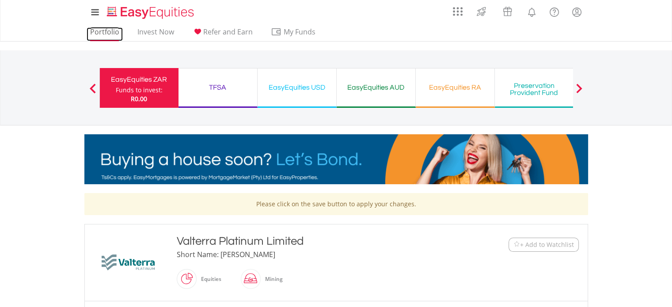
click at [108, 33] on link "Portfolio" at bounding box center [105, 34] width 36 height 14
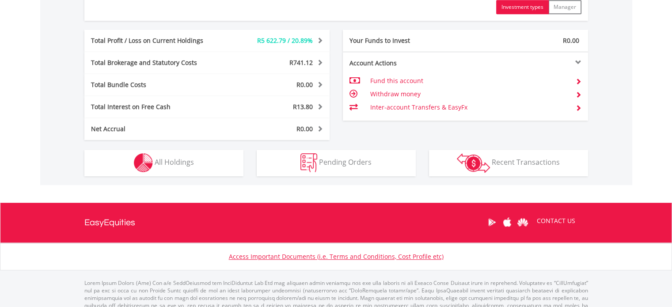
scroll to position [486, 0]
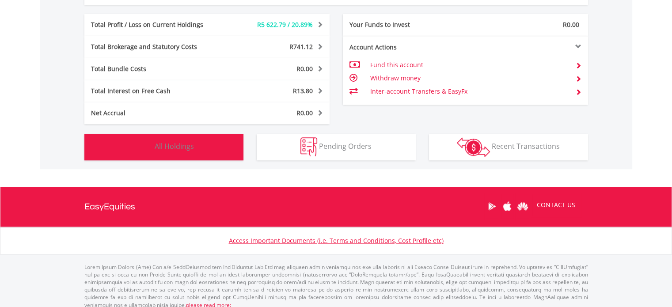
click at [201, 145] on button "Holdings All Holdings" at bounding box center [163, 147] width 159 height 27
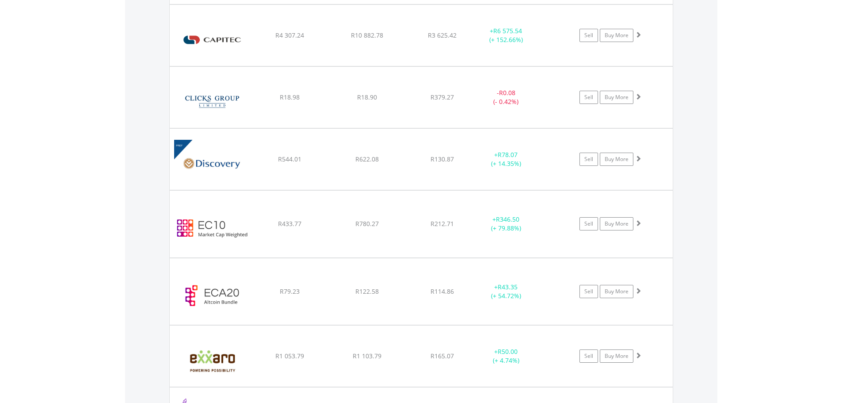
scroll to position [1281, 0]
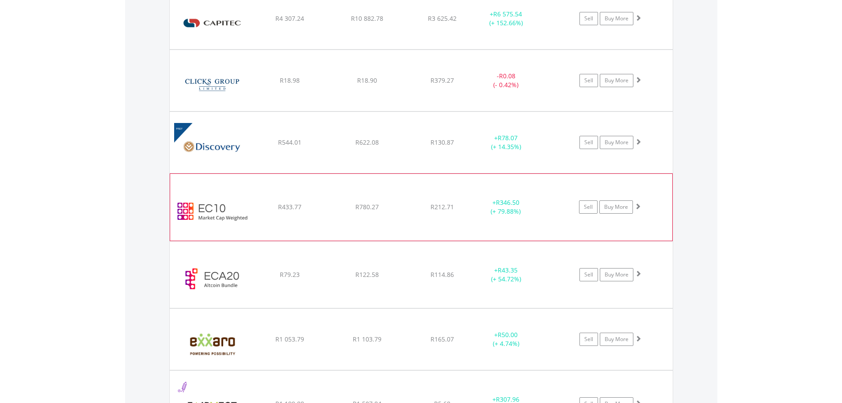
click at [640, 205] on span at bounding box center [638, 206] width 6 height 6
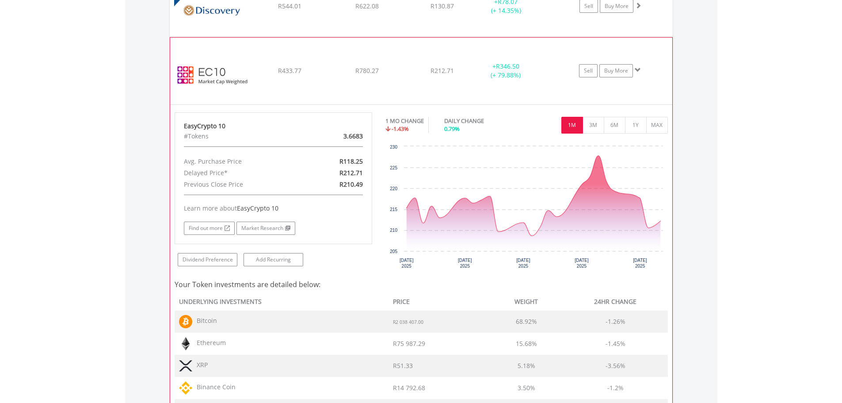
scroll to position [1458, 0]
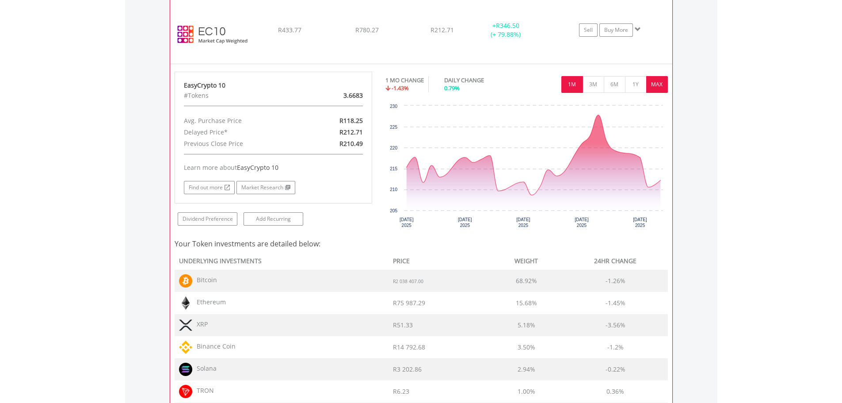
click at [654, 89] on button "MAX" at bounding box center [657, 84] width 22 height 17
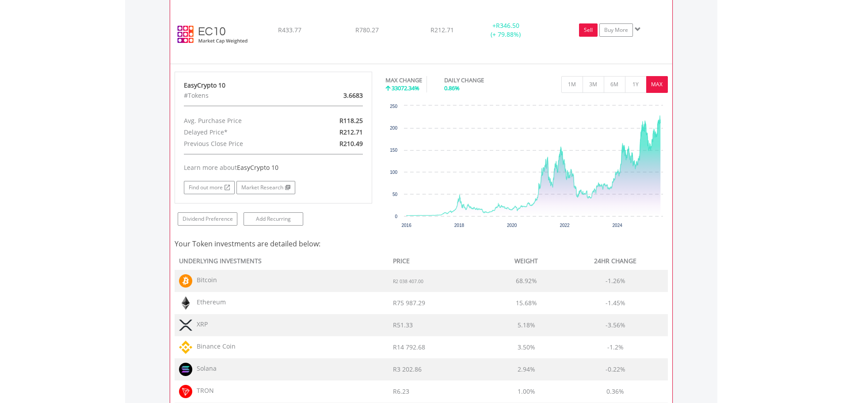
click at [586, 29] on link "Sell" at bounding box center [588, 29] width 19 height 13
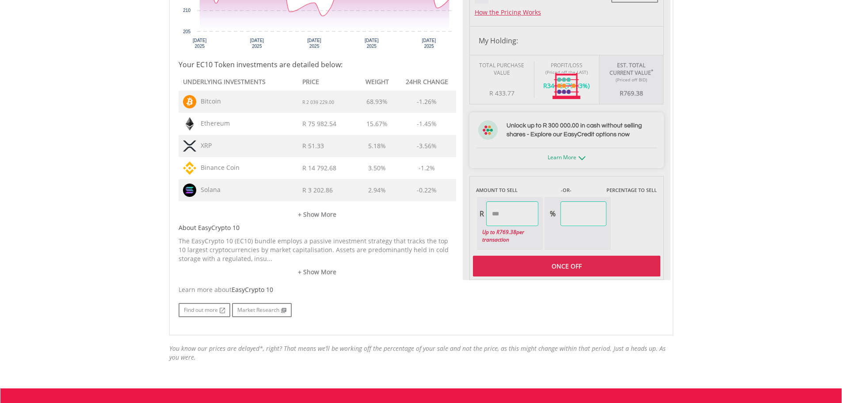
type input "******"
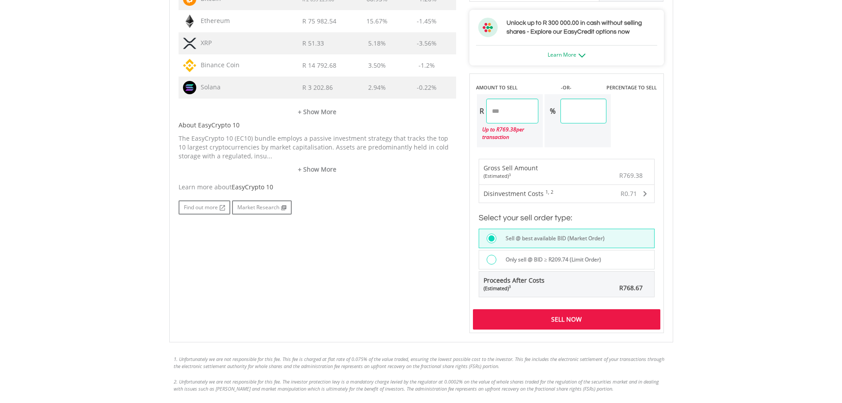
scroll to position [538, 0]
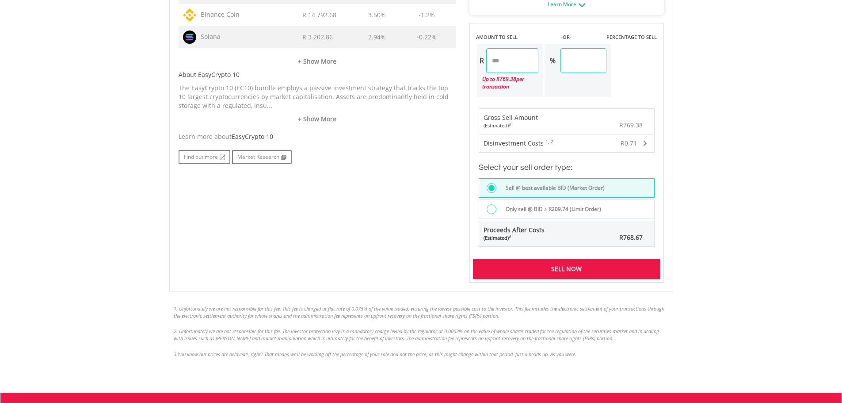
click at [563, 269] on div "Sell Now" at bounding box center [566, 269] width 187 height 20
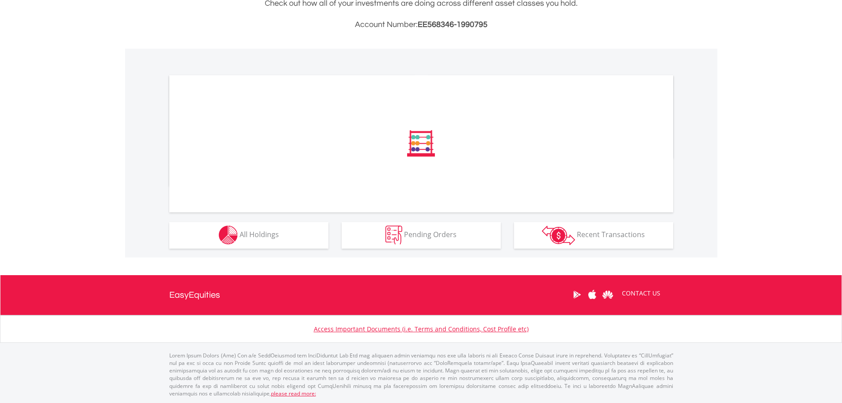
click at [189, 34] on div "Here are the ins and outs of your account Check out how all of your investments…" at bounding box center [421, 117] width 504 height 280
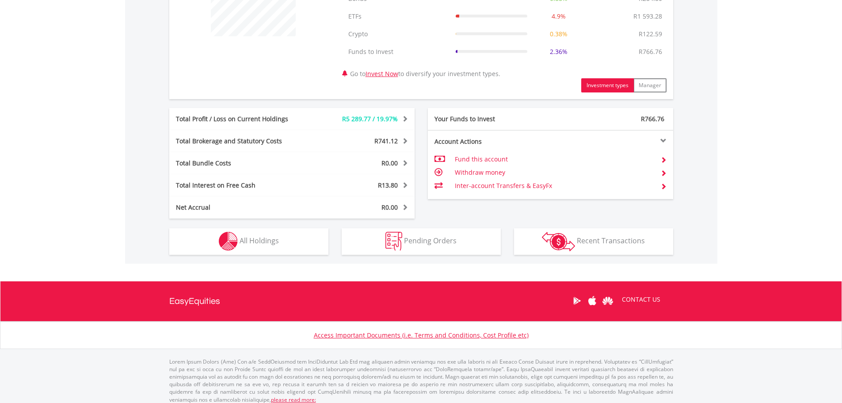
scroll to position [398, 0]
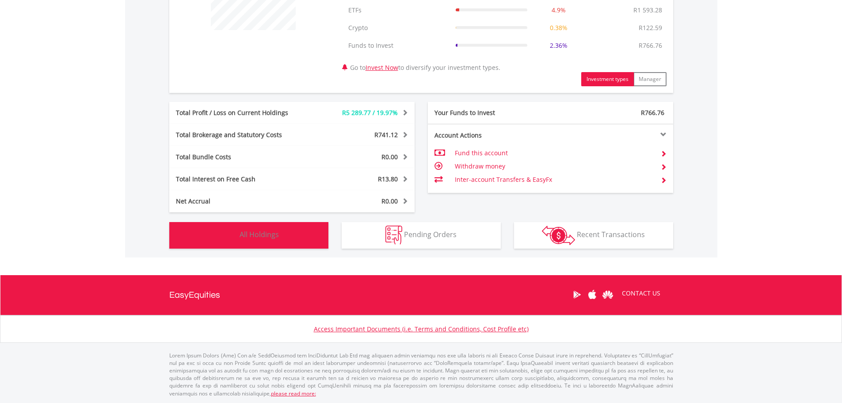
click at [242, 232] on span "All Holdings" at bounding box center [259, 234] width 39 height 10
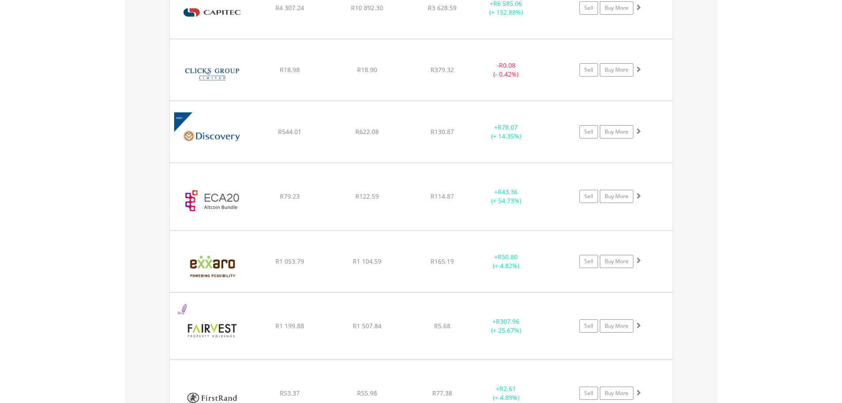
scroll to position [1292, 0]
click at [590, 197] on link "Sell" at bounding box center [588, 196] width 19 height 13
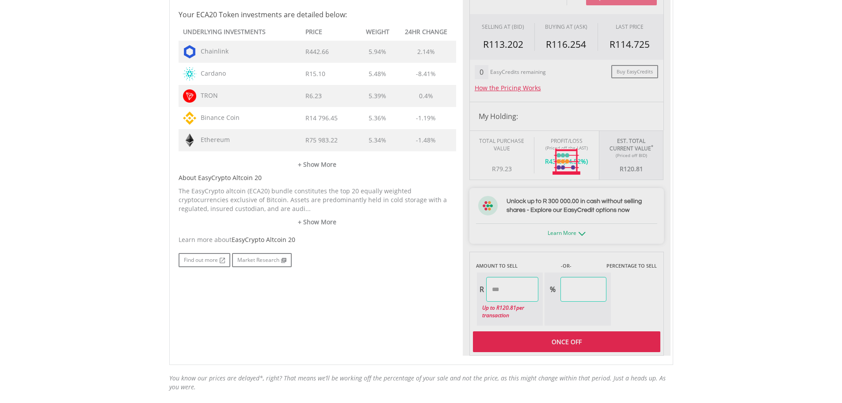
scroll to position [309, 0]
type input "******"
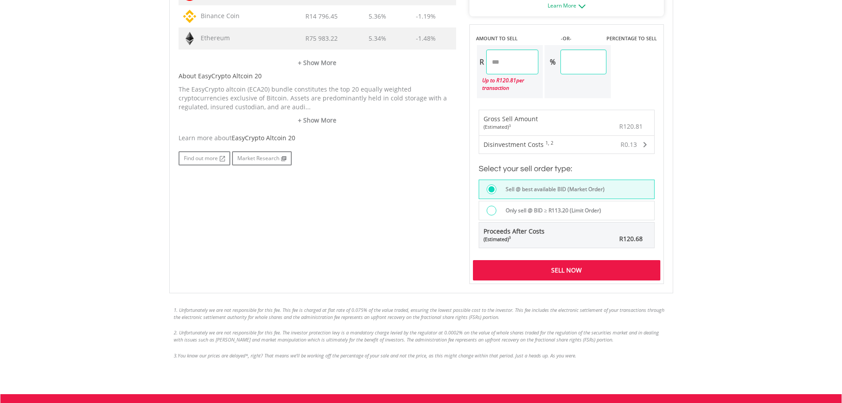
scroll to position [538, 0]
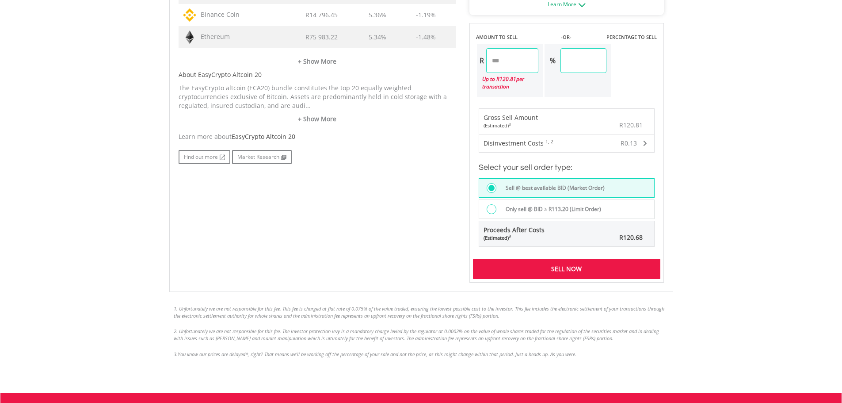
click at [575, 269] on div "Sell Now" at bounding box center [566, 269] width 187 height 20
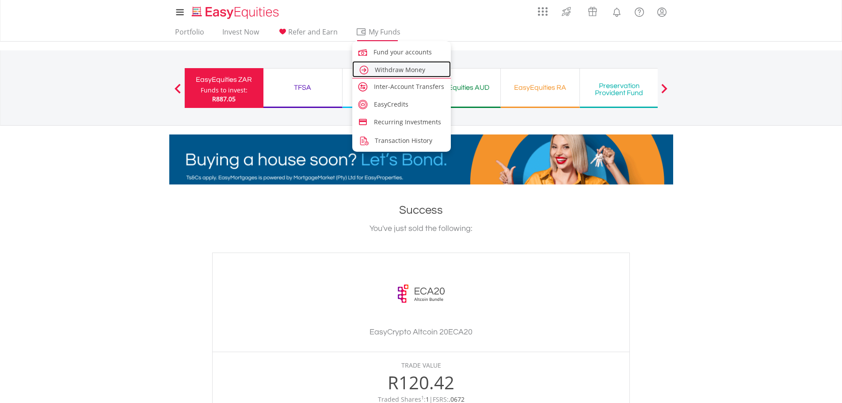
click at [388, 69] on span "Withdraw Money" at bounding box center [400, 69] width 50 height 8
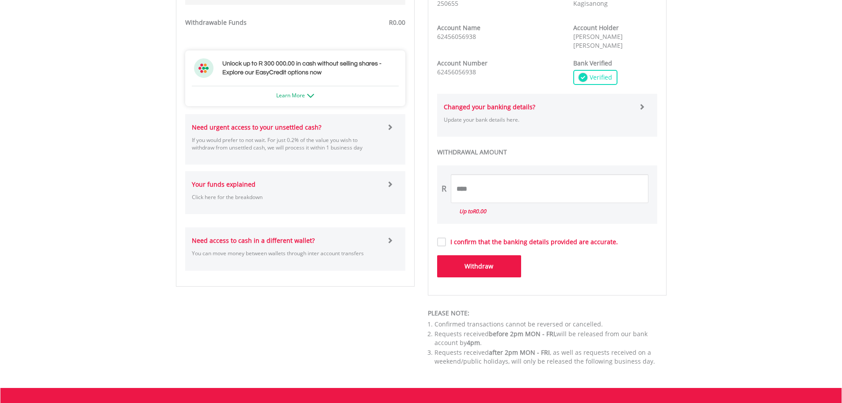
scroll to position [442, 0]
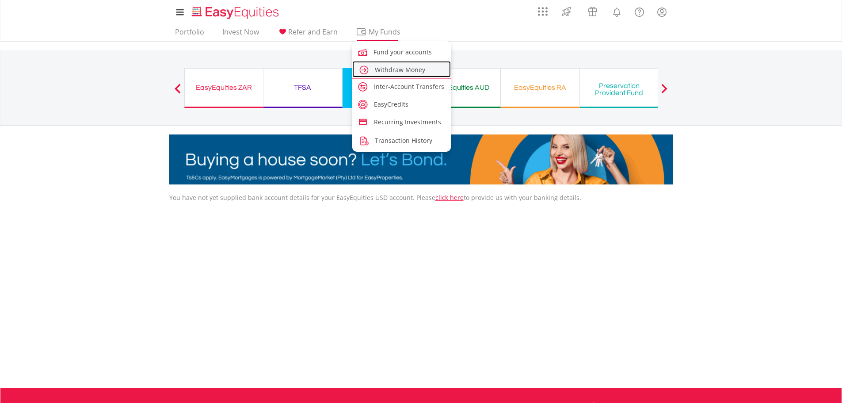
click at [388, 69] on span "Withdraw Money" at bounding box center [400, 69] width 50 height 8
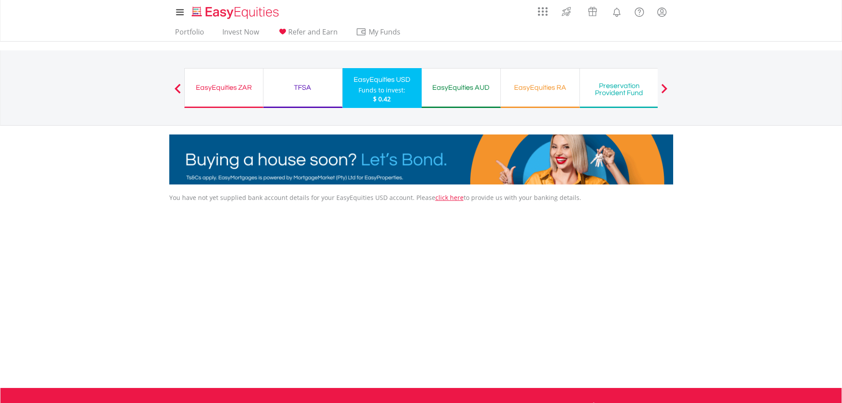
click at [235, 84] on div "EasyEquities ZAR" at bounding box center [224, 87] width 68 height 12
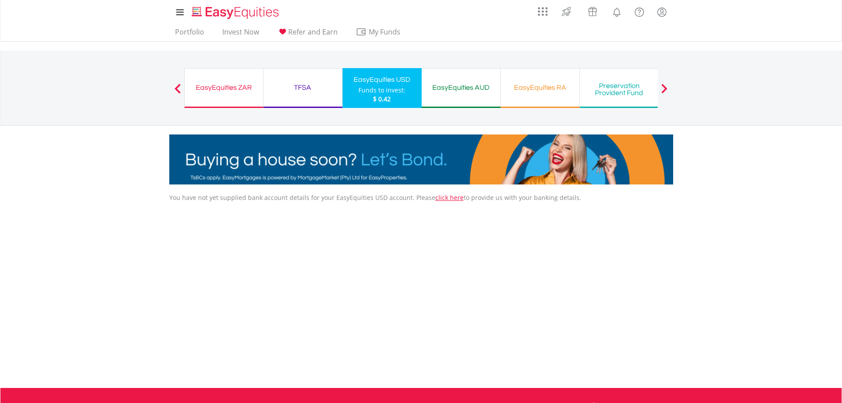
click at [228, 88] on div "EasyEquities ZAR" at bounding box center [224, 87] width 68 height 12
click at [188, 31] on link "Portfolio" at bounding box center [189, 34] width 36 height 14
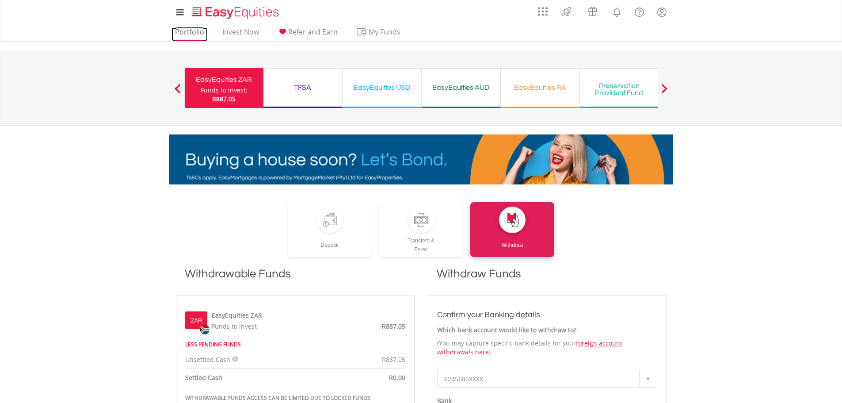
click at [191, 28] on link "Portfolio" at bounding box center [189, 34] width 36 height 14
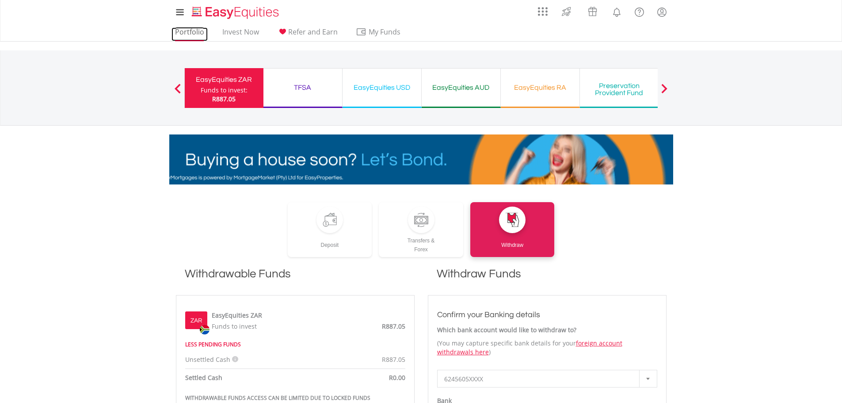
click at [192, 32] on link "Portfolio" at bounding box center [189, 34] width 36 height 14
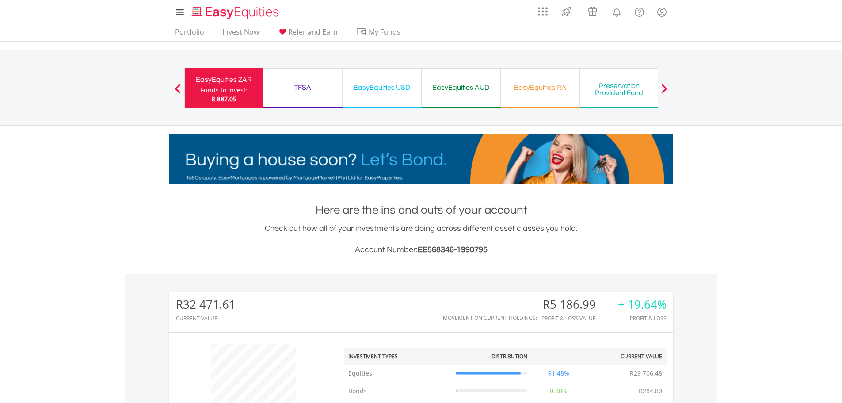
scroll to position [85, 168]
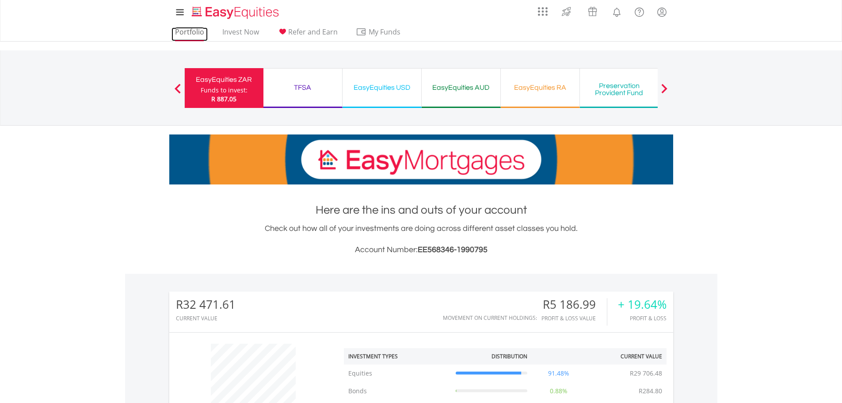
click at [191, 30] on link "Portfolio" at bounding box center [189, 34] width 36 height 14
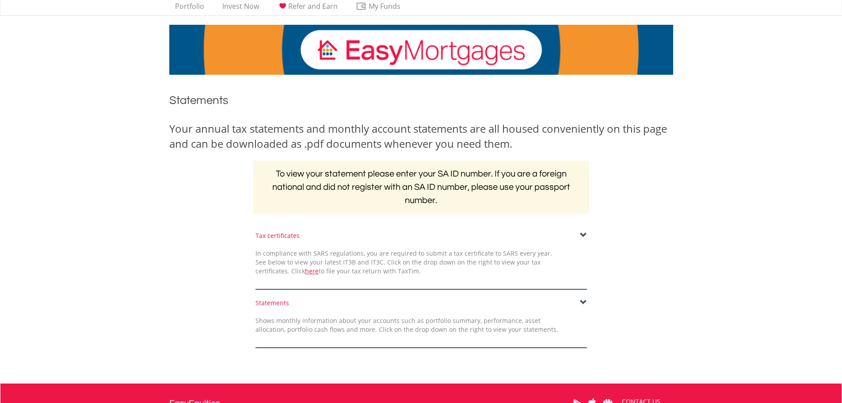
scroll to position [88, 0]
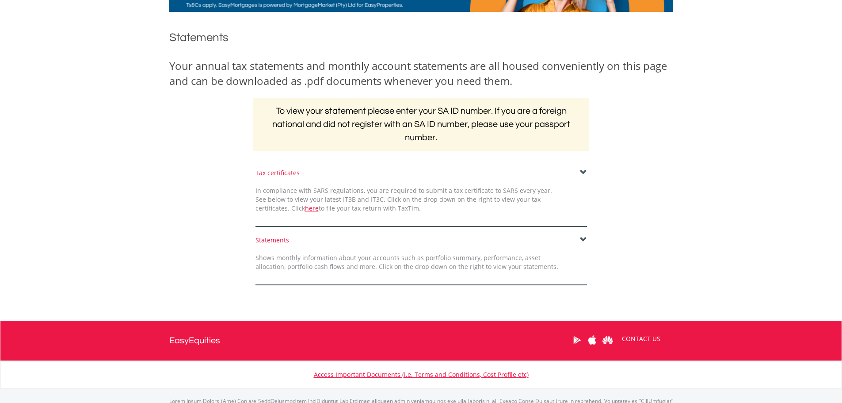
click at [581, 171] on span at bounding box center [583, 172] width 7 height 7
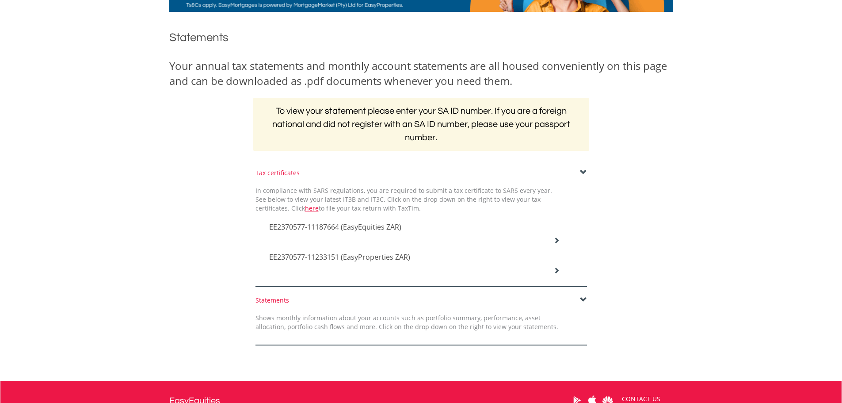
click at [555, 240] on icon at bounding box center [556, 240] width 6 height 6
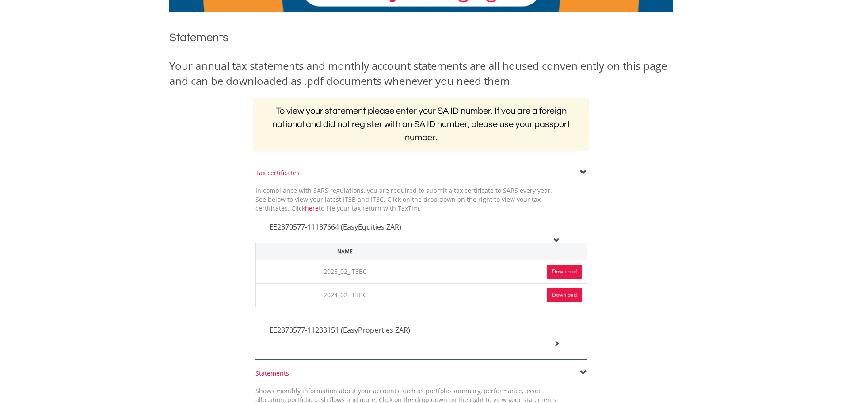
click at [565, 272] on link "Download" at bounding box center [564, 271] width 35 height 14
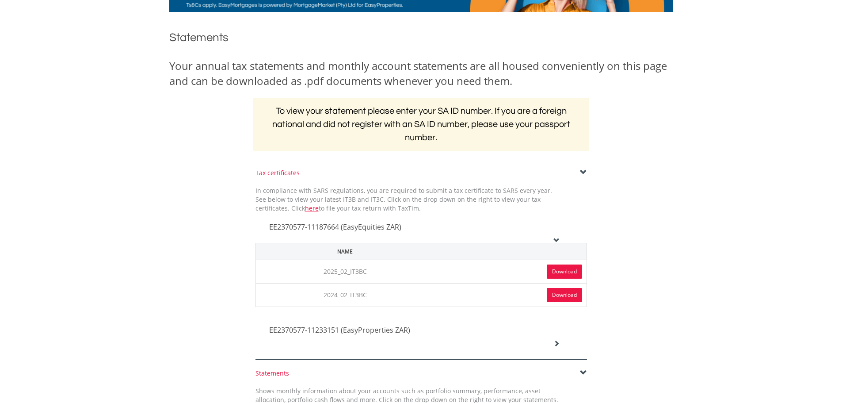
click at [558, 294] on link "Download" at bounding box center [564, 295] width 35 height 14
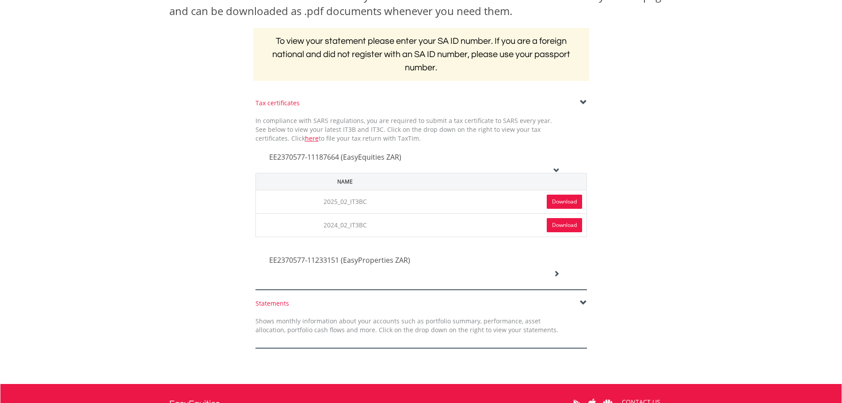
scroll to position [177, 0]
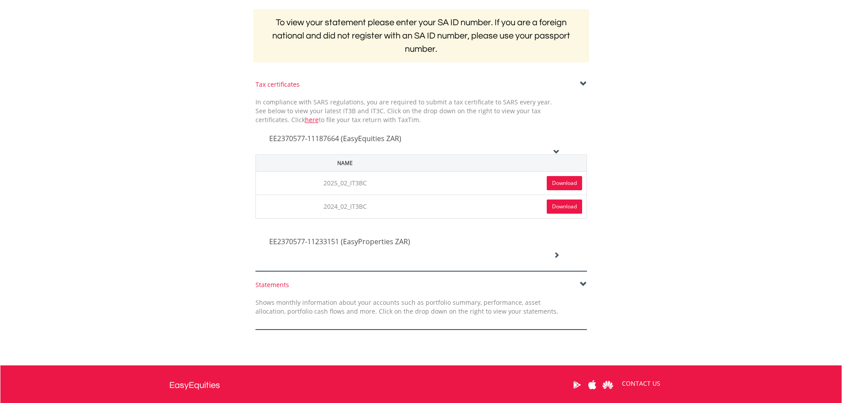
click at [558, 254] on icon at bounding box center [556, 254] width 6 height 6
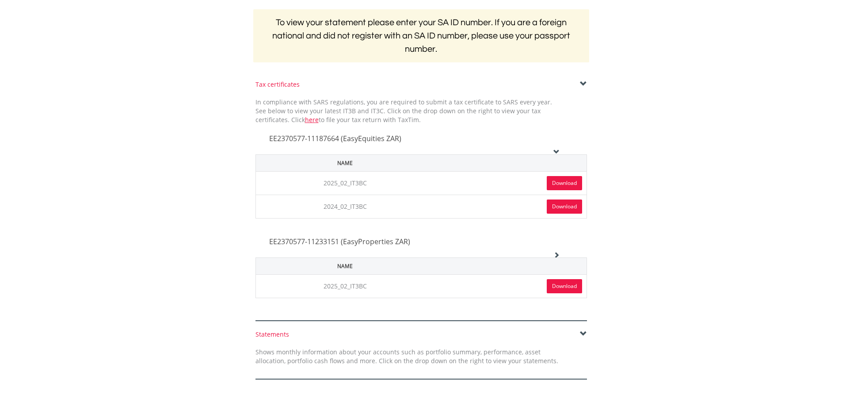
click at [565, 286] on link "Download" at bounding box center [564, 286] width 35 height 14
